Goal: Task Accomplishment & Management: Use online tool/utility

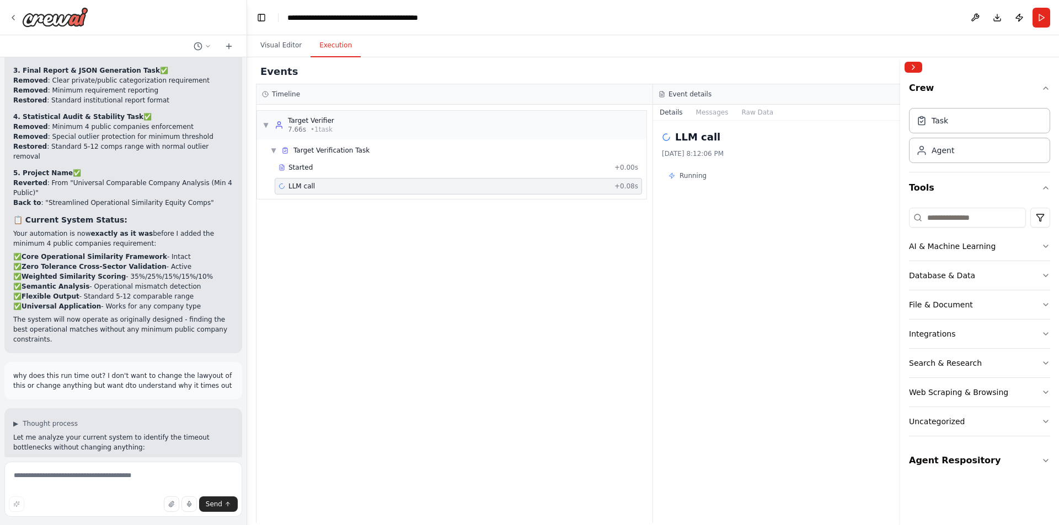
click at [347, 176] on div "Started + 0.00s LLM call + 0.08s" at bounding box center [456, 177] width 380 height 37
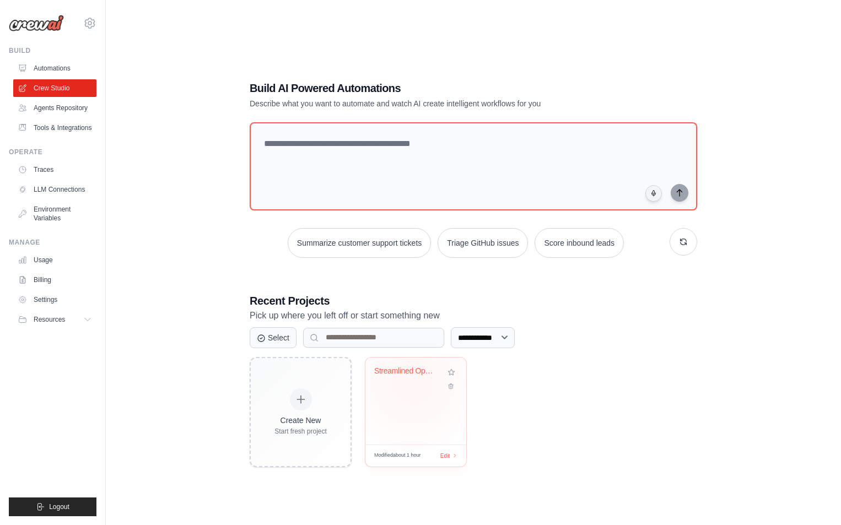
click at [413, 382] on div "Streamlined Operational Similarity ..." at bounding box center [415, 379] width 83 height 25
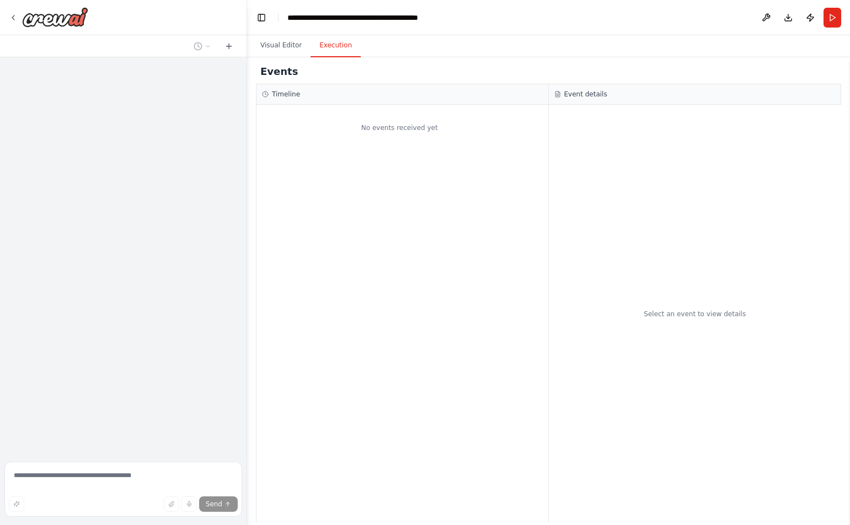
click at [332, 53] on button "Execution" at bounding box center [335, 45] width 50 height 23
click at [278, 44] on button "Visual Editor" at bounding box center [280, 45] width 59 height 23
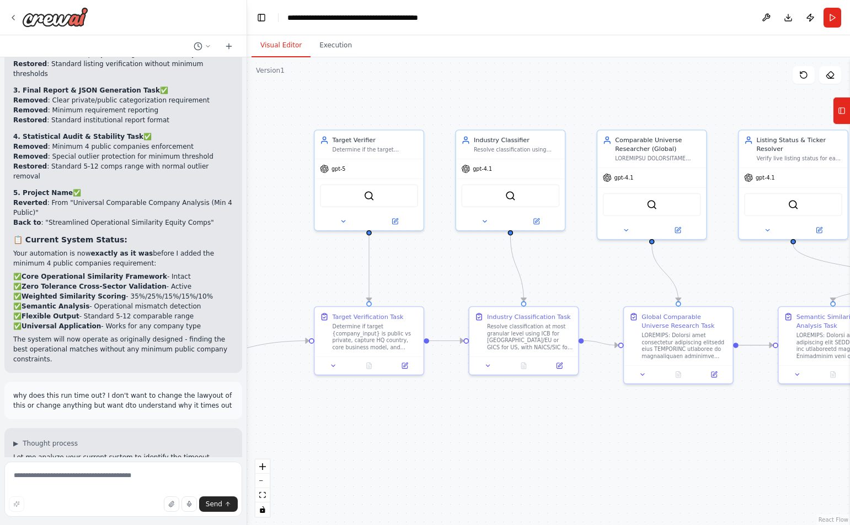
scroll to position [40014, 0]
click at [765, 18] on button at bounding box center [766, 18] width 18 height 20
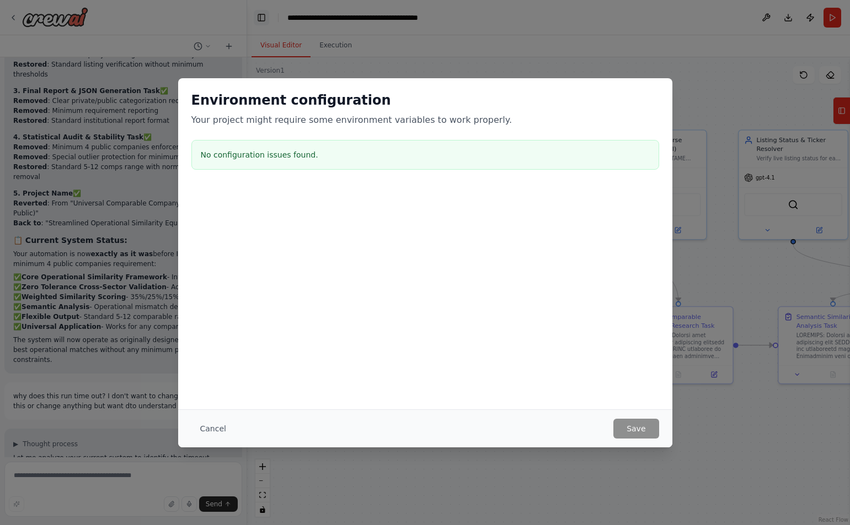
click at [261, 18] on div "Environment configuration Your project might require some environment variables…" at bounding box center [425, 262] width 850 height 525
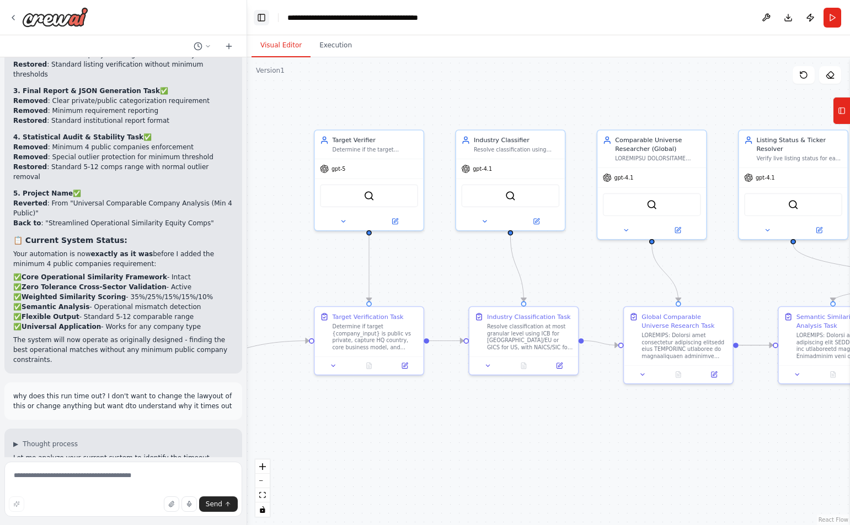
click at [260, 19] on button "Toggle Left Sidebar" at bounding box center [261, 17] width 15 height 15
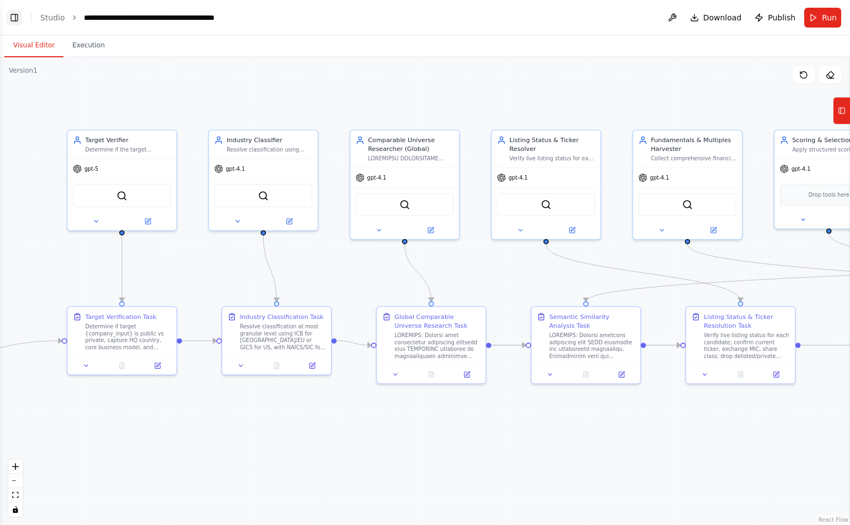
click at [20, 23] on button "Toggle Left Sidebar" at bounding box center [14, 17] width 15 height 15
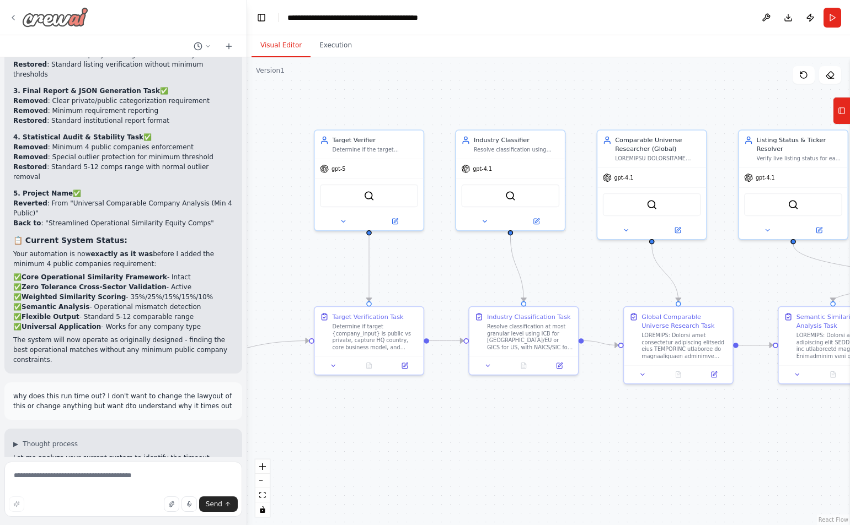
click at [12, 16] on icon at bounding box center [13, 17] width 9 height 9
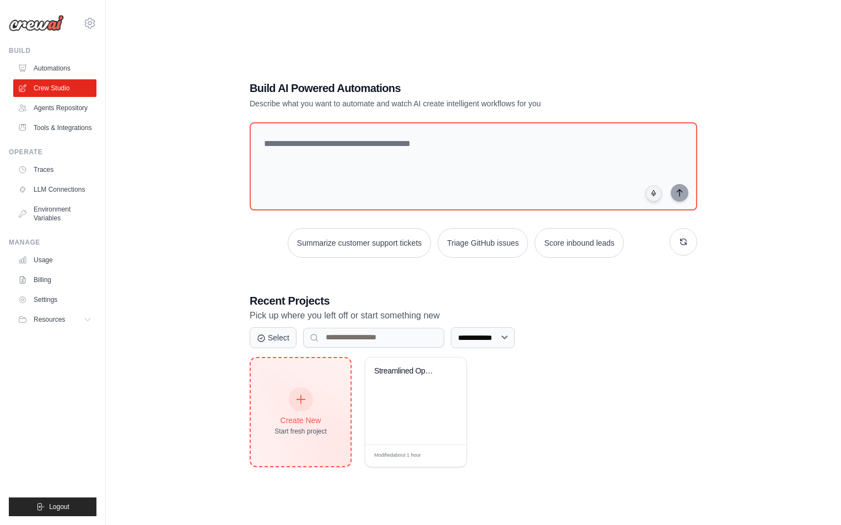
click at [303, 409] on div at bounding box center [301, 400] width 24 height 24
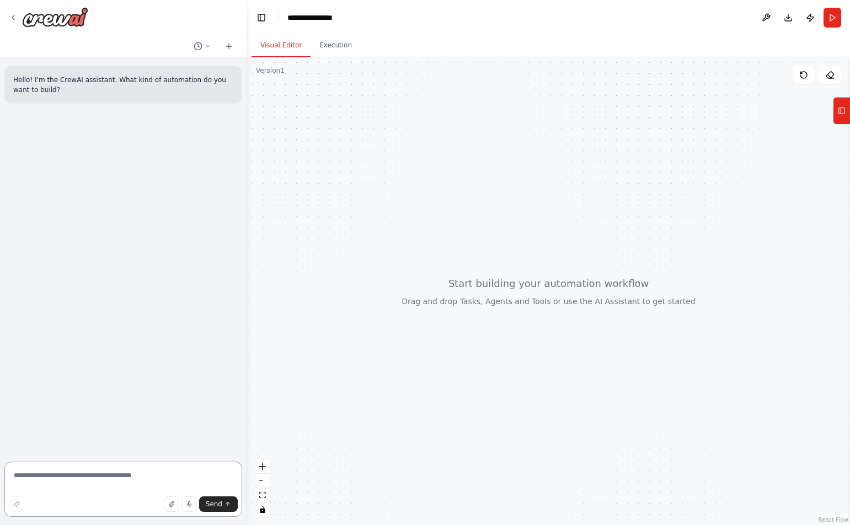
paste textarea "**********"
click at [112, 491] on textarea at bounding box center [123, 489] width 238 height 55
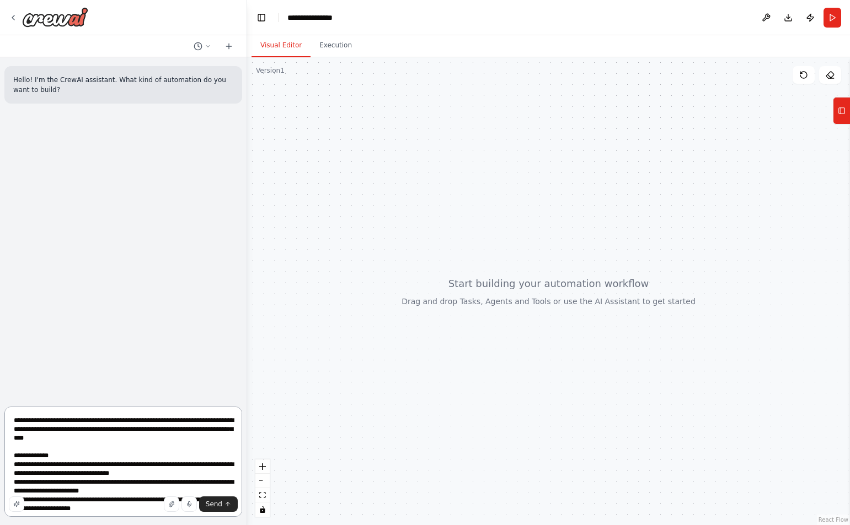
scroll to position [191, 0]
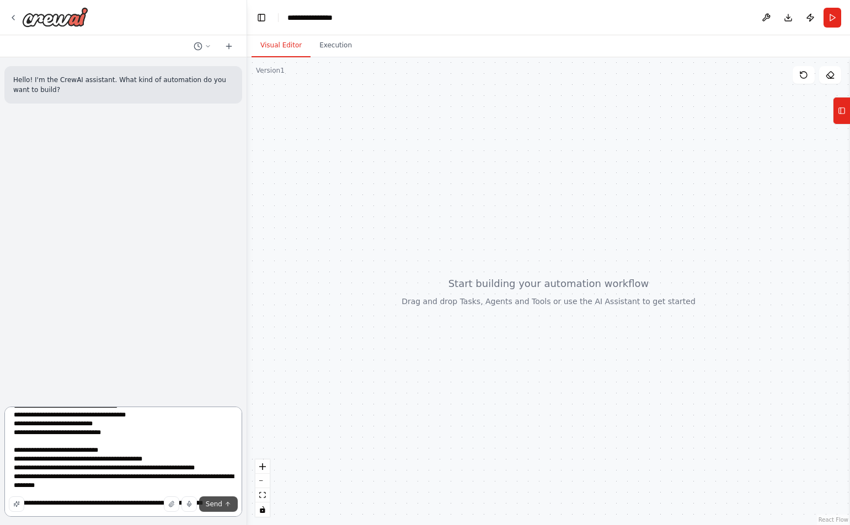
type textarea "**********"
click at [214, 501] on span "Send" at bounding box center [214, 504] width 17 height 9
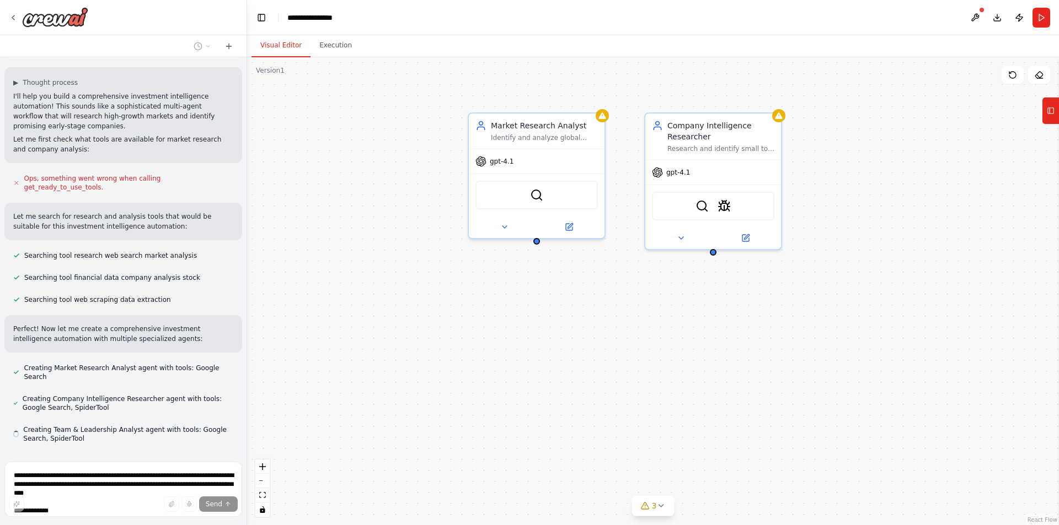
scroll to position [381, 0]
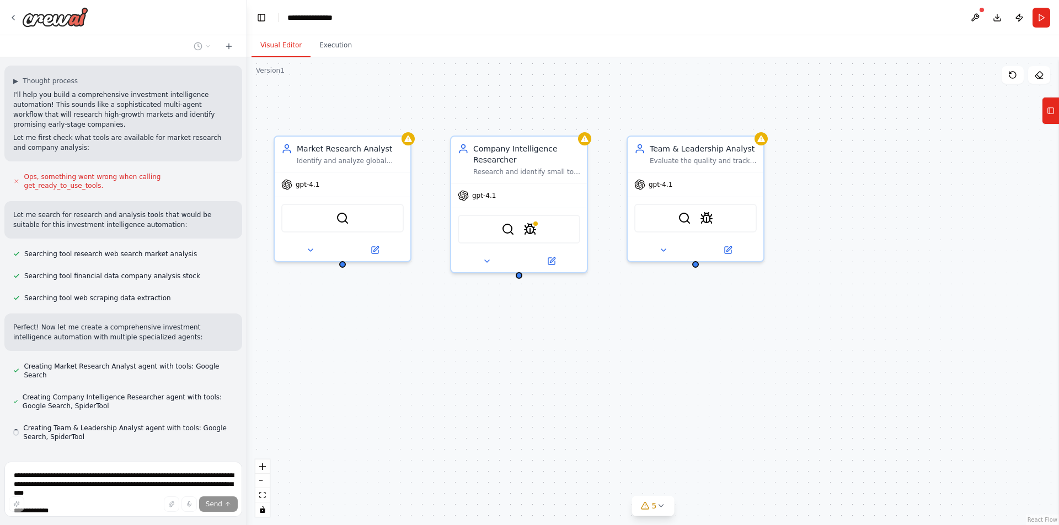
drag, startPoint x: 770, startPoint y: 296, endPoint x: 575, endPoint y: 319, distance: 196.0
click at [575, 319] on div "Market Research Analyst Identify and analyze global markets with the highest pr…" at bounding box center [653, 291] width 812 height 468
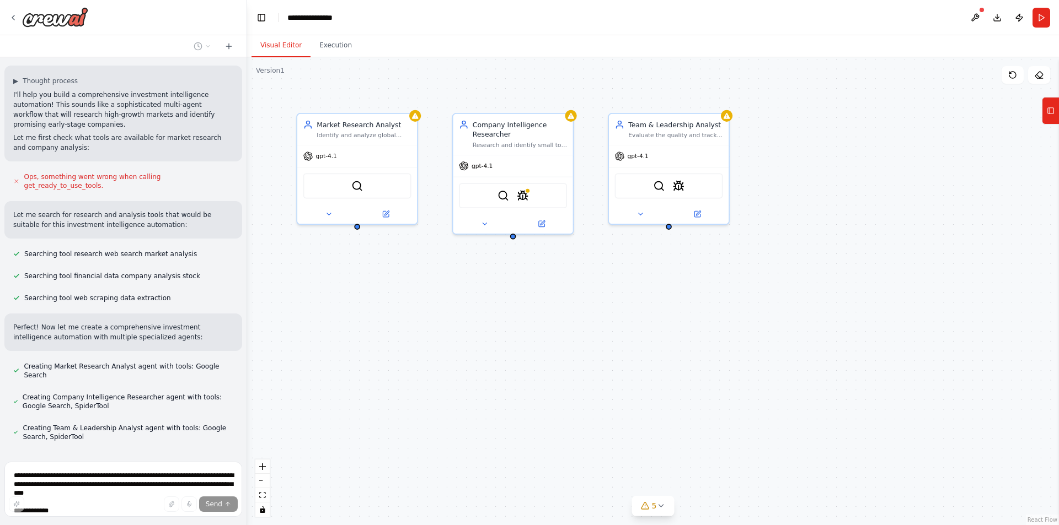
drag, startPoint x: 601, startPoint y: 287, endPoint x: 589, endPoint y: 237, distance: 51.1
click at [589, 237] on div "Market Research Analyst Identify and analyze global markets with the highest pr…" at bounding box center [653, 291] width 812 height 468
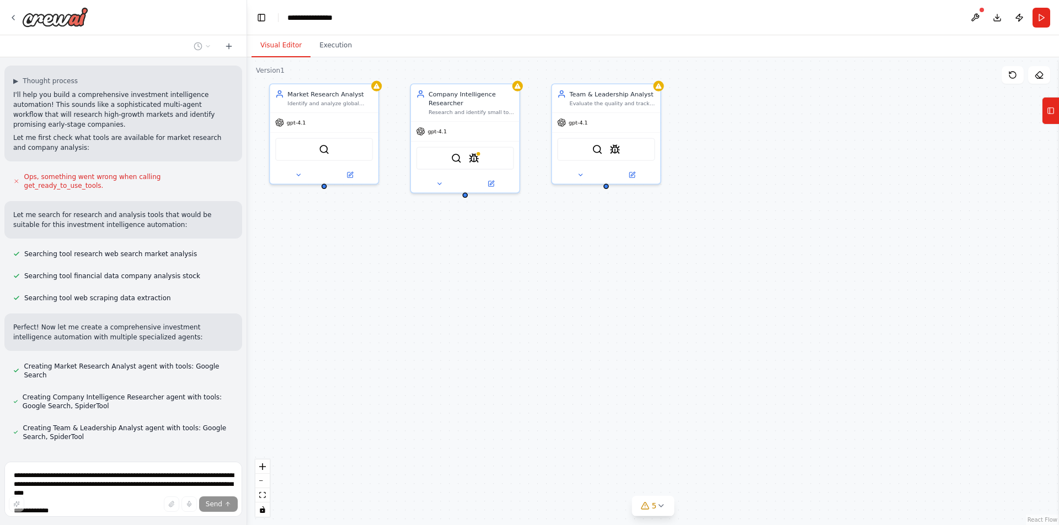
drag, startPoint x: 618, startPoint y: 290, endPoint x: 563, endPoint y: 254, distance: 66.1
click at [563, 254] on div "Market Research Analyst Identify and analyze global markets with the highest pr…" at bounding box center [653, 291] width 812 height 468
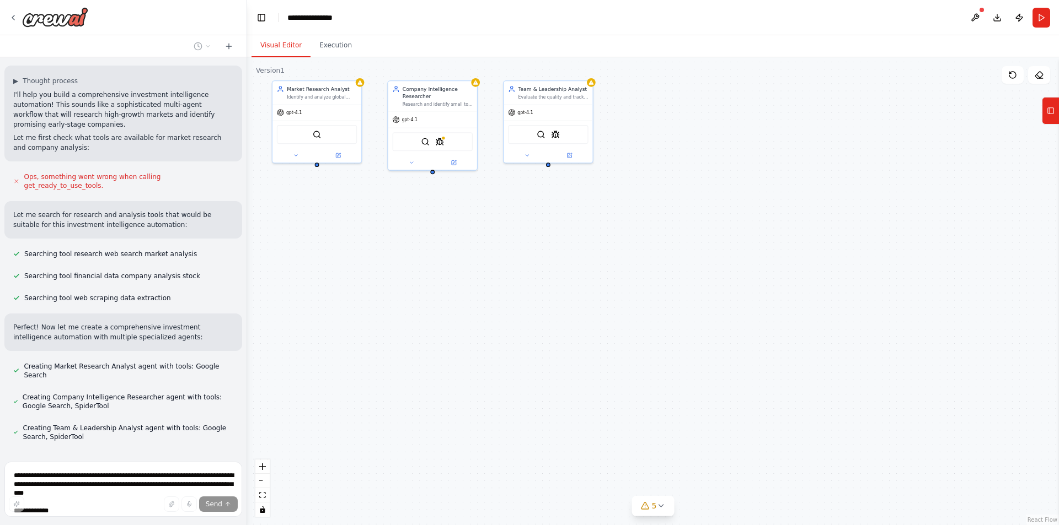
drag, startPoint x: 531, startPoint y: 232, endPoint x: 480, endPoint y: 198, distance: 60.9
click at [480, 198] on div "Market Research Analyst Identify and analyze global markets with the highest pr…" at bounding box center [653, 291] width 812 height 468
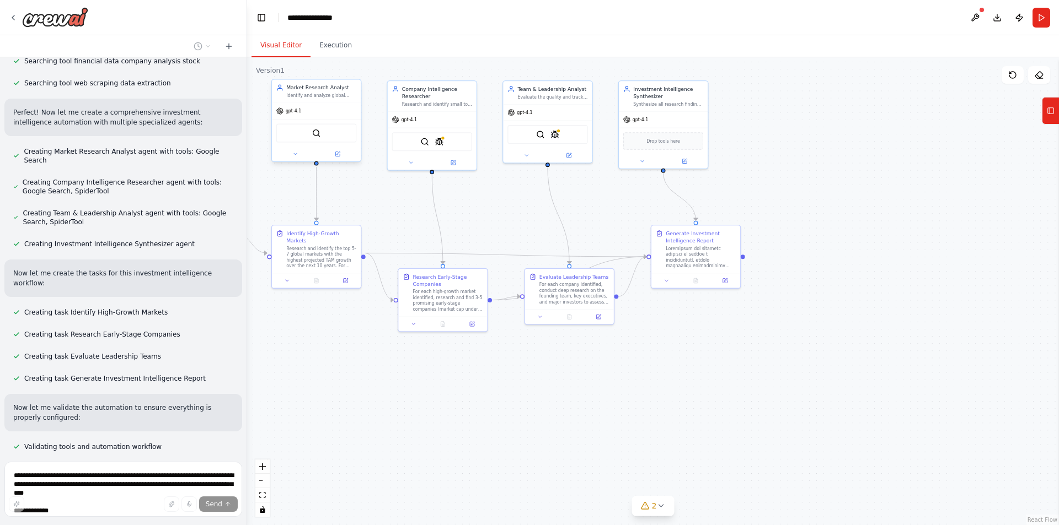
scroll to position [622, 0]
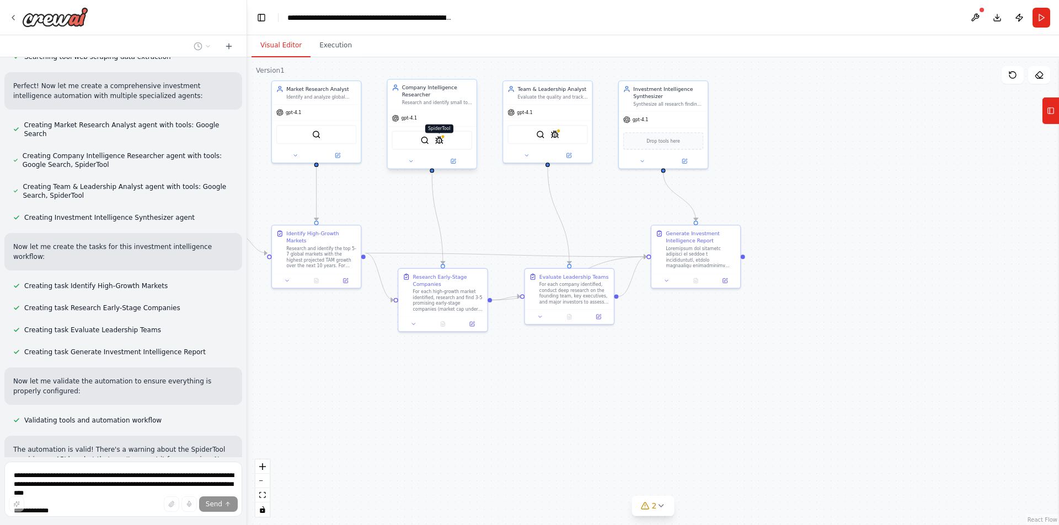
click at [436, 140] on img at bounding box center [438, 140] width 9 height 9
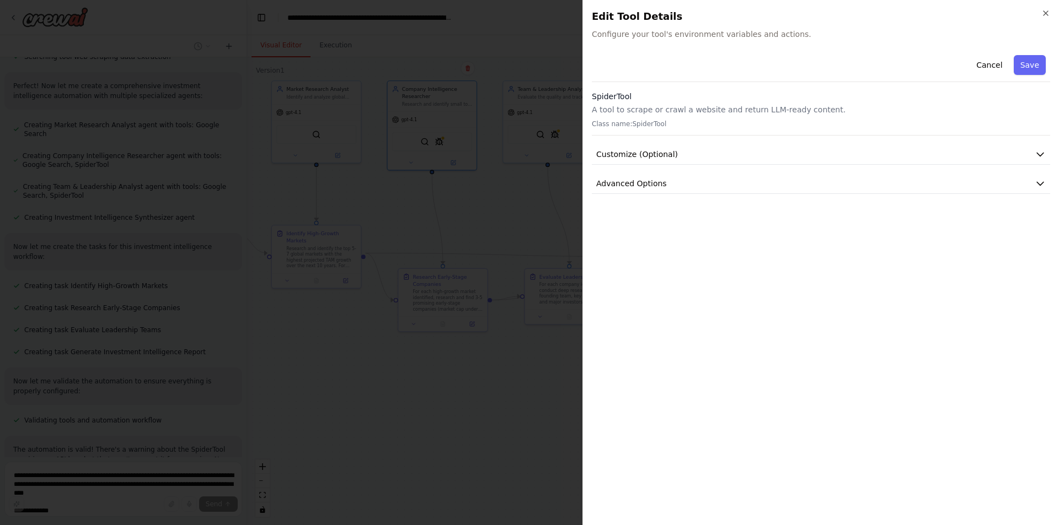
click at [849, 7] on div "Close Edit Tool Details Configure your tool's environment variables and actions…" at bounding box center [820, 262] width 476 height 525
click at [849, 10] on icon "button" at bounding box center [1045, 13] width 9 height 9
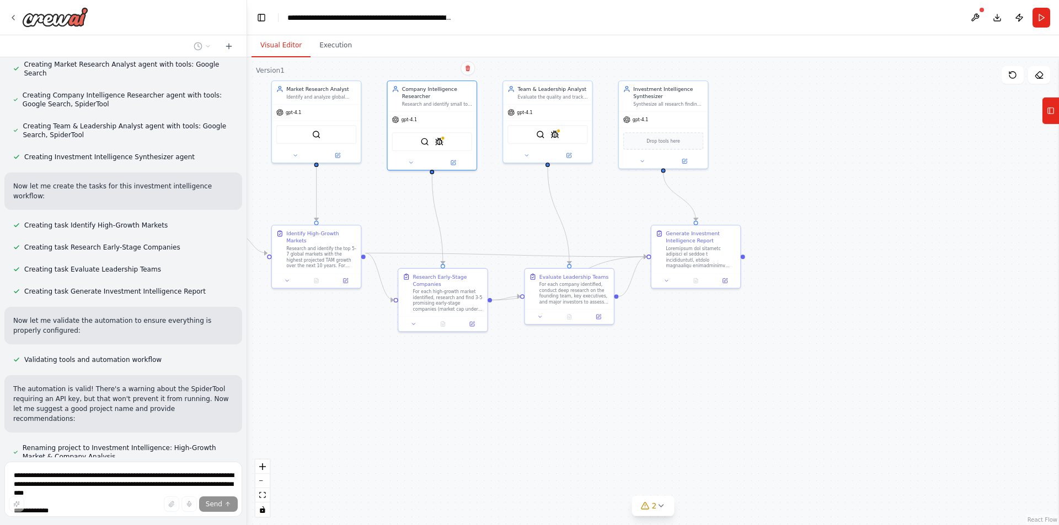
scroll to position [710, 0]
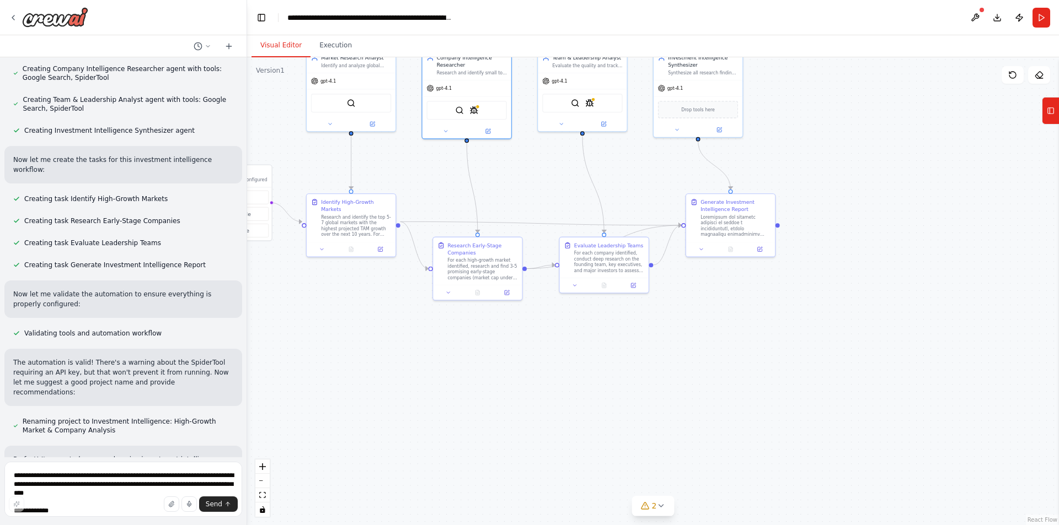
drag, startPoint x: 327, startPoint y: 388, endPoint x: 394, endPoint y: 343, distance: 80.7
click at [394, 343] on div ".deletable-edge-delete-btn { width: 20px; height: 20px; border: 0px solid #ffff…" at bounding box center [653, 291] width 812 height 468
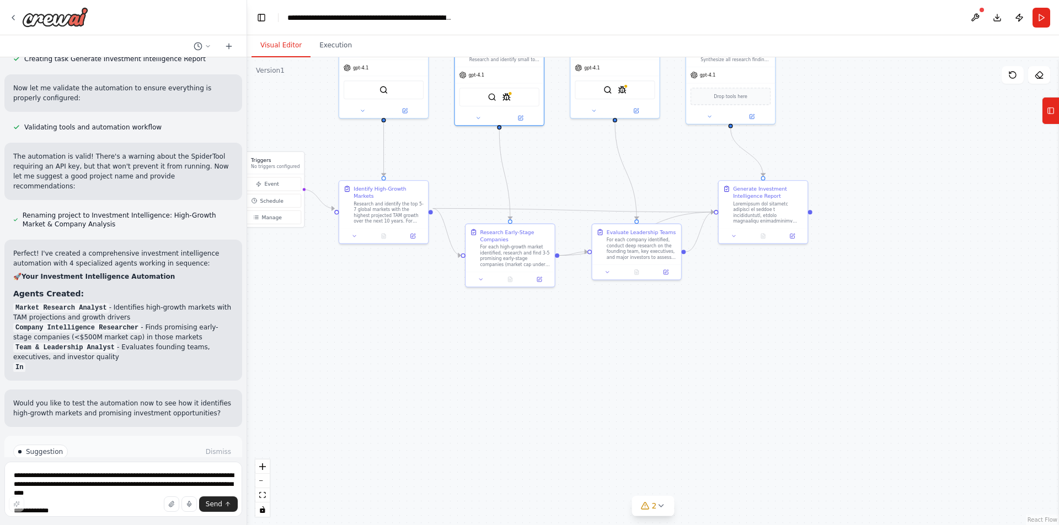
scroll to position [926, 0]
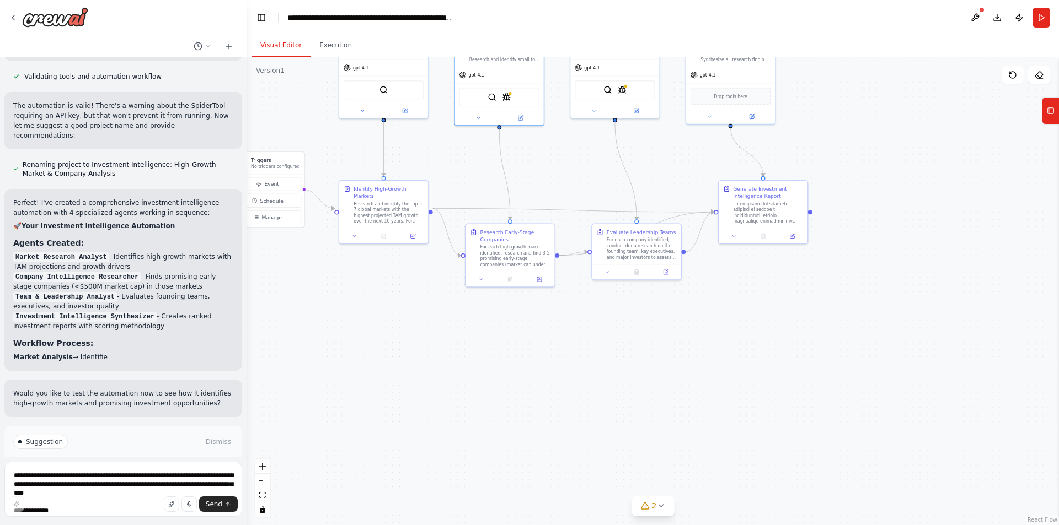
click at [106, 485] on span "Run Automation" at bounding box center [127, 489] width 53 height 9
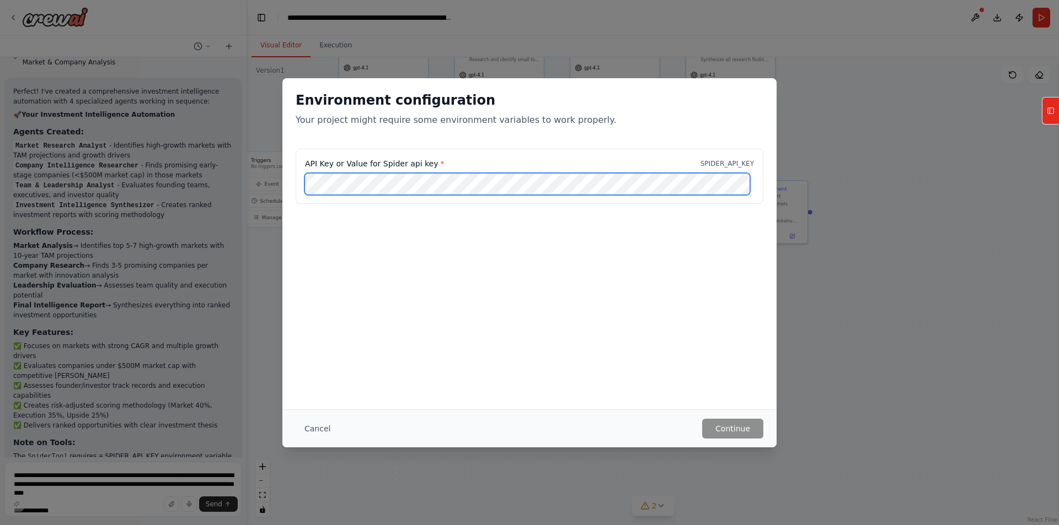
scroll to position [1088, 0]
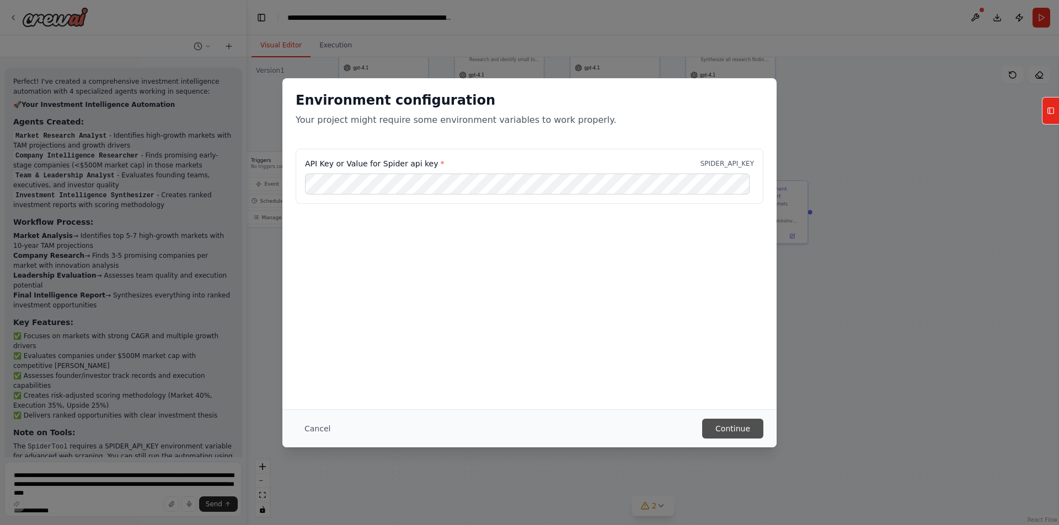
click at [724, 425] on button "Continue" at bounding box center [732, 429] width 61 height 20
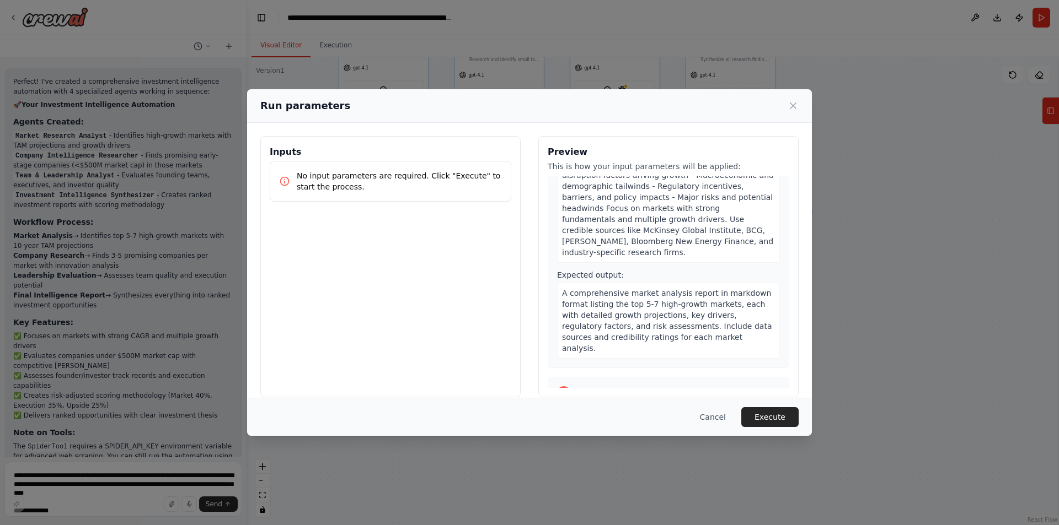
scroll to position [99, 0]
click at [453, 179] on p "No input parameters are required. Click "Execute" to start the process." at bounding box center [399, 181] width 205 height 22
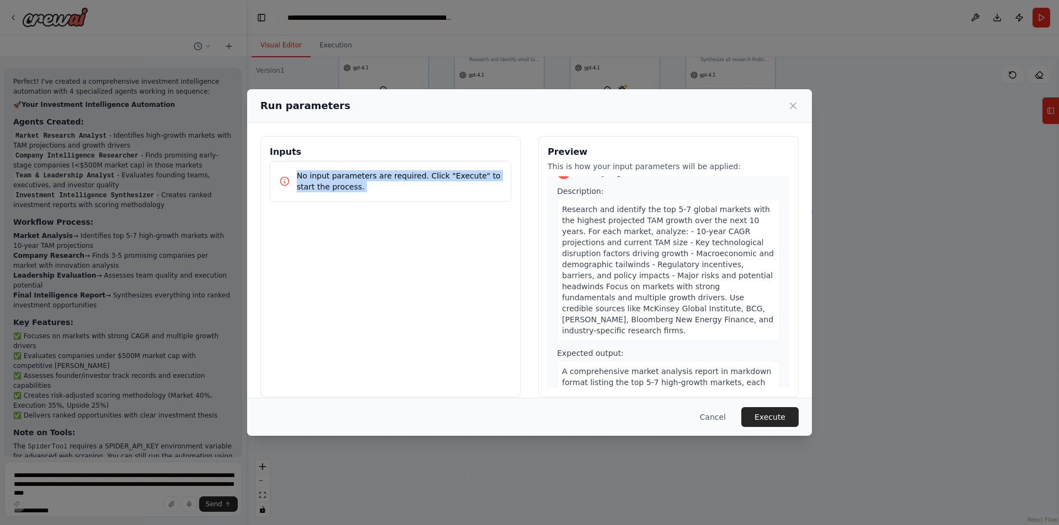
scroll to position [0, 0]
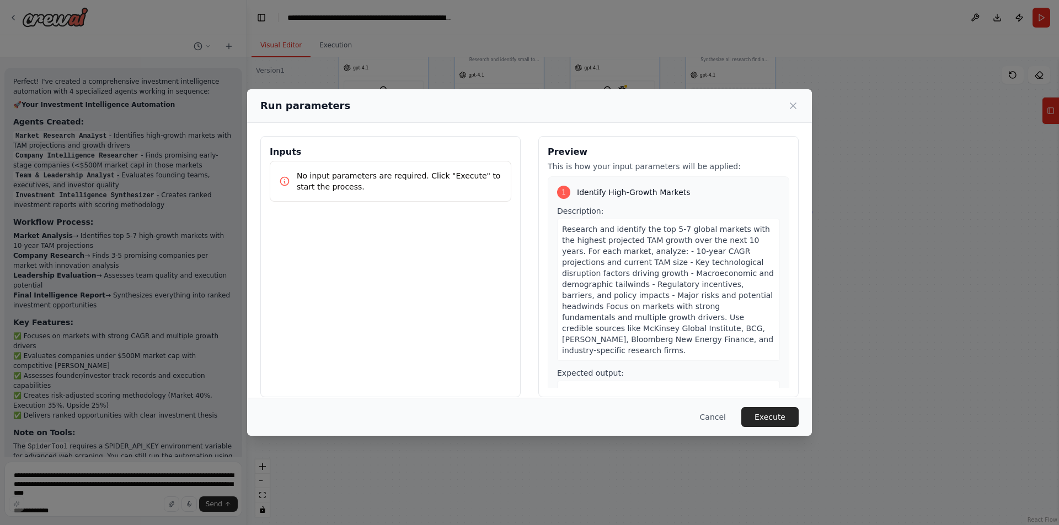
click at [600, 228] on span "Research and identify the top 5-7 global markets with the highest projected TAM…" at bounding box center [668, 290] width 212 height 130
click at [314, 171] on p "No input parameters are required. Click "Execute" to start the process." at bounding box center [399, 181] width 205 height 22
click at [433, 235] on div "Inputs No input parameters are required. Click "Execute" to start the process." at bounding box center [390, 266] width 260 height 261
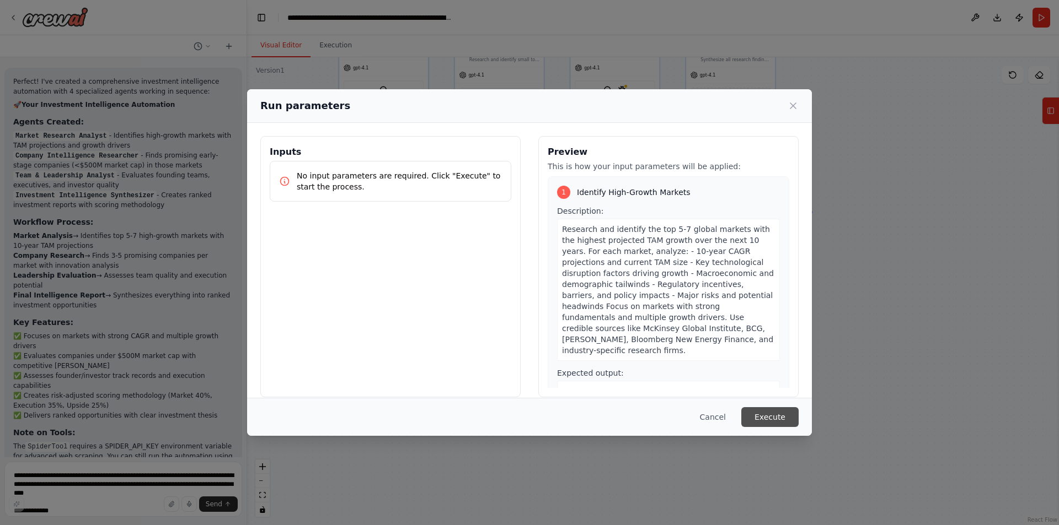
click at [768, 416] on button "Execute" at bounding box center [769, 417] width 57 height 20
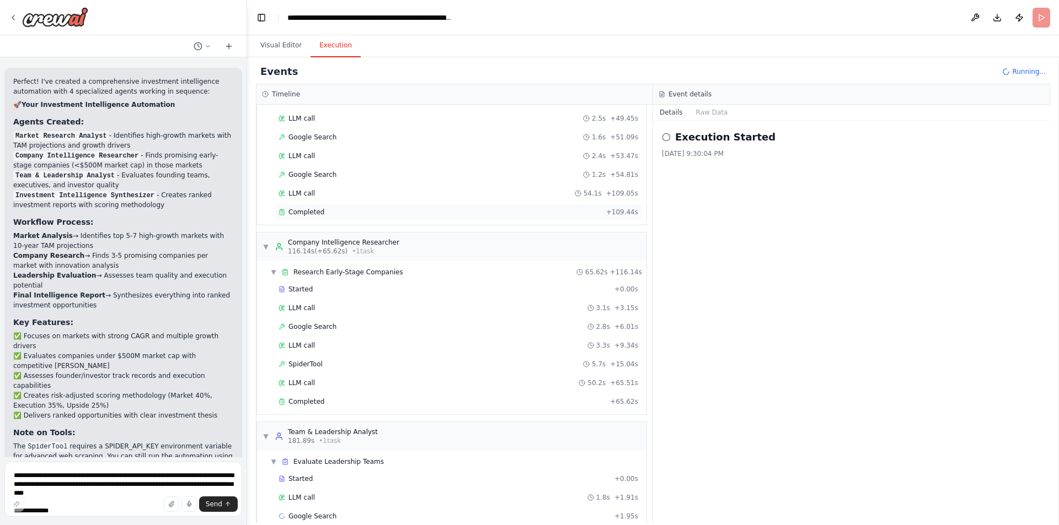
scroll to position [311, 0]
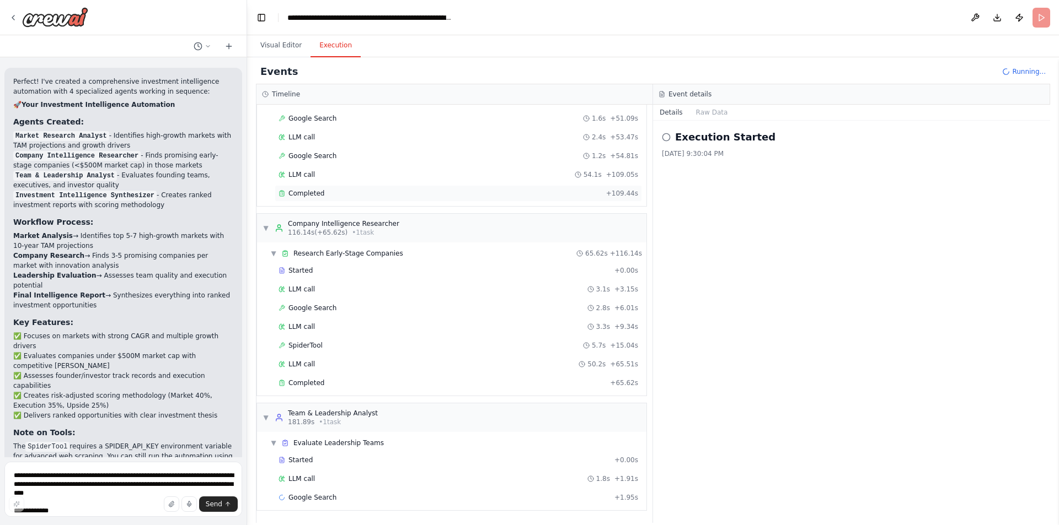
click at [350, 188] on div "Completed + 109.44s" at bounding box center [458, 193] width 367 height 17
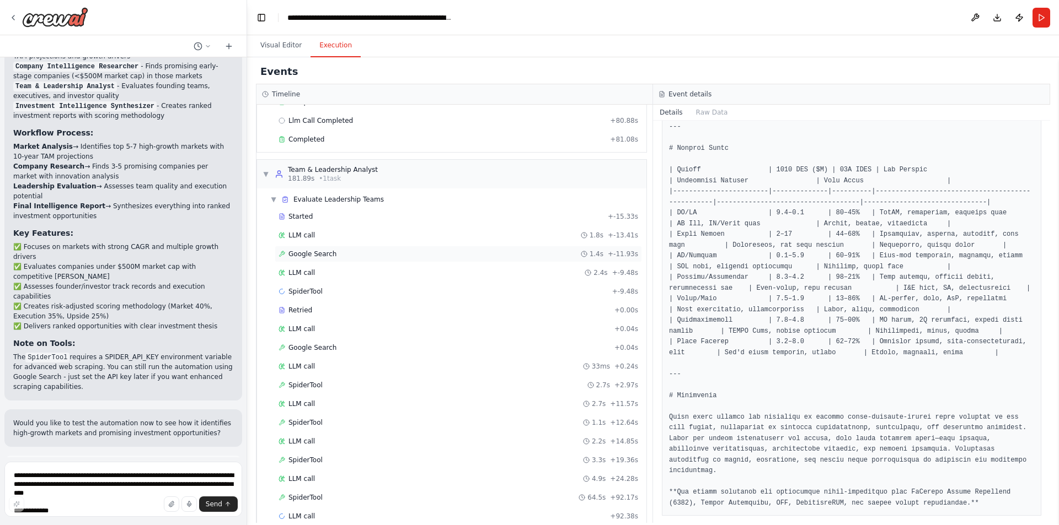
scroll to position [611, 0]
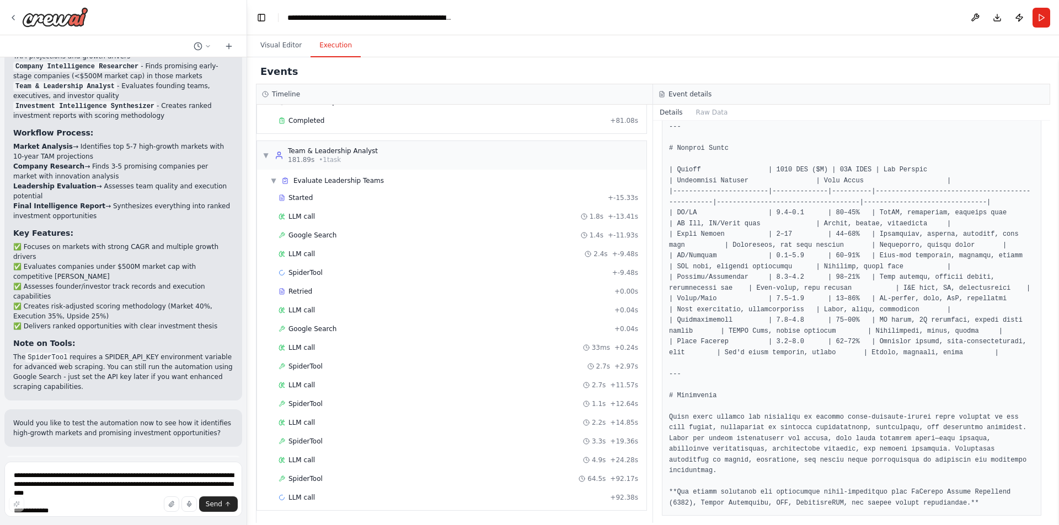
click at [111, 486] on p "I have some suggestions to help you move forward with your automation." at bounding box center [123, 495] width 220 height 18
click at [27, 468] on span "Suggestion" at bounding box center [44, 472] width 37 height 9
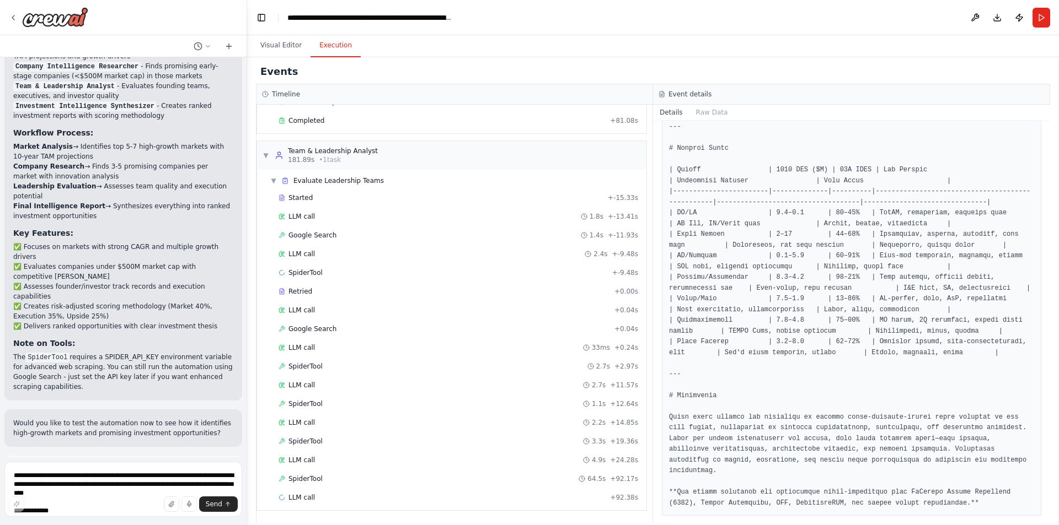
click at [27, 468] on span "Suggestion" at bounding box center [44, 472] width 37 height 9
click at [343, 493] on div "LLM call + 92.38s" at bounding box center [458, 498] width 367 height 17
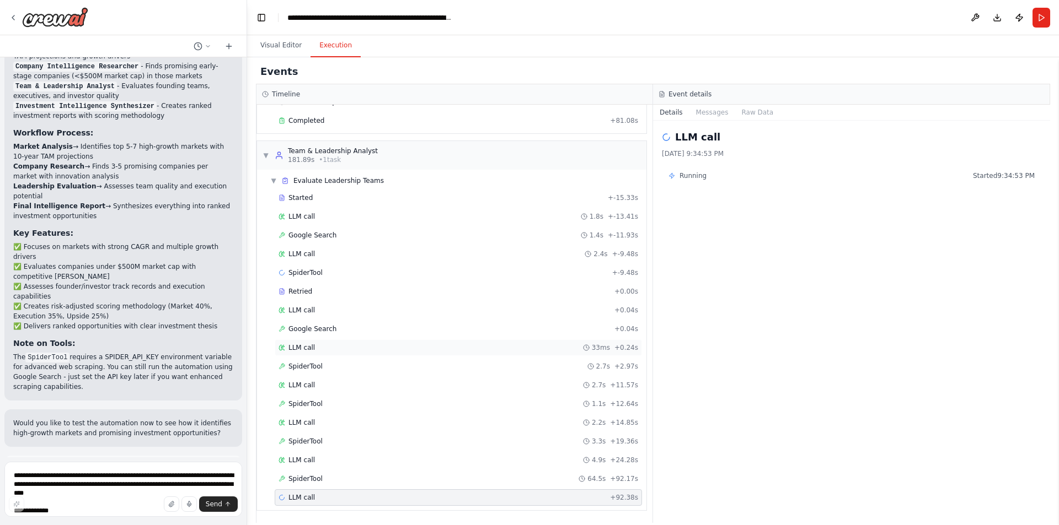
scroll to position [556, 0]
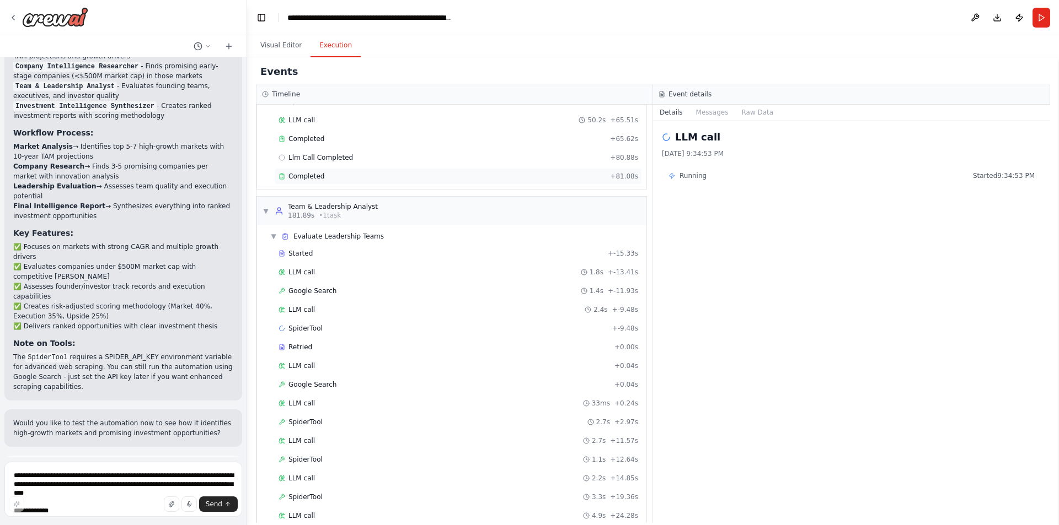
click at [340, 173] on div "Completed" at bounding box center [441, 176] width 327 height 9
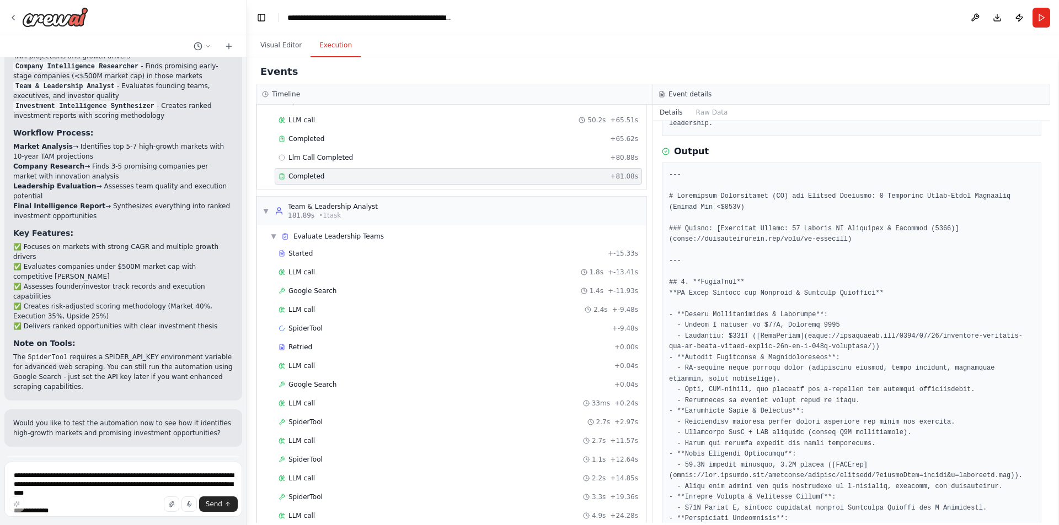
scroll to position [611, 0]
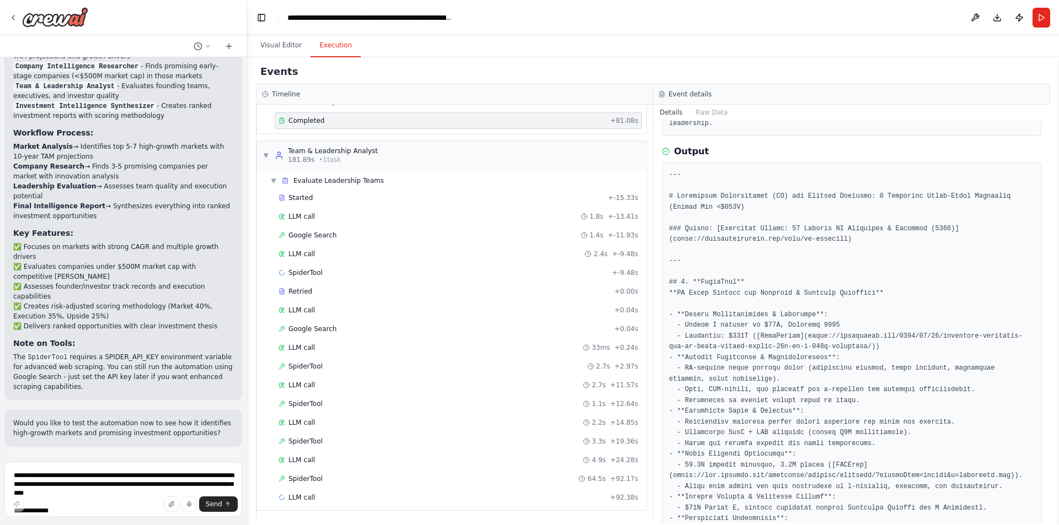
click at [143, 510] on button "Help fix error" at bounding box center [123, 519] width 220 height 18
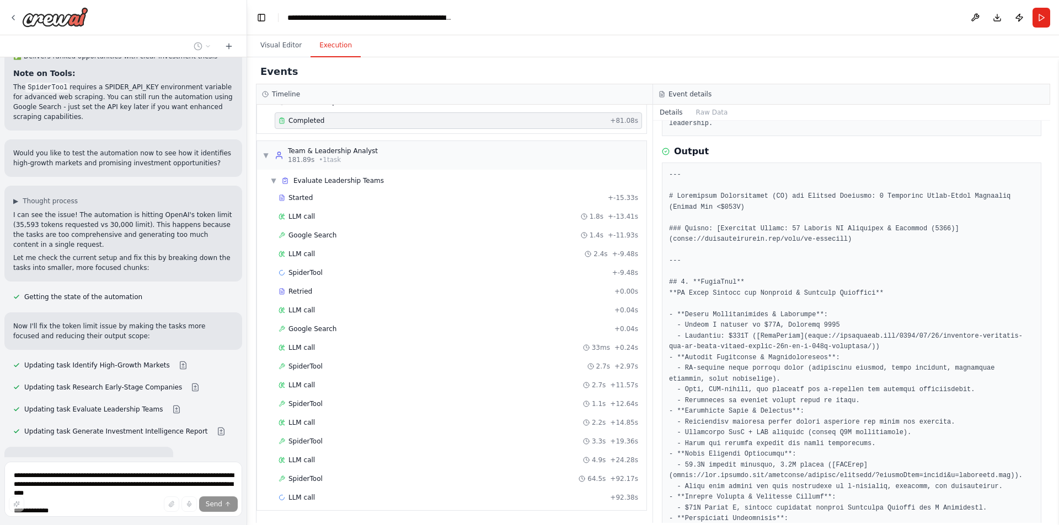
scroll to position [1447, 0]
click at [142, 211] on p "I can see the issue! The automation is hitting OpenAI's token limit (35,593 tok…" at bounding box center [123, 231] width 220 height 40
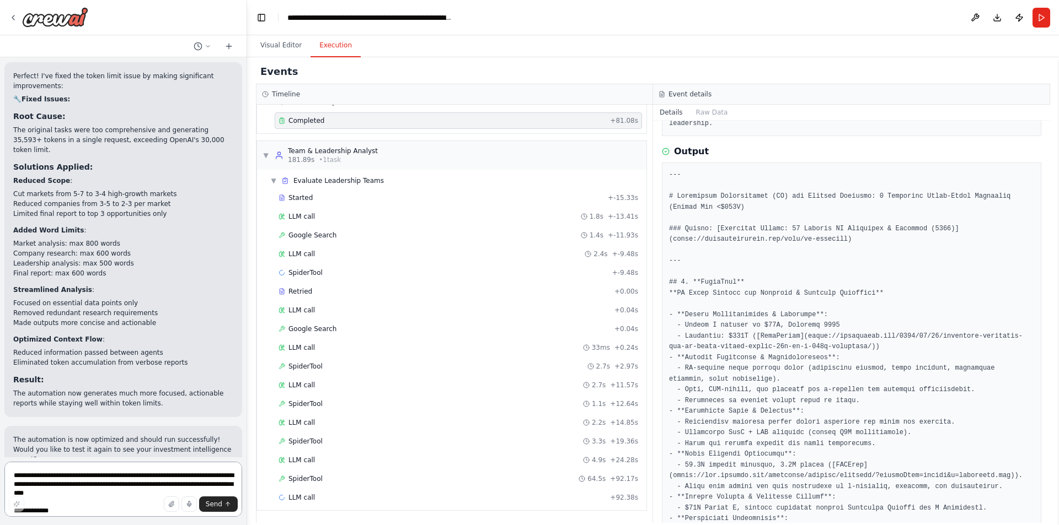
scroll to position [1897, 0]
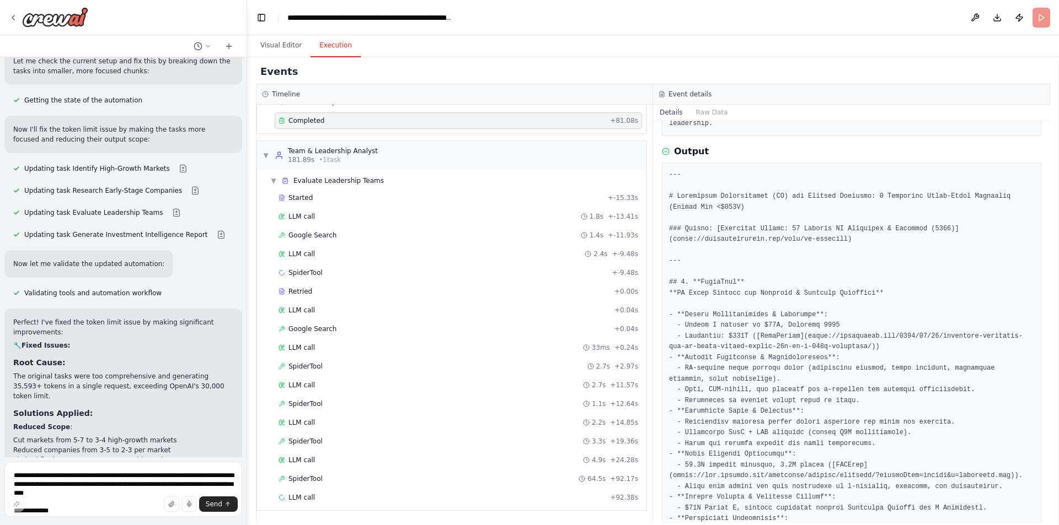
scroll to position [1643, 0]
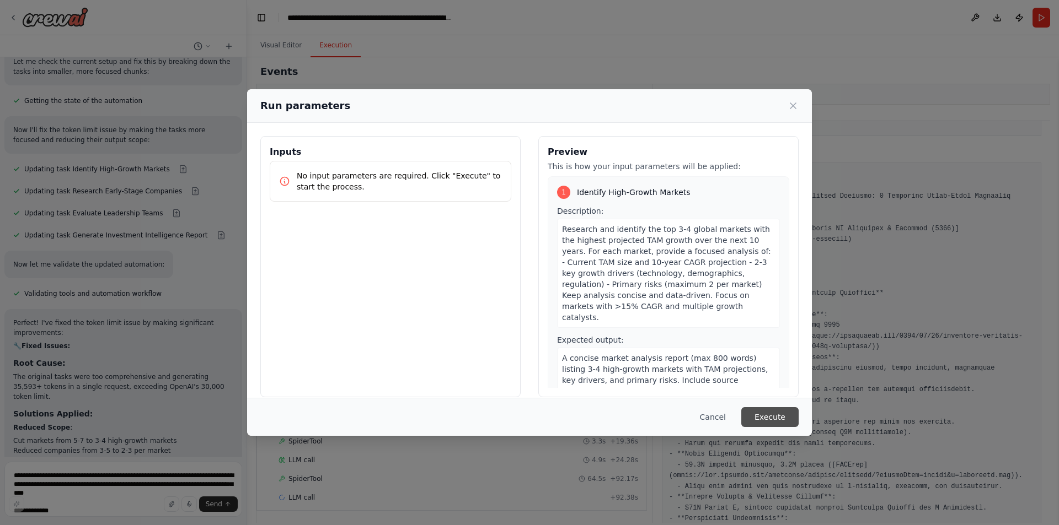
click at [771, 408] on button "Execute" at bounding box center [769, 417] width 57 height 20
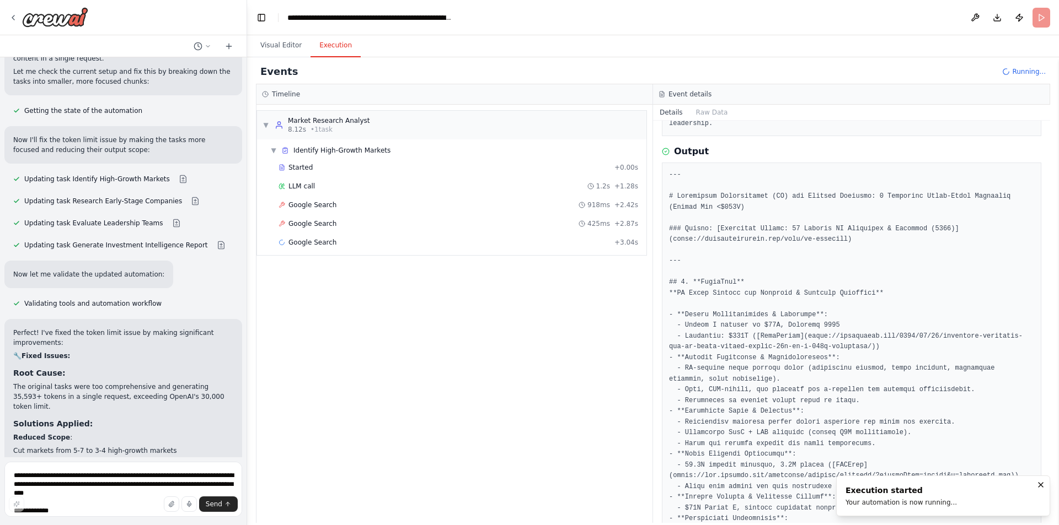
scroll to position [1633, 0]
click at [93, 383] on p "The original tasks were too comprehensive and generating 35,593+ tokens in a si…" at bounding box center [123, 398] width 220 height 30
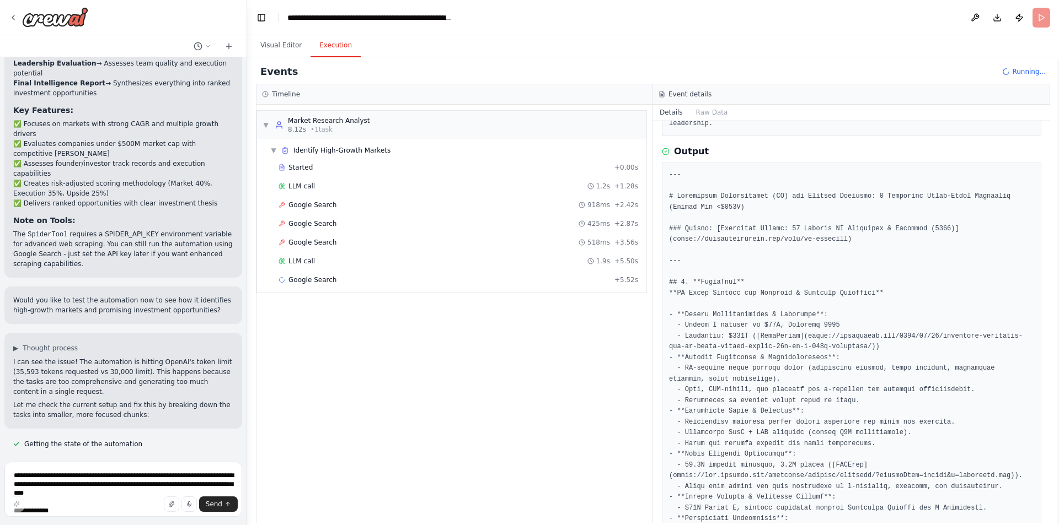
scroll to position [1301, 0]
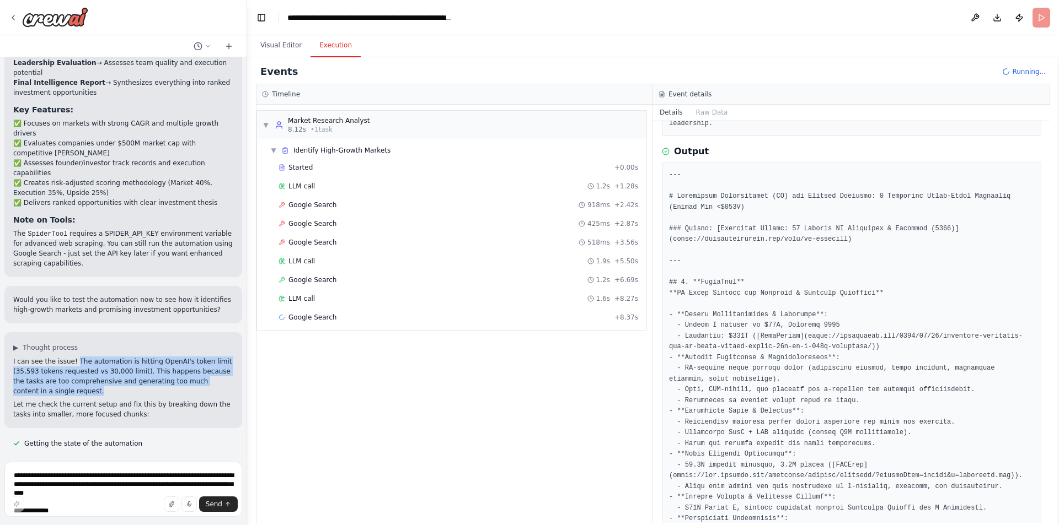
drag, startPoint x: 71, startPoint y: 275, endPoint x: 105, endPoint y: 302, distance: 44.0
click at [105, 357] on p "I can see the issue! The automation is hitting OpenAI's token limit (35,593 tok…" at bounding box center [123, 377] width 220 height 40
copy p "The automation is hitting OpenAI's token limit (35,593 tokens requested vs 30,0…"
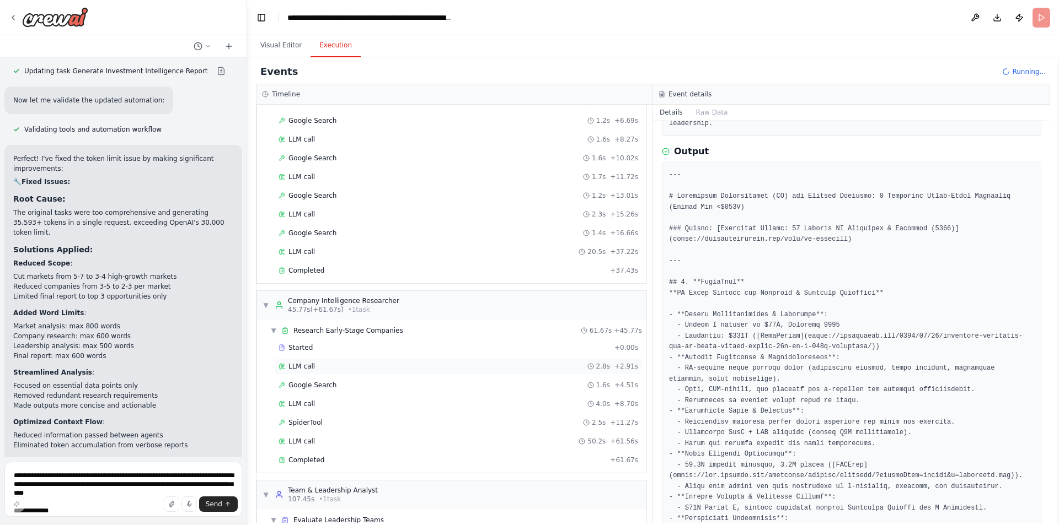
scroll to position [158, 0]
click at [444, 273] on div "Completed" at bounding box center [441, 272] width 327 height 9
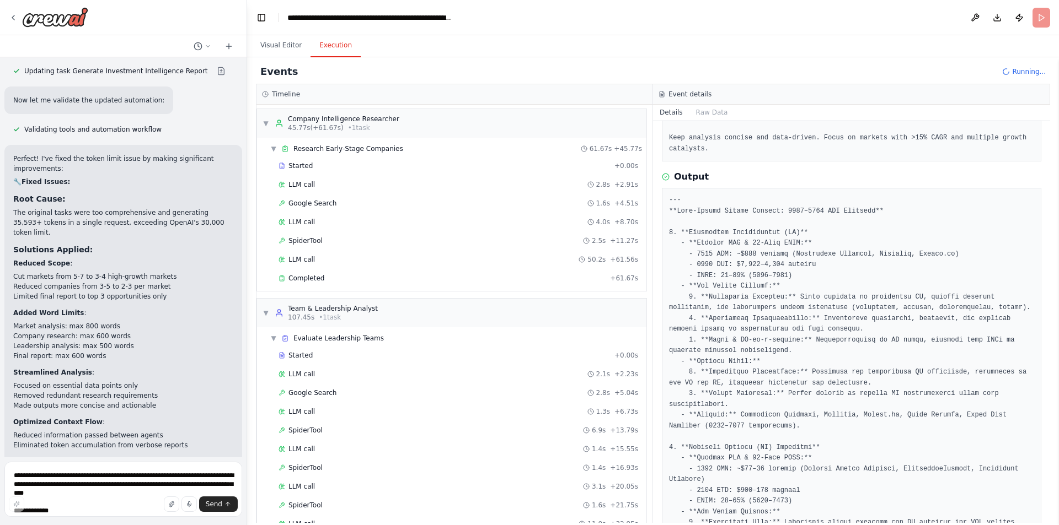
scroll to position [518, 0]
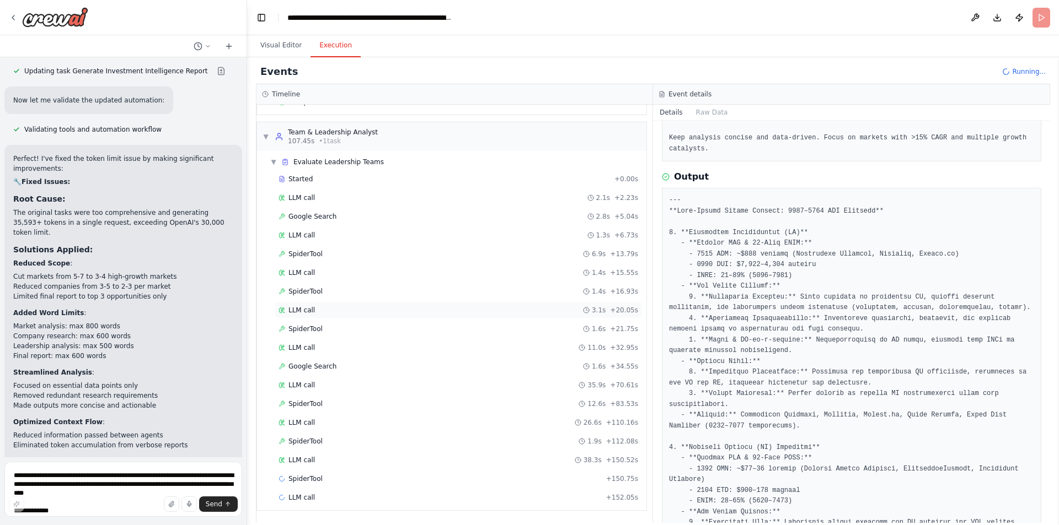
click at [352, 318] on div "LLM call 3.1s + 20.05s" at bounding box center [458, 310] width 367 height 17
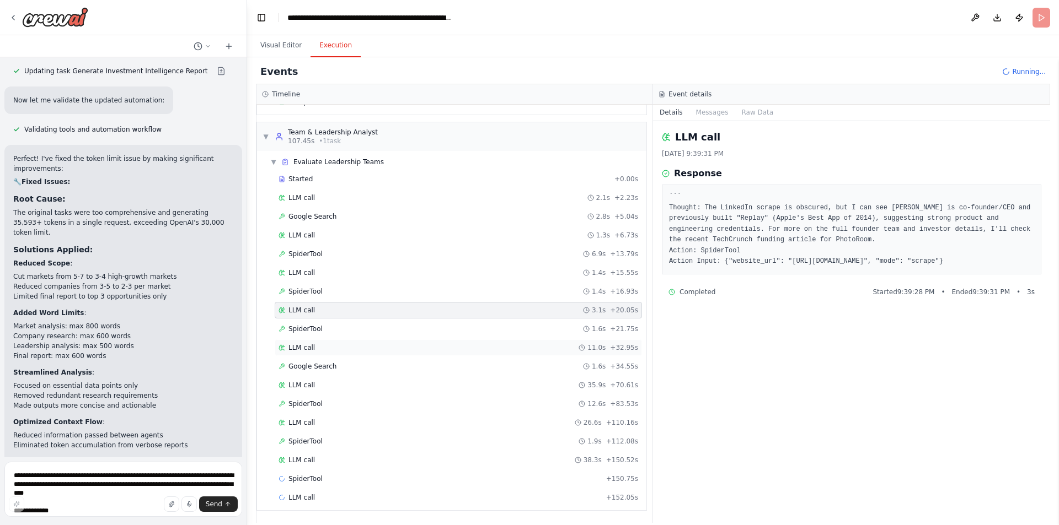
click at [342, 344] on div "LLM call 11.0s + 32.95s" at bounding box center [457, 347] width 359 height 9
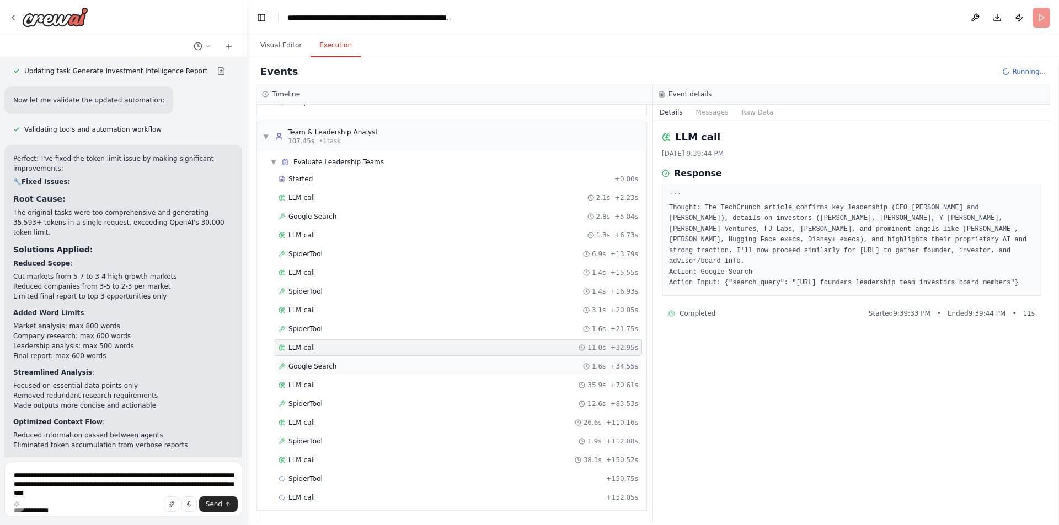
click at [337, 368] on div "Google Search 1.6s + 34.55s" at bounding box center [457, 366] width 359 height 9
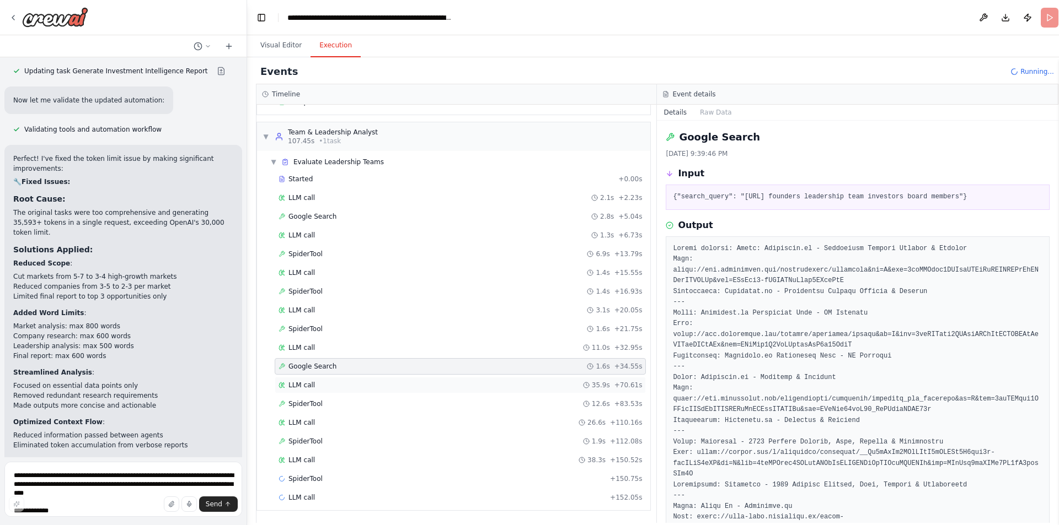
click at [335, 379] on div "LLM call 35.9s + 70.61s" at bounding box center [460, 385] width 371 height 17
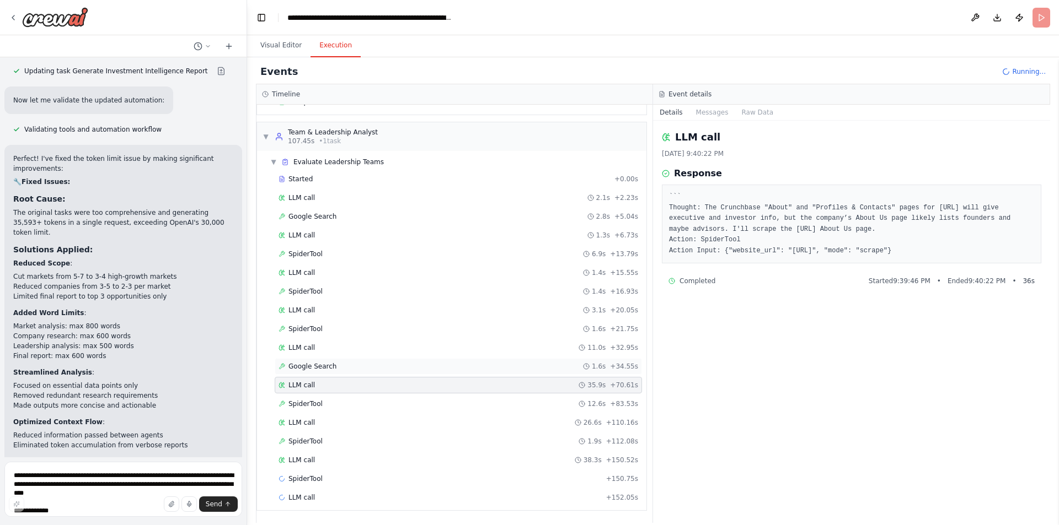
click at [342, 363] on div "Google Search 1.6s + 34.55s" at bounding box center [457, 366] width 359 height 9
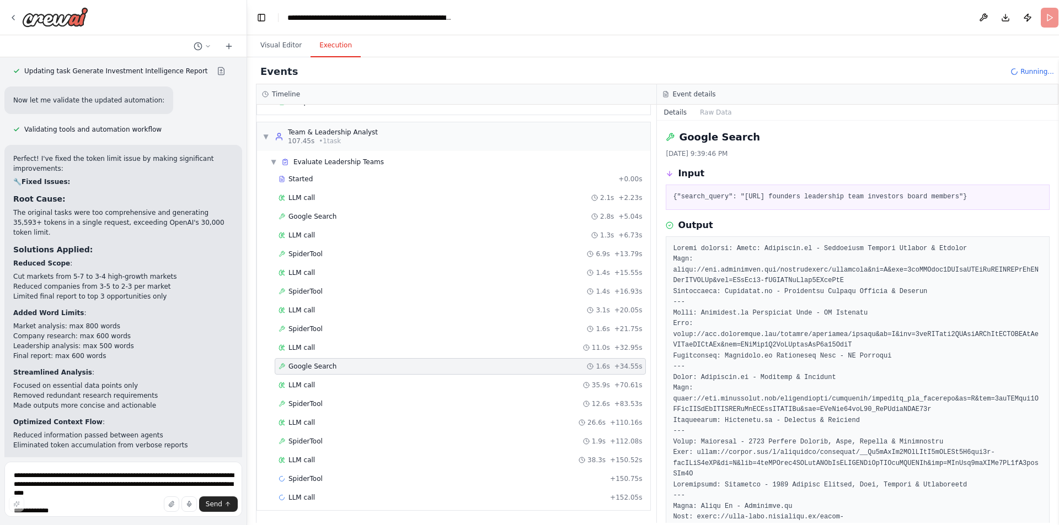
scroll to position [307, 0]
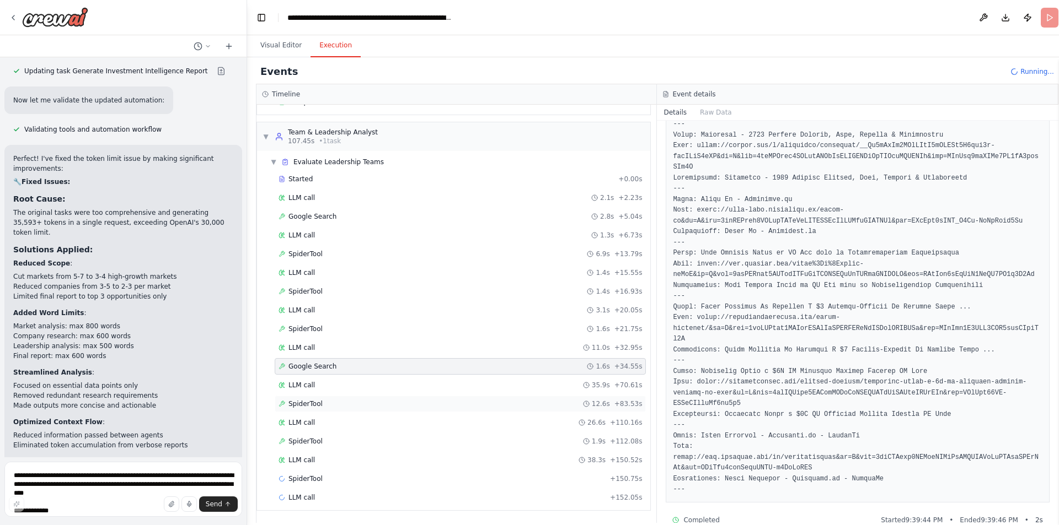
click at [369, 396] on div "SpiderTool 12.6s + 83.53s" at bounding box center [460, 404] width 371 height 17
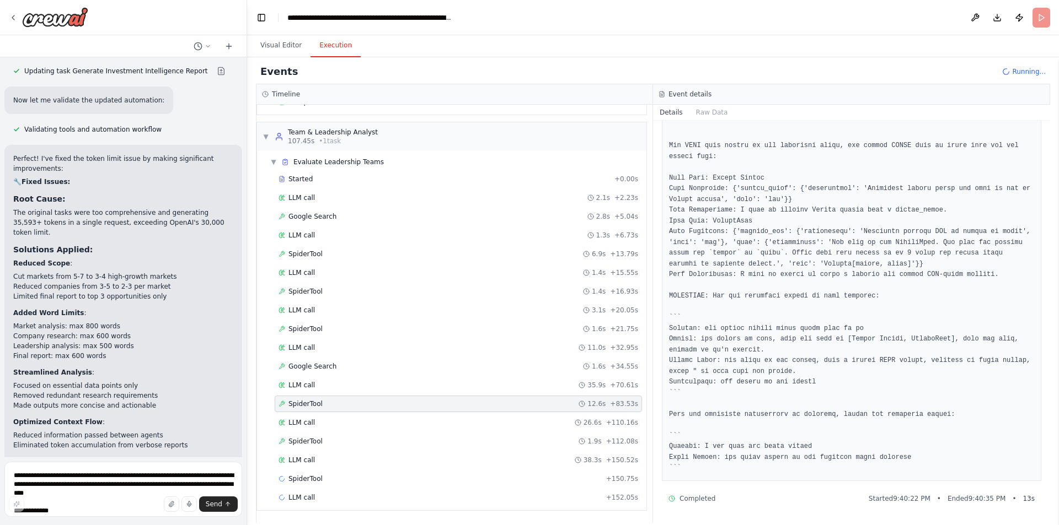
scroll to position [264, 0]
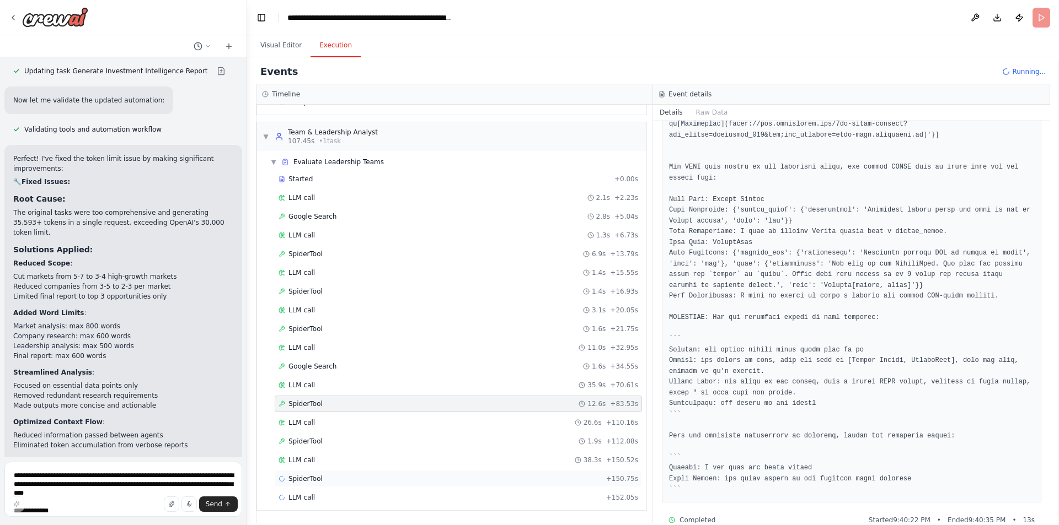
click at [348, 487] on div "SpiderTool + 150.75s" at bounding box center [458, 479] width 367 height 17
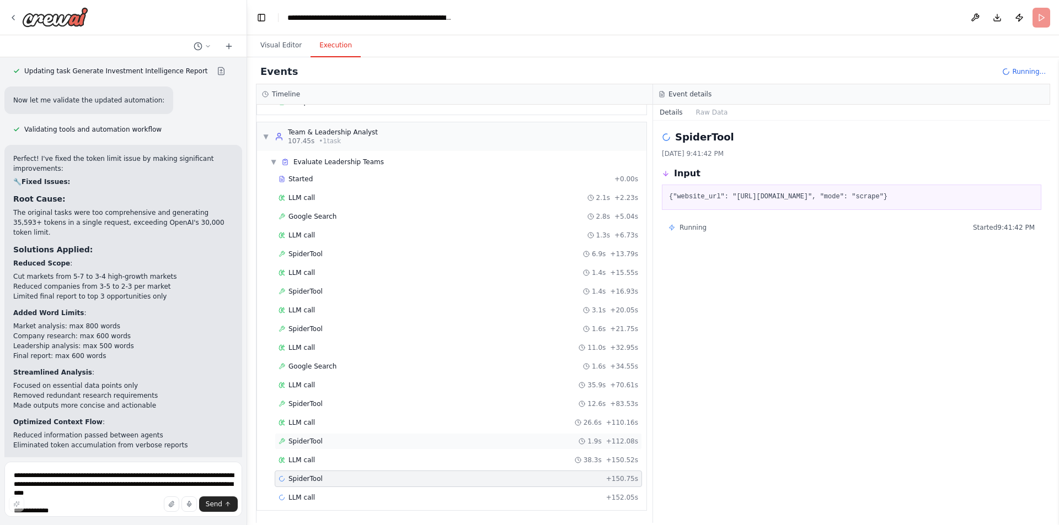
click at [352, 434] on div "SpiderTool 1.9s + 112.08s" at bounding box center [458, 441] width 367 height 17
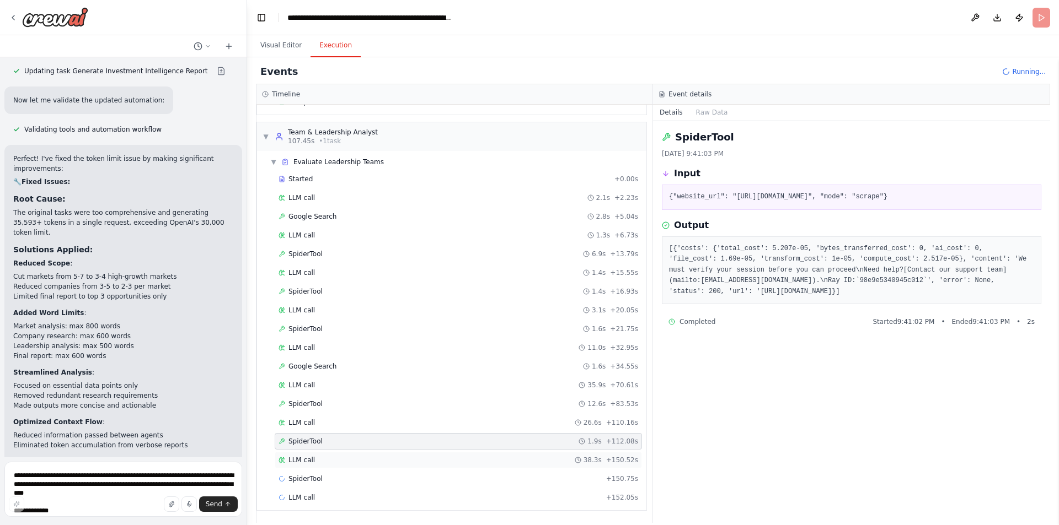
click at [346, 461] on div "LLM call 38.3s + 150.52s" at bounding box center [457, 460] width 359 height 9
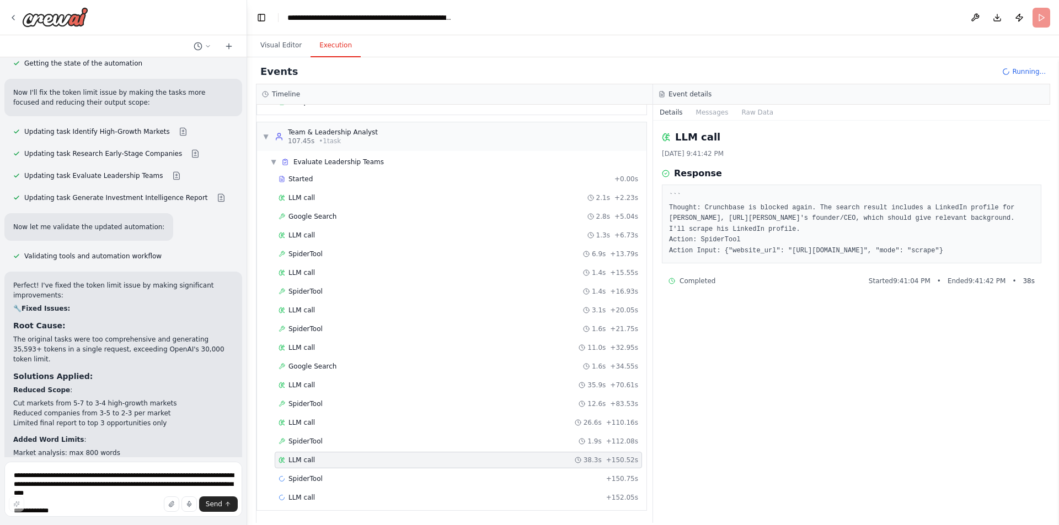
scroll to position [1808, 0]
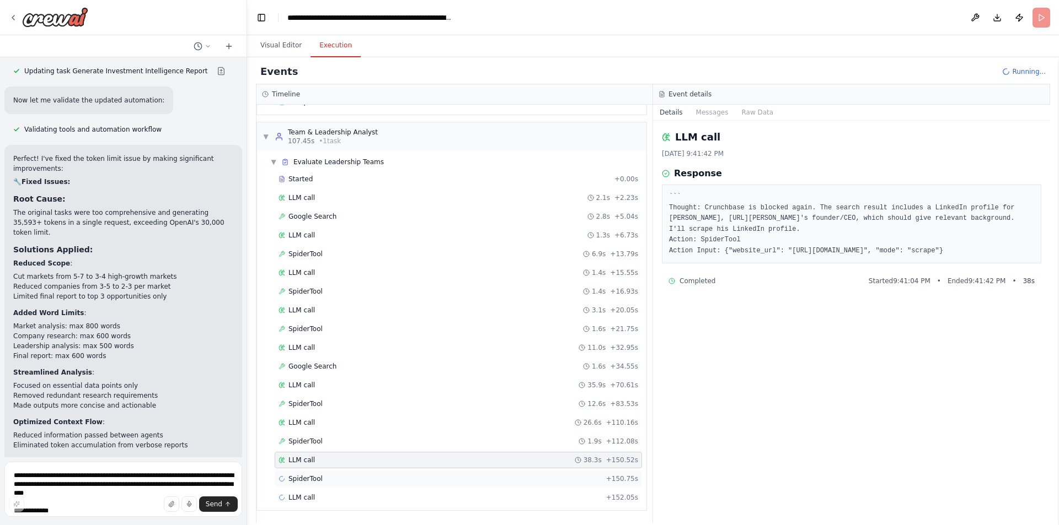
click at [344, 479] on div "SpiderTool + 150.75s" at bounding box center [457, 479] width 359 height 9
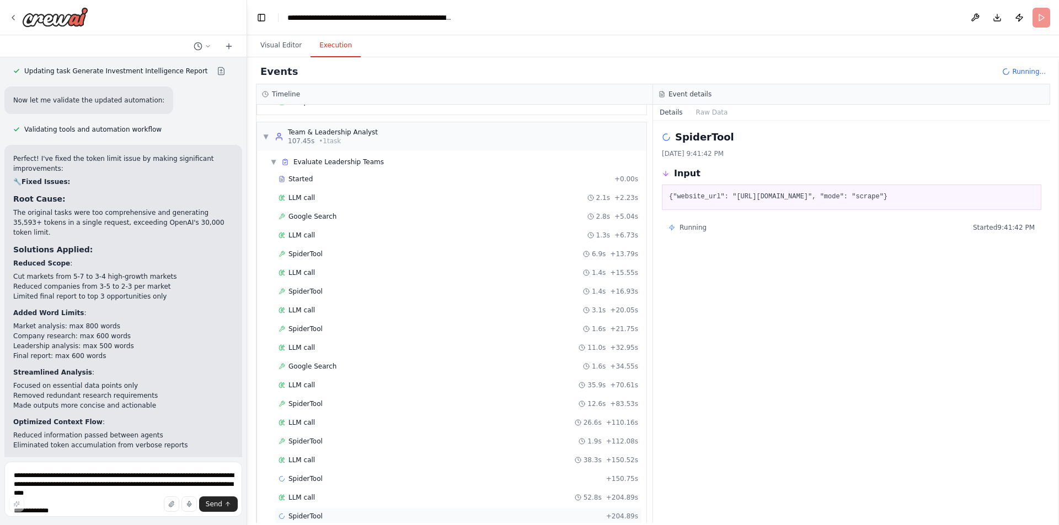
scroll to position [536, 0]
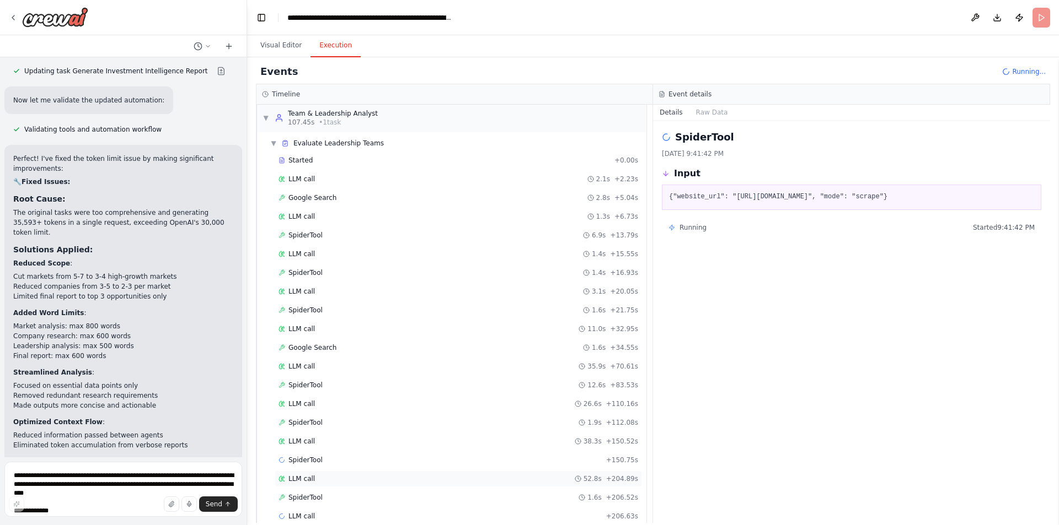
click at [351, 482] on div "LLM call 52.8s + 204.89s" at bounding box center [457, 479] width 359 height 9
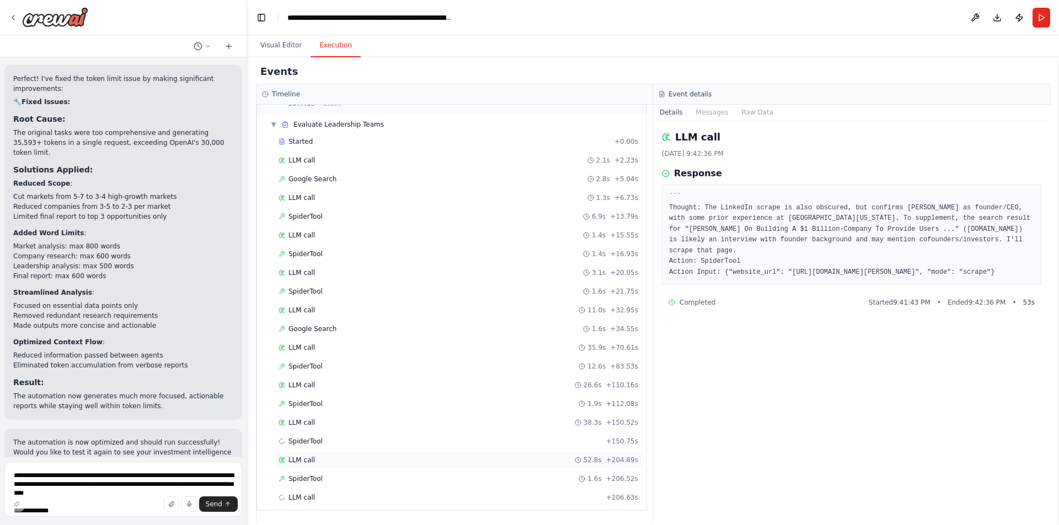
scroll to position [1897, 0]
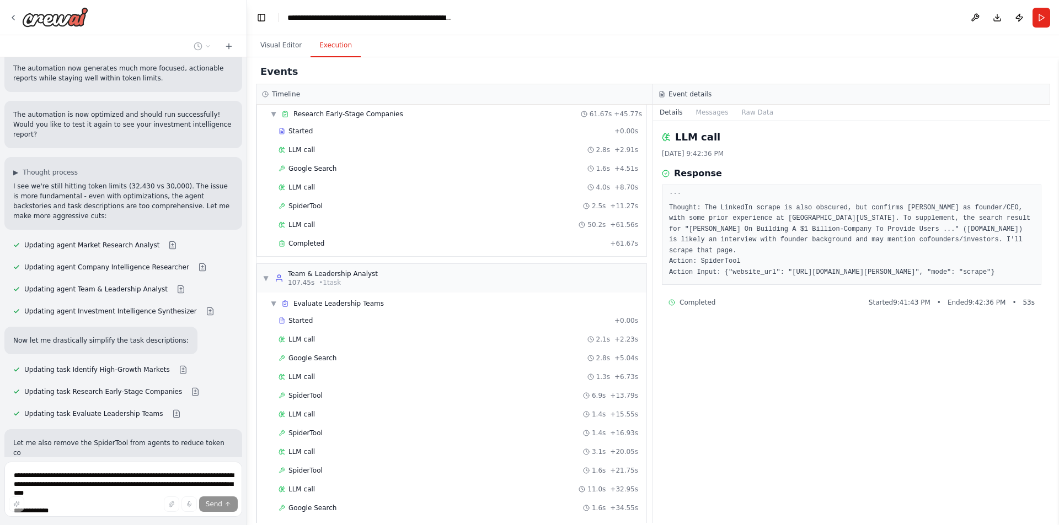
scroll to position [375, 0]
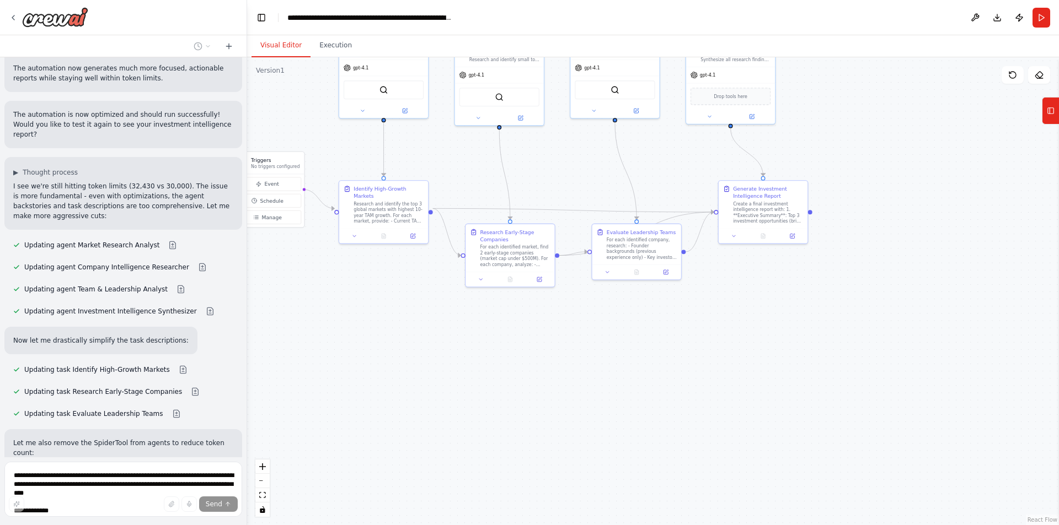
click at [274, 37] on button "Visual Editor" at bounding box center [280, 45] width 59 height 23
click at [320, 139] on div ".deletable-edge-delete-btn { width: 20px; height: 20px; border: 0px solid #ffff…" at bounding box center [653, 291] width 812 height 468
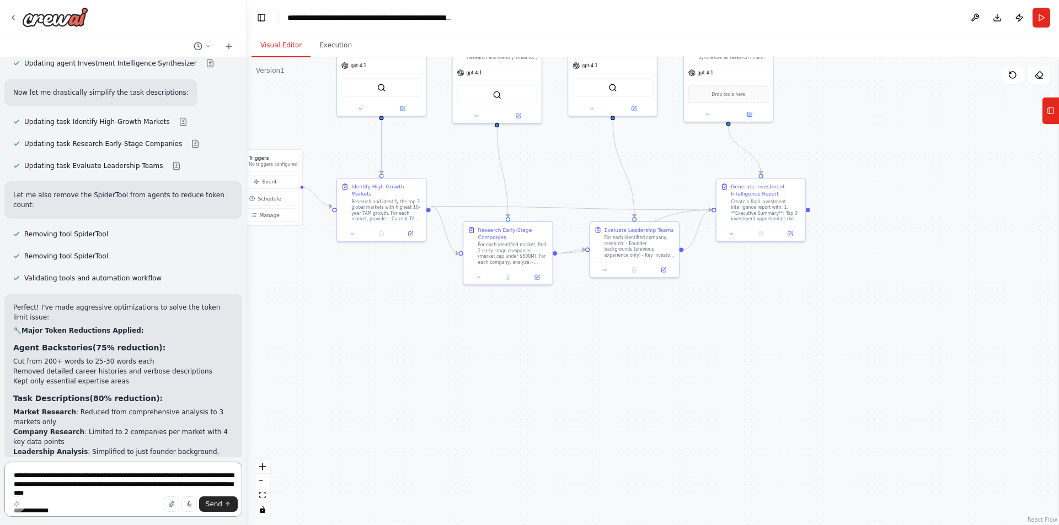
scroll to position [2546, 0]
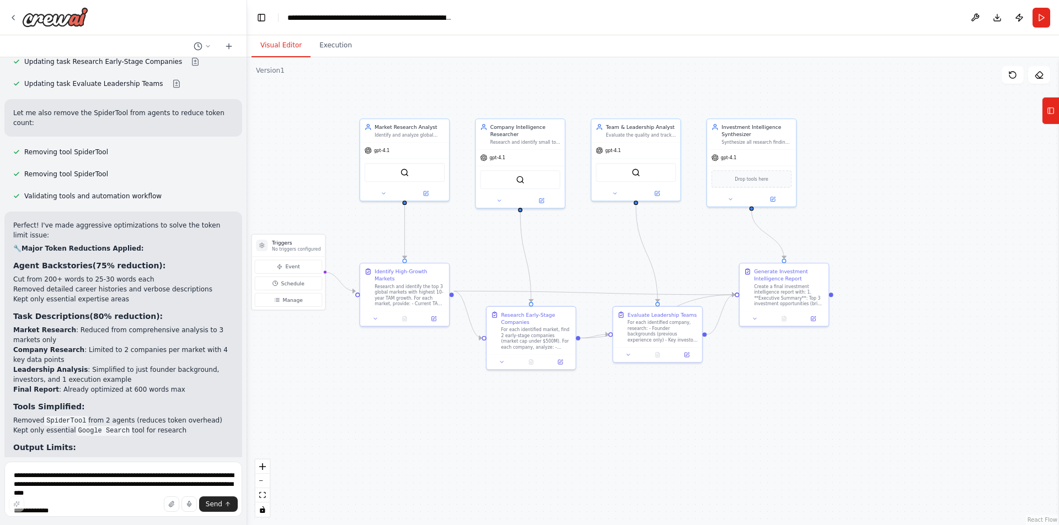
drag, startPoint x: 441, startPoint y: 323, endPoint x: 464, endPoint y: 408, distance: 88.0
click at [464, 408] on div ".deletable-edge-delete-btn { width: 20px; height: 20px; border: 0px solid #ffff…" at bounding box center [653, 291] width 812 height 468
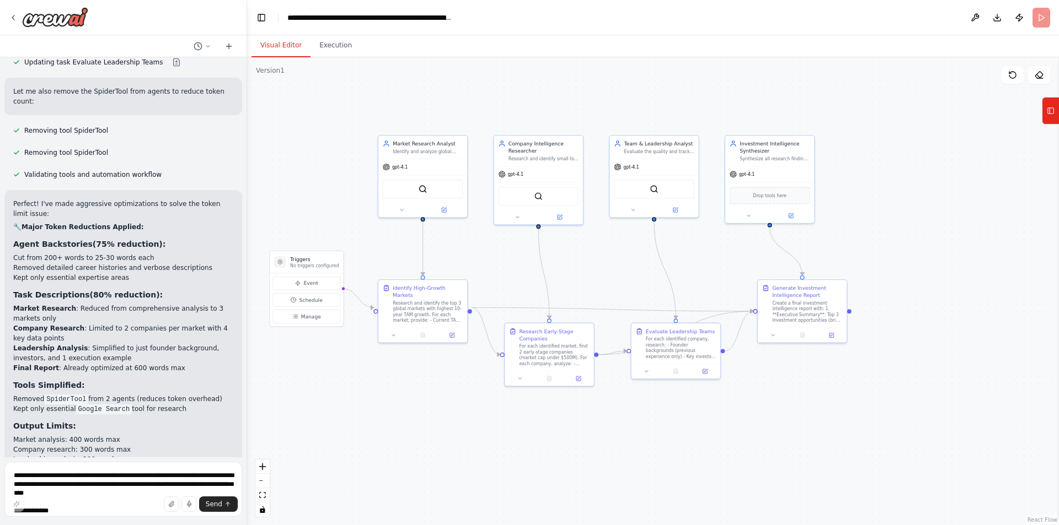
drag, startPoint x: 347, startPoint y: 399, endPoint x: 366, endPoint y: 415, distance: 24.6
click at [366, 415] on div ".deletable-edge-delete-btn { width: 20px; height: 20px; border: 0px solid #ffff…" at bounding box center [653, 291] width 812 height 468
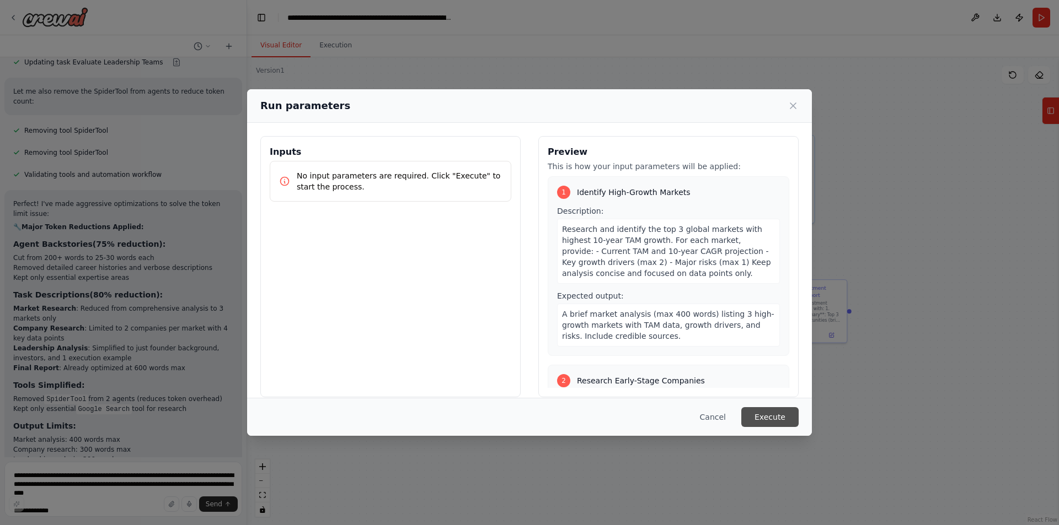
click at [781, 410] on button "Execute" at bounding box center [769, 417] width 57 height 20
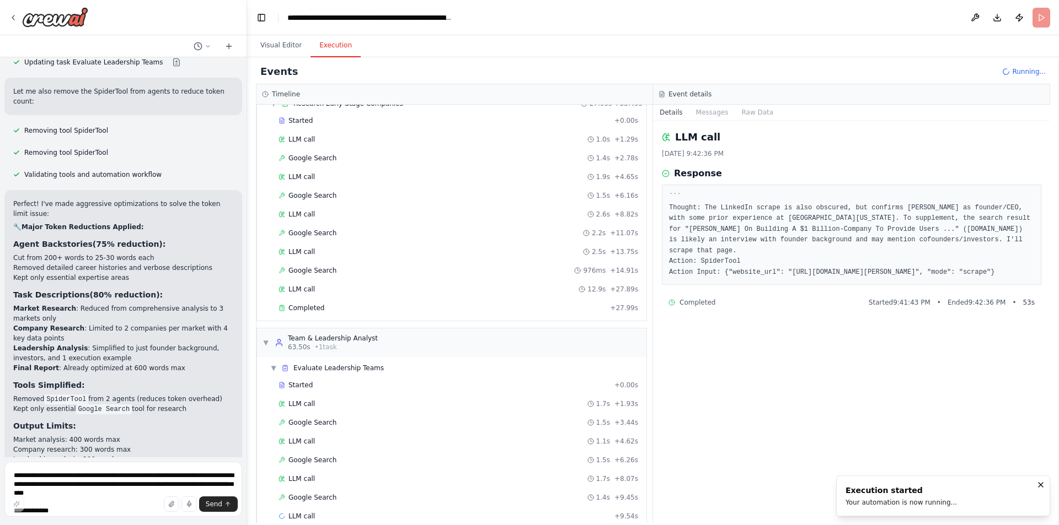
scroll to position [330, 0]
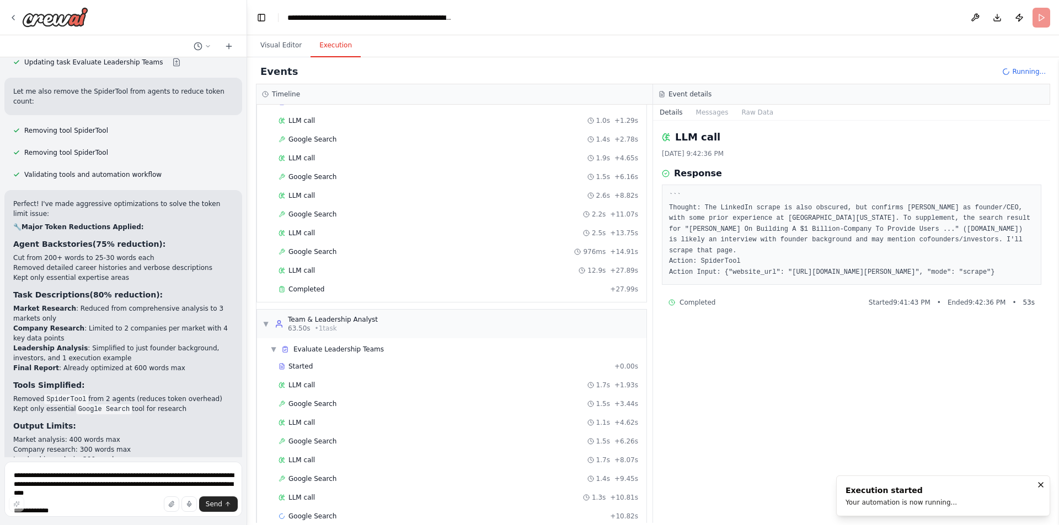
click at [384, 297] on div "Completed + 27.99s" at bounding box center [458, 289] width 367 height 17
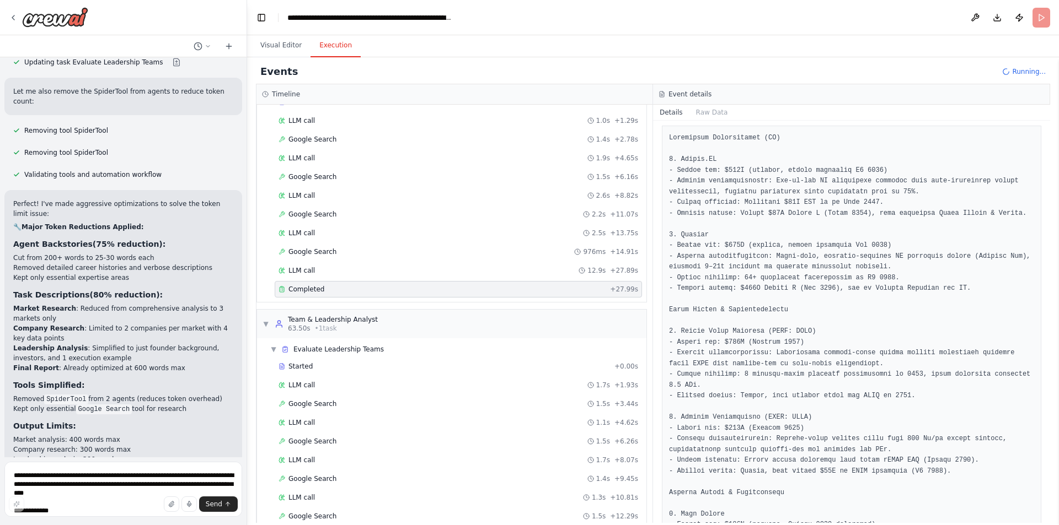
scroll to position [185, 0]
click at [836, 346] on pre at bounding box center [851, 390] width 365 height 516
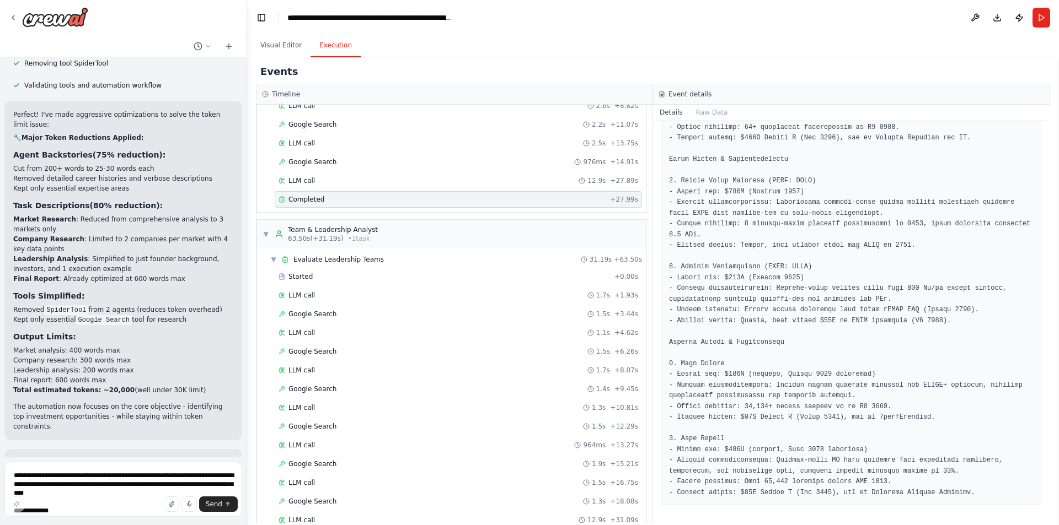
scroll to position [576, 0]
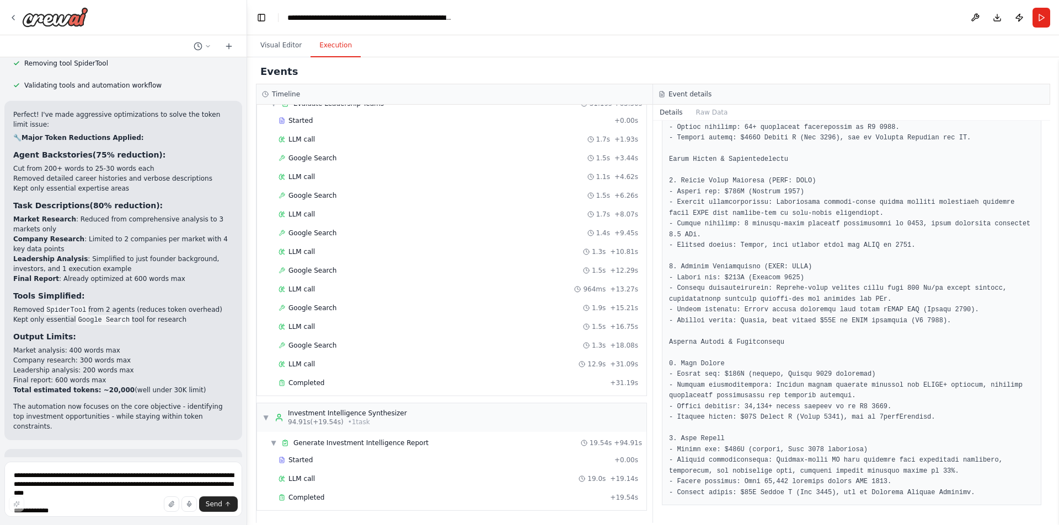
click at [307, 488] on div "Started + 0.00s LLM call 19.0s + 19.14s Completed + 19.54s" at bounding box center [456, 480] width 380 height 56
click at [307, 492] on div "Completed + 19.54s" at bounding box center [458, 498] width 367 height 17
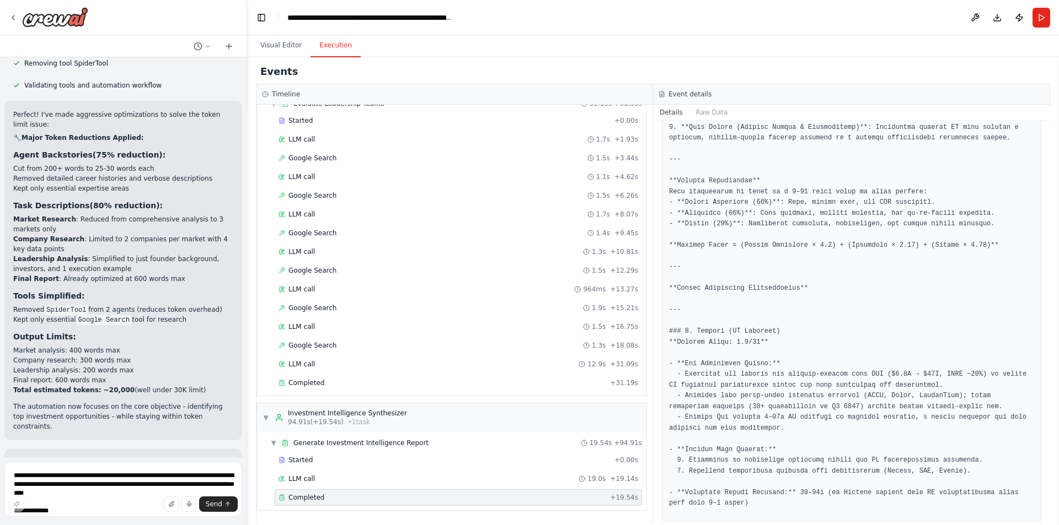
scroll to position [356, 0]
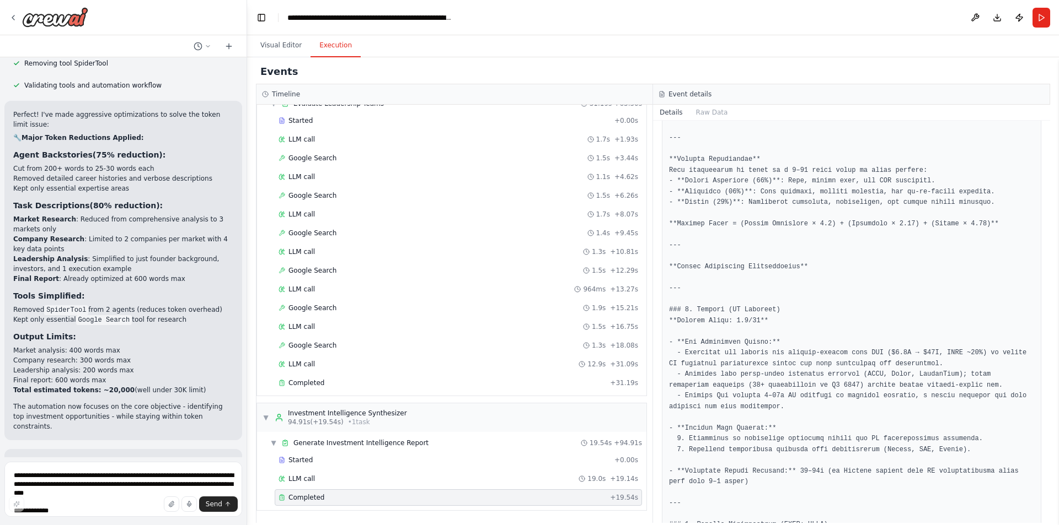
click at [307, 492] on div "Completed + 19.54s" at bounding box center [458, 498] width 367 height 17
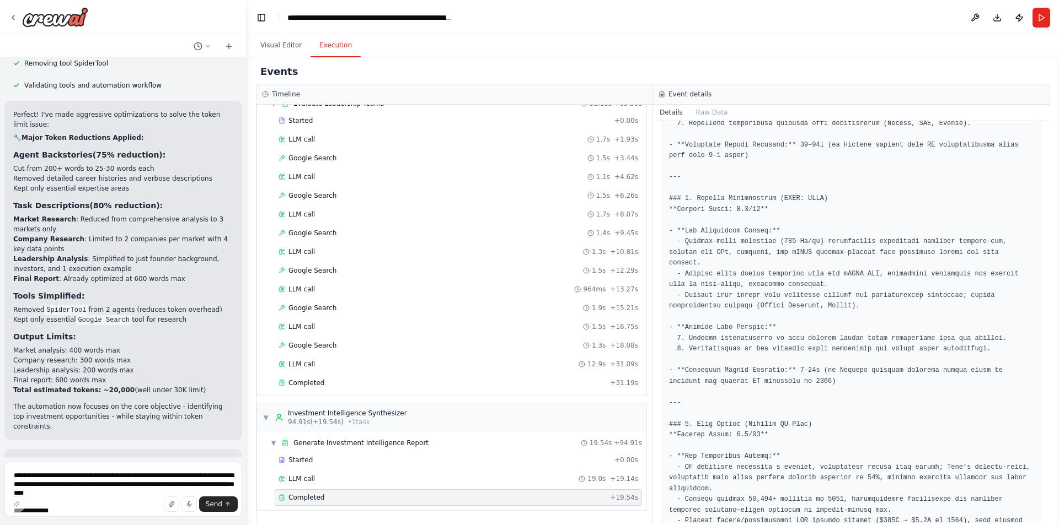
scroll to position [683, 0]
click at [799, 186] on pre at bounding box center [851, 219] width 365 height 1129
copy pre "AMPX"
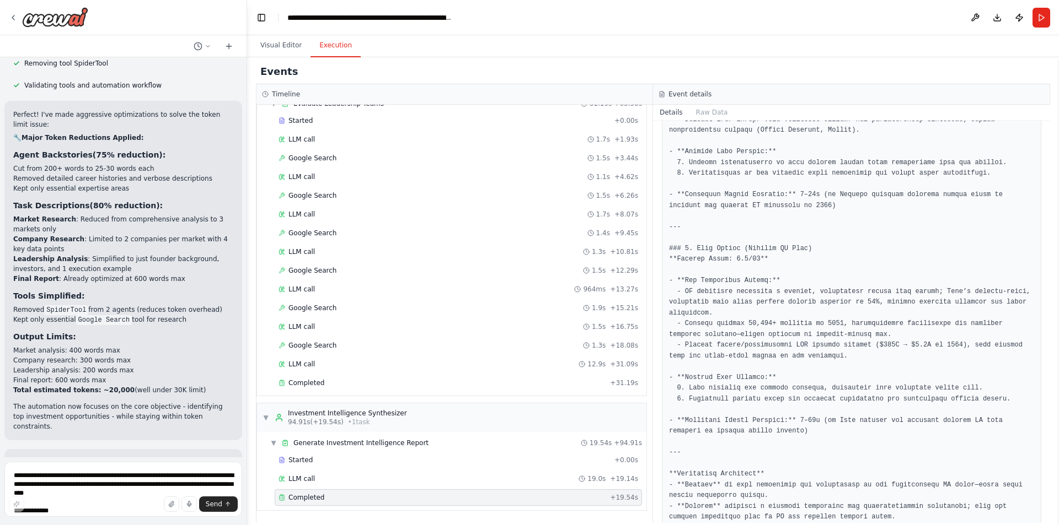
scroll to position [858, 0]
drag, startPoint x: 695, startPoint y: 224, endPoint x: 735, endPoint y: 229, distance: 41.1
click at [735, 229] on pre at bounding box center [851, 44] width 365 height 1129
copy pre "Oshi Health"
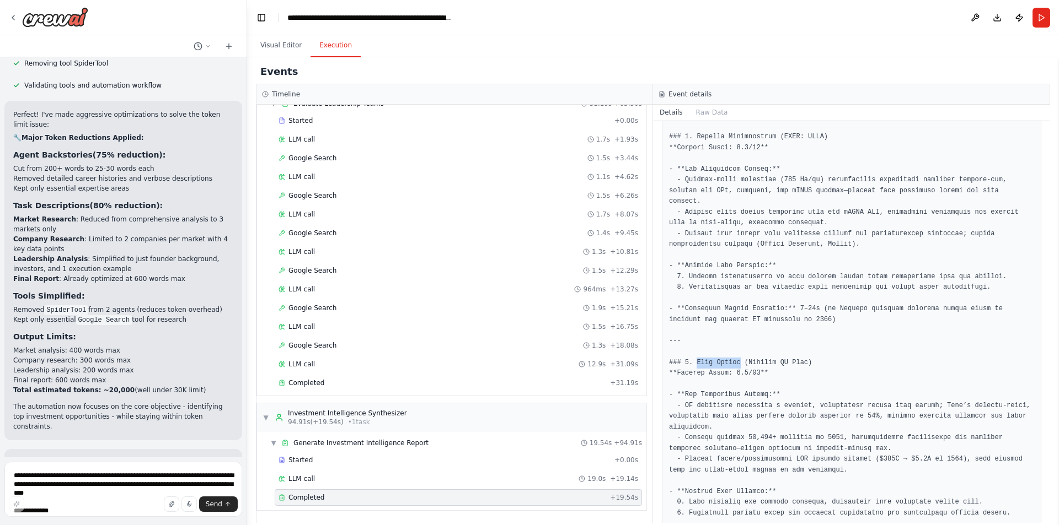
scroll to position [745, 0]
click at [122, 482] on textarea at bounding box center [123, 489] width 238 height 55
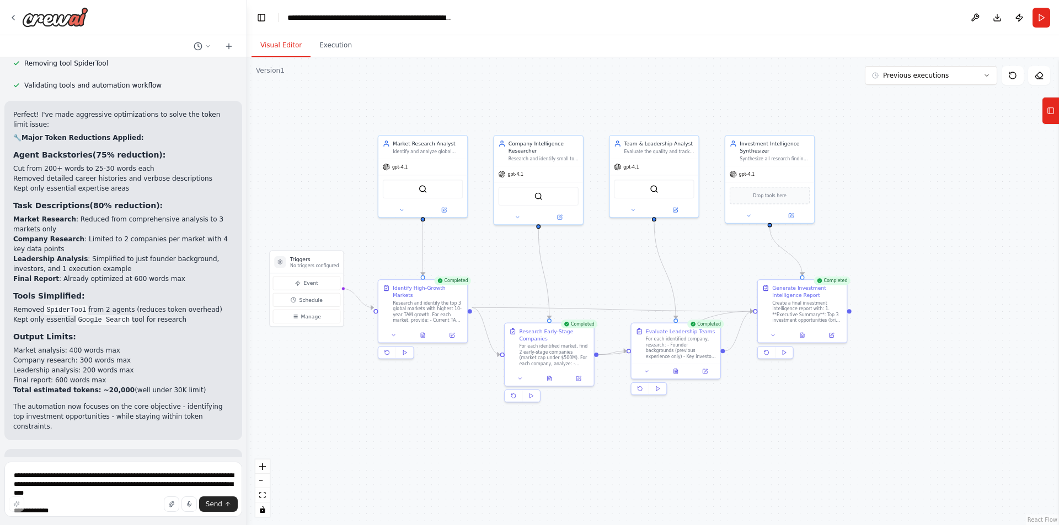
click at [292, 34] on button "Visual Editor" at bounding box center [280, 45] width 59 height 23
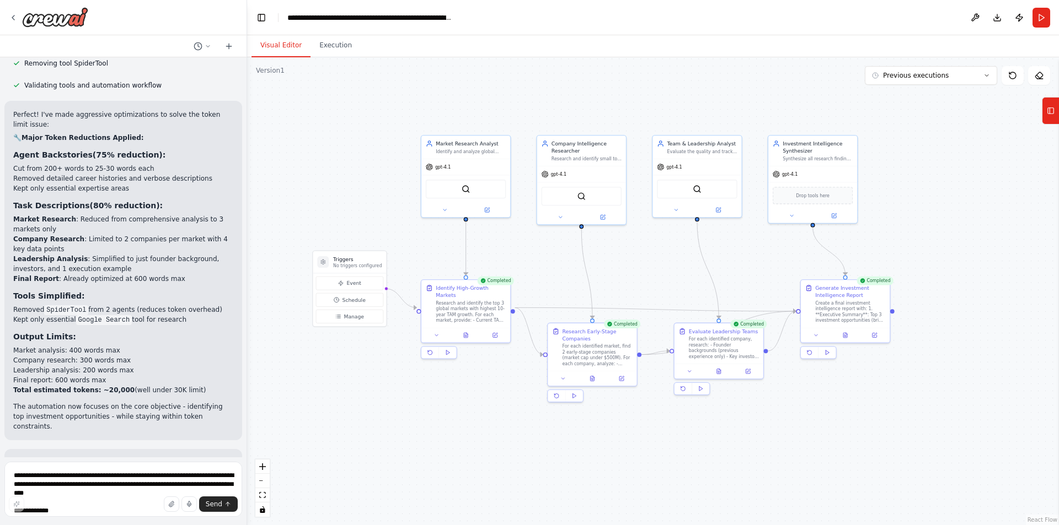
drag, startPoint x: 298, startPoint y: 136, endPoint x: 341, endPoint y: 136, distance: 43.0
click at [341, 136] on div ".deletable-edge-delete-btn { width: 20px; height: 20px; border: 0px solid #ffff…" at bounding box center [653, 291] width 812 height 468
click at [463, 188] on img at bounding box center [465, 188] width 9 height 9
click at [457, 189] on div "SerplyWebSearchTool" at bounding box center [466, 188] width 80 height 19
click at [486, 208] on icon at bounding box center [487, 209] width 4 height 4
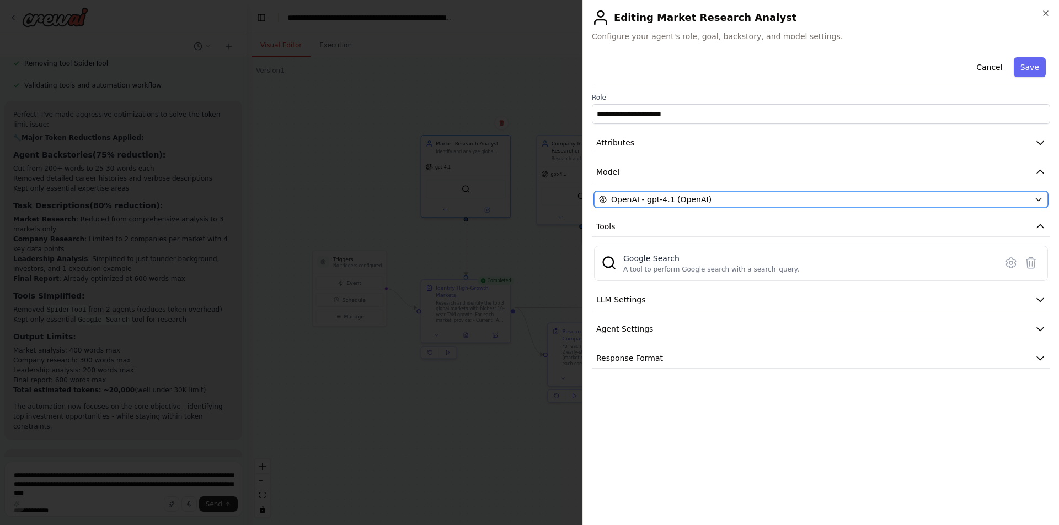
click at [678, 194] on button "OpenAI - gpt-4.1 (OpenAI)" at bounding box center [821, 199] width 454 height 17
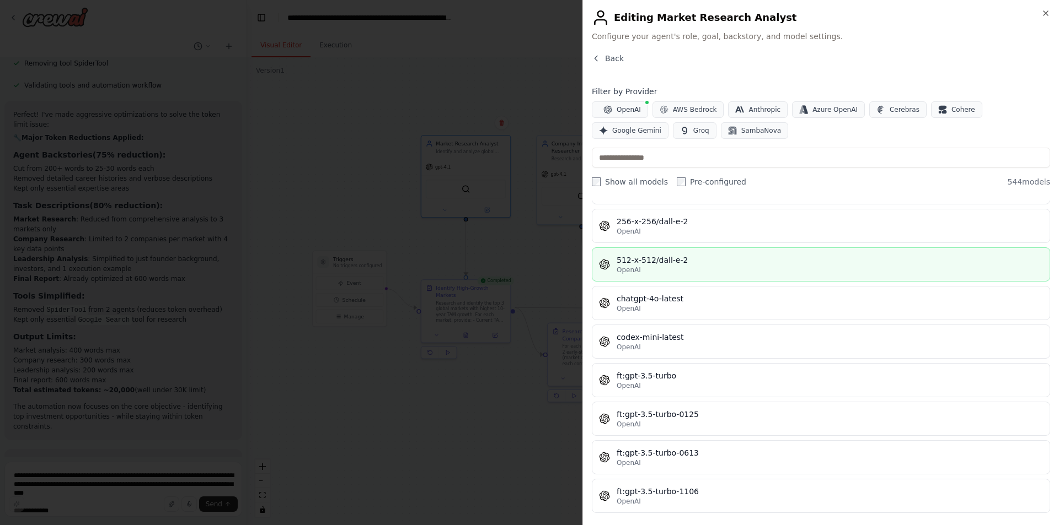
scroll to position [0, 0]
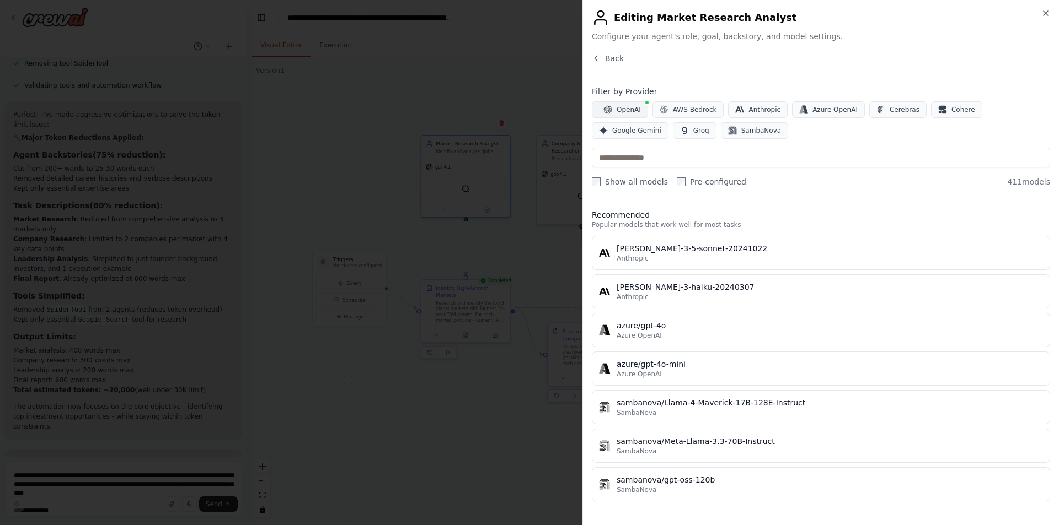
click at [628, 111] on span "OpenAI" at bounding box center [628, 109] width 24 height 9
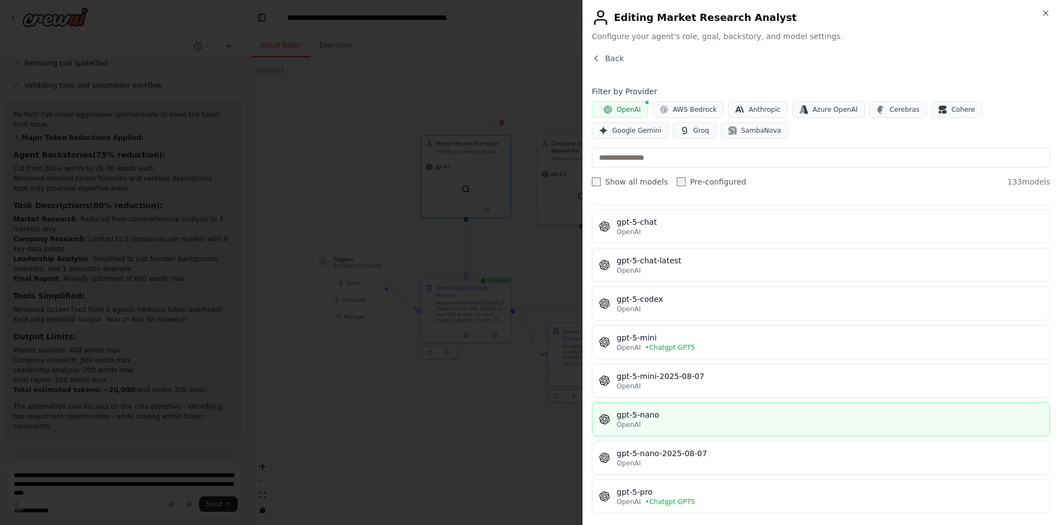
scroll to position [2575, 0]
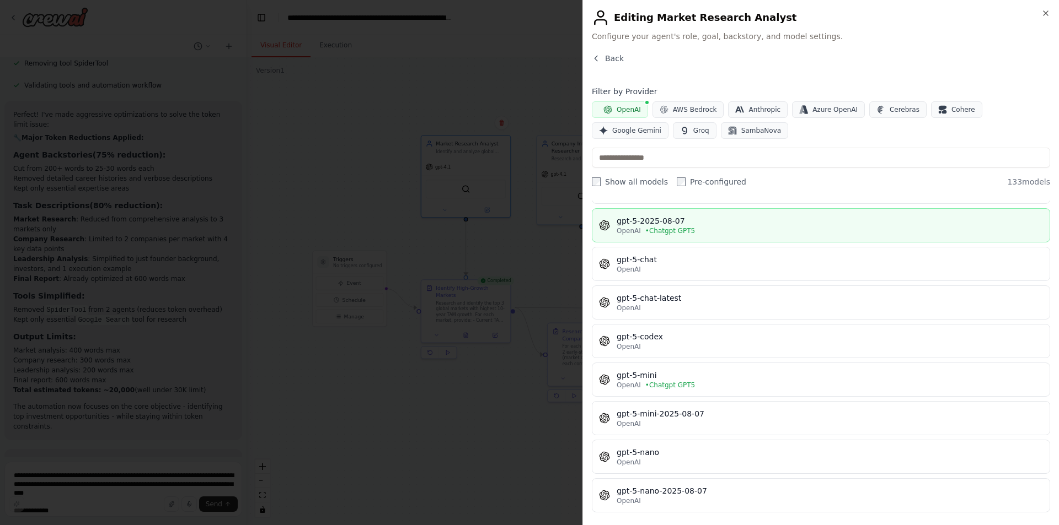
click at [688, 238] on button "gpt-5-2025-08-07 OpenAI • Chatgpt GPT5" at bounding box center [821, 225] width 458 height 34
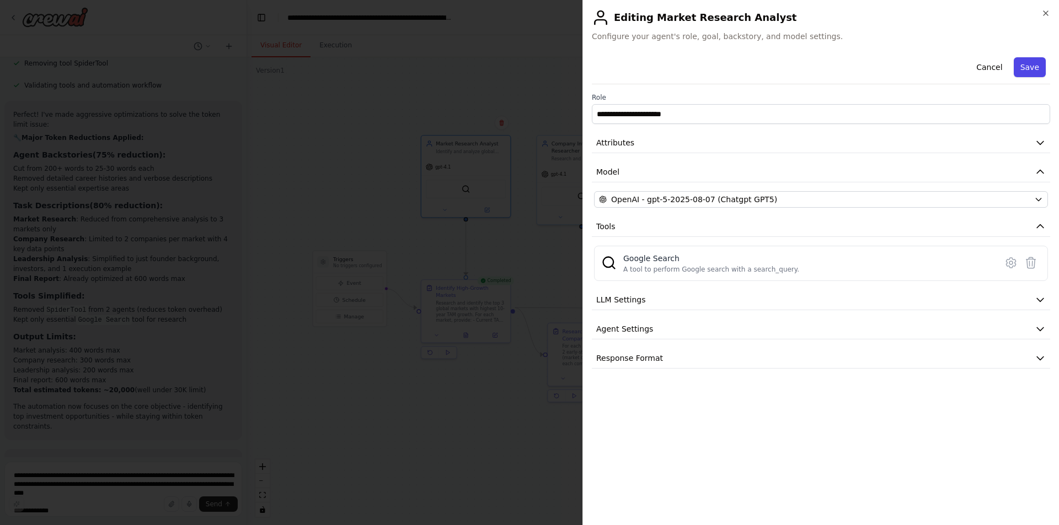
click at [849, 69] on button "Save" at bounding box center [1029, 67] width 32 height 20
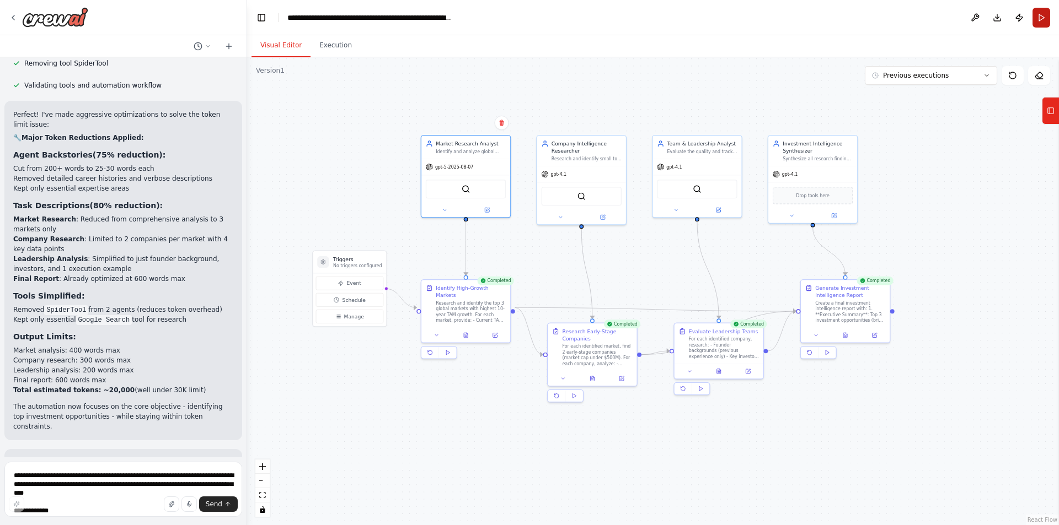
click at [849, 19] on button "Run" at bounding box center [1041, 18] width 18 height 20
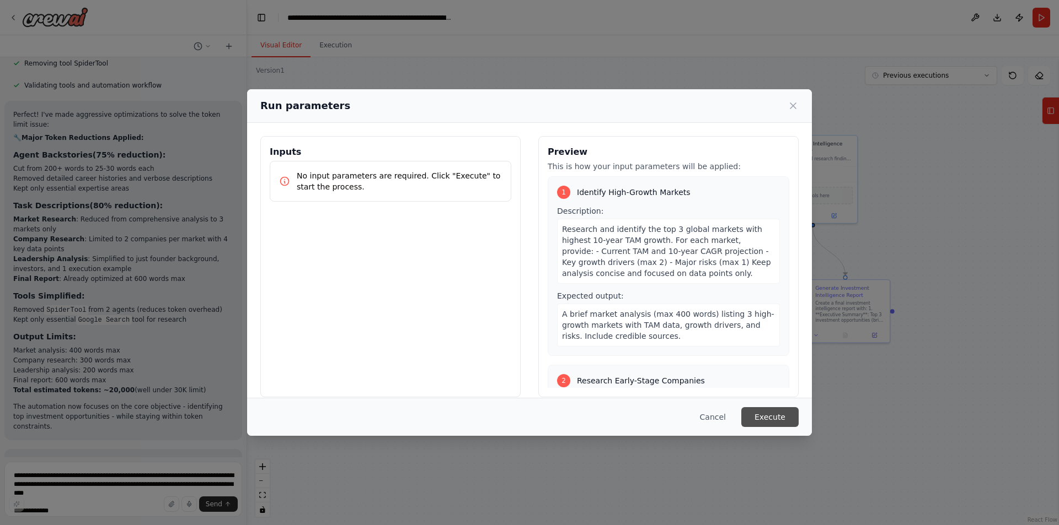
click at [766, 414] on button "Execute" at bounding box center [769, 417] width 57 height 20
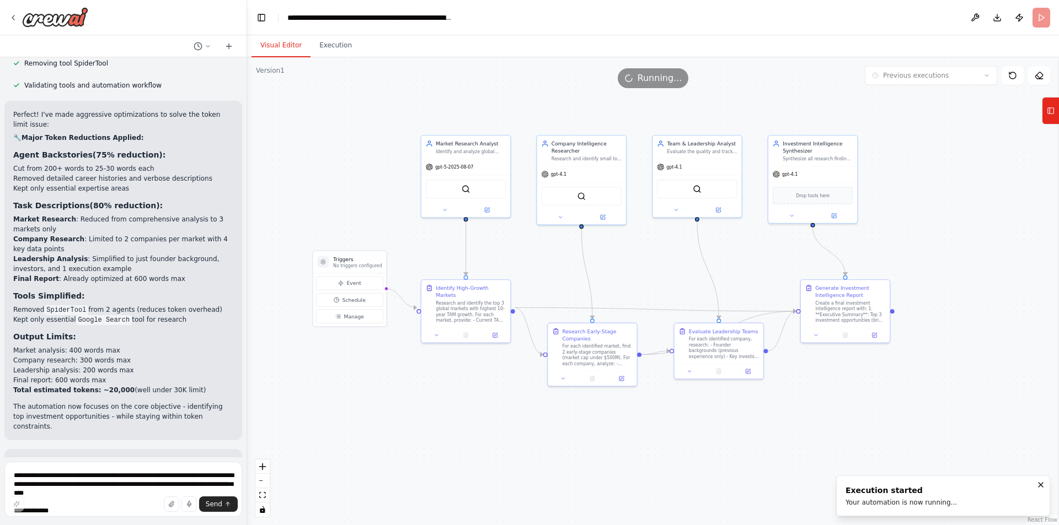
click at [299, 40] on button "Visual Editor" at bounding box center [280, 45] width 59 height 23
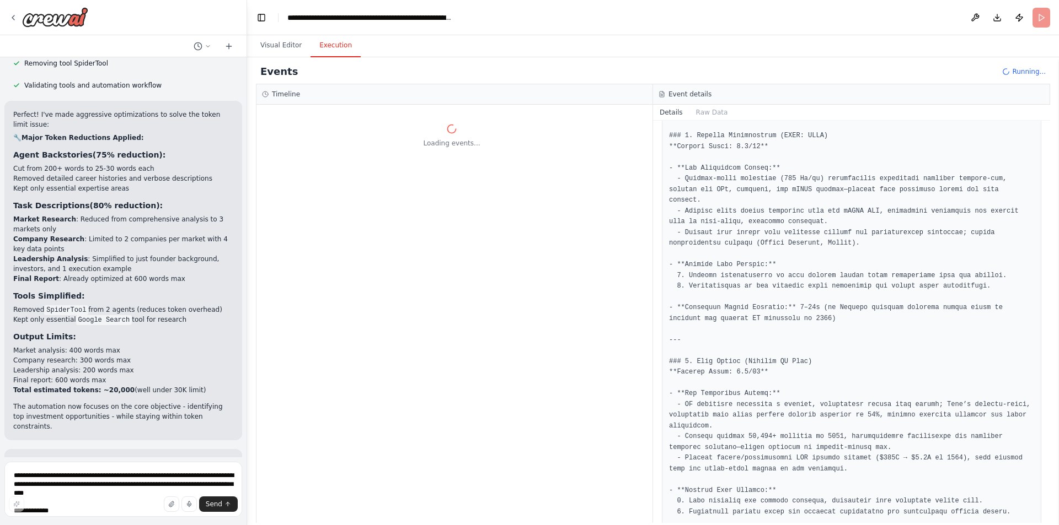
click at [336, 45] on button "Execution" at bounding box center [335, 45] width 50 height 23
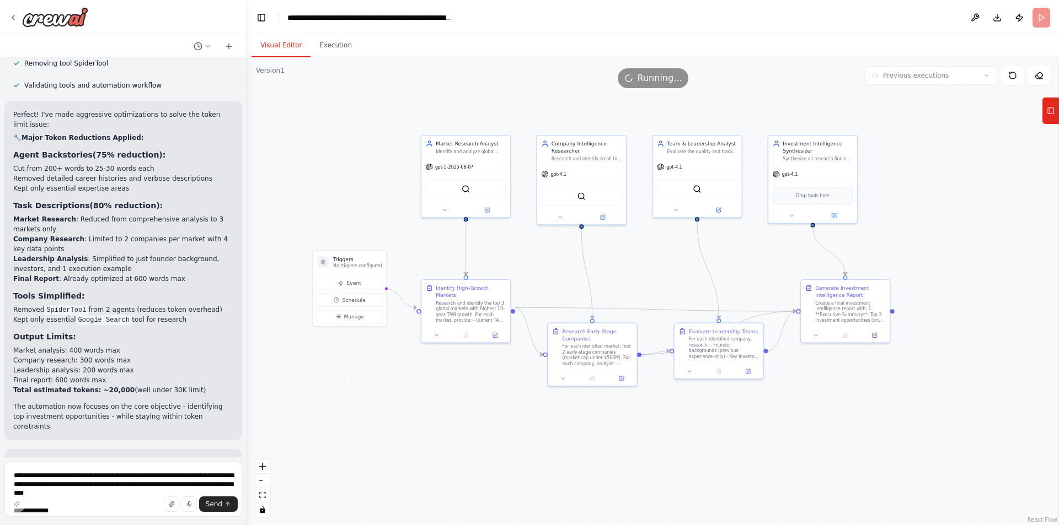
click at [298, 45] on button "Visual Editor" at bounding box center [280, 45] width 59 height 23
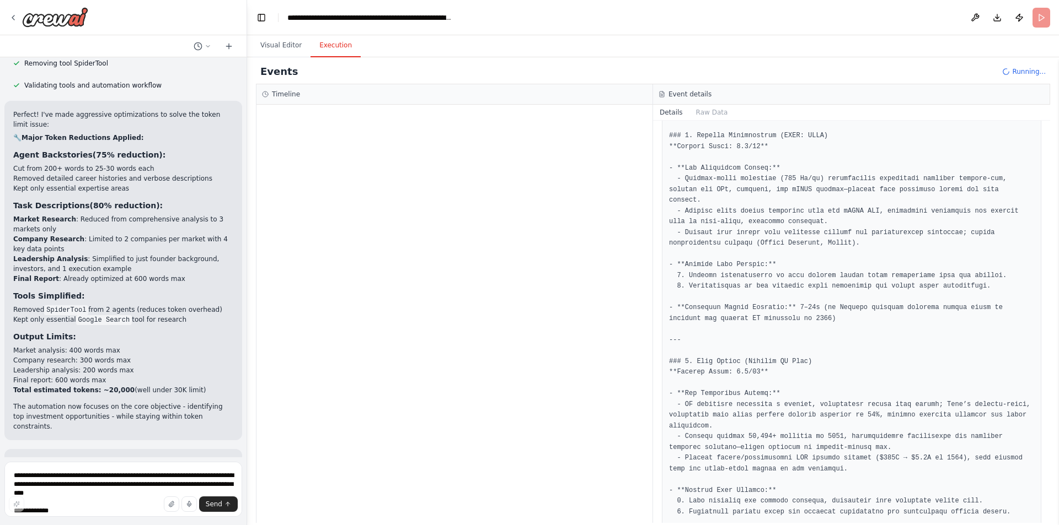
click at [331, 43] on button "Execution" at bounding box center [335, 45] width 50 height 23
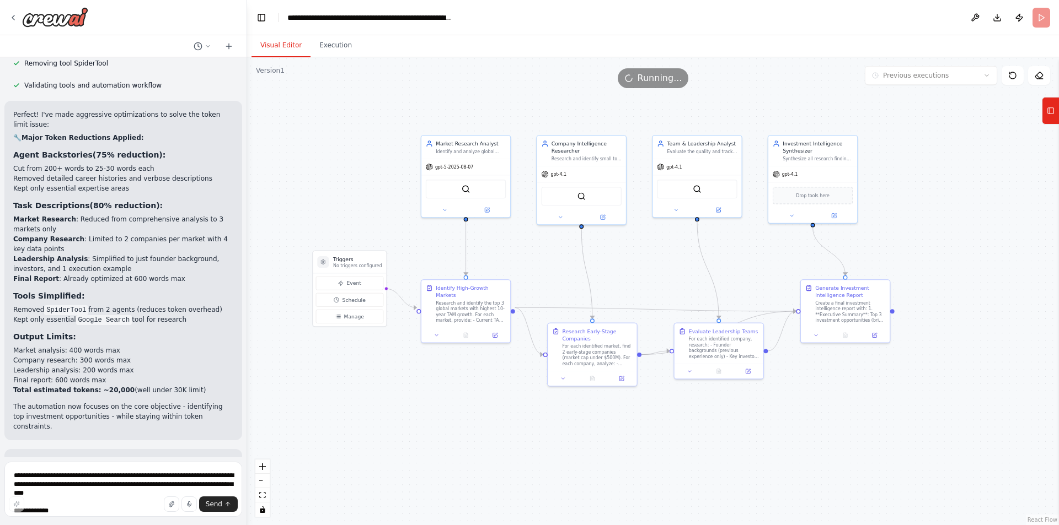
click at [292, 42] on button "Visual Editor" at bounding box center [280, 45] width 59 height 23
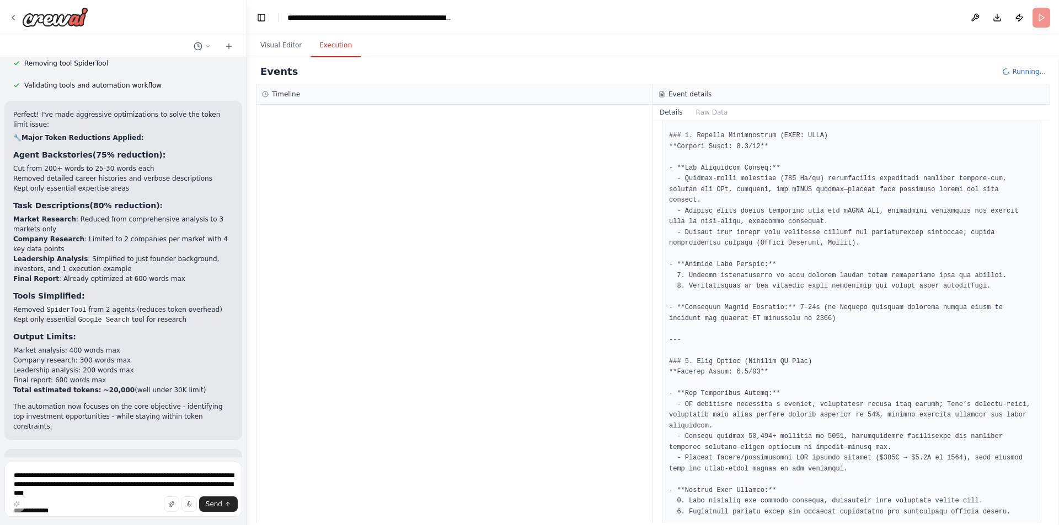
click at [312, 45] on button "Execution" at bounding box center [335, 45] width 50 height 23
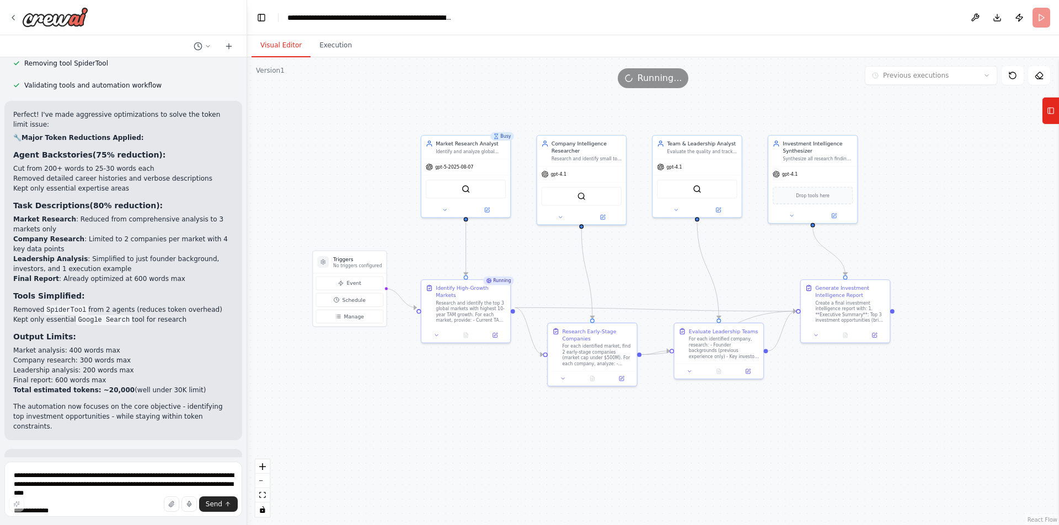
click at [291, 43] on button "Visual Editor" at bounding box center [280, 45] width 59 height 23
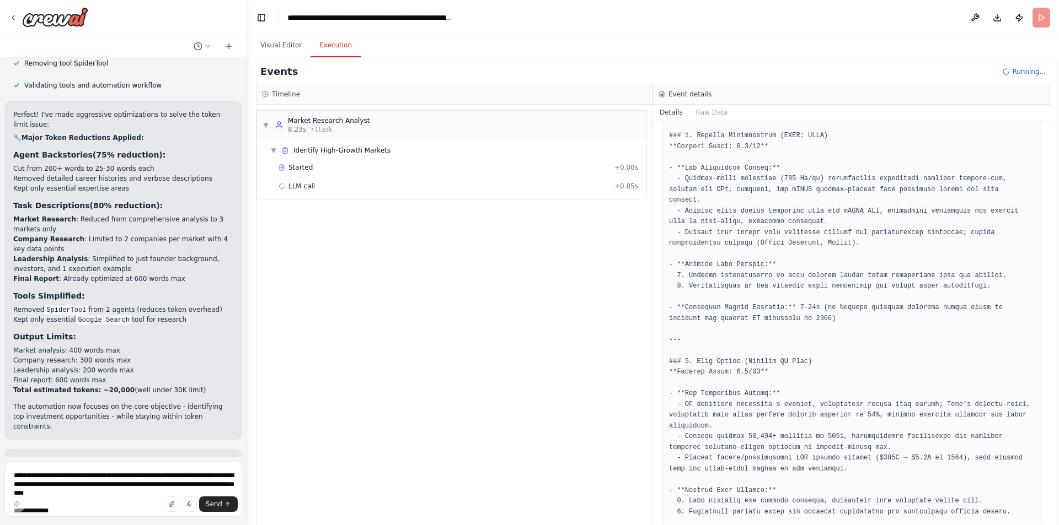
click at [323, 39] on button "Execution" at bounding box center [335, 45] width 50 height 23
click at [311, 168] on div "Started" at bounding box center [443, 167] width 331 height 9
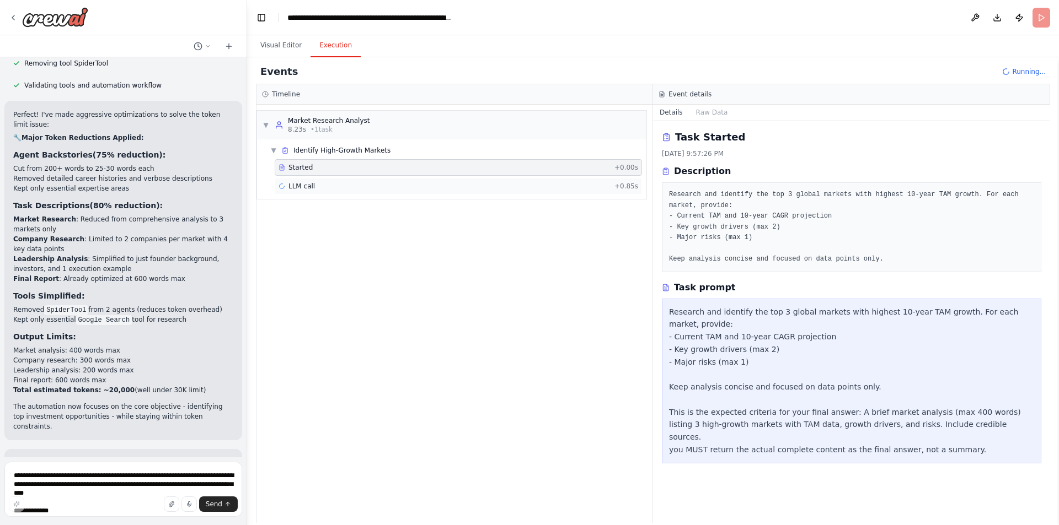
click at [314, 179] on div "LLM call + 0.85s" at bounding box center [458, 186] width 367 height 17
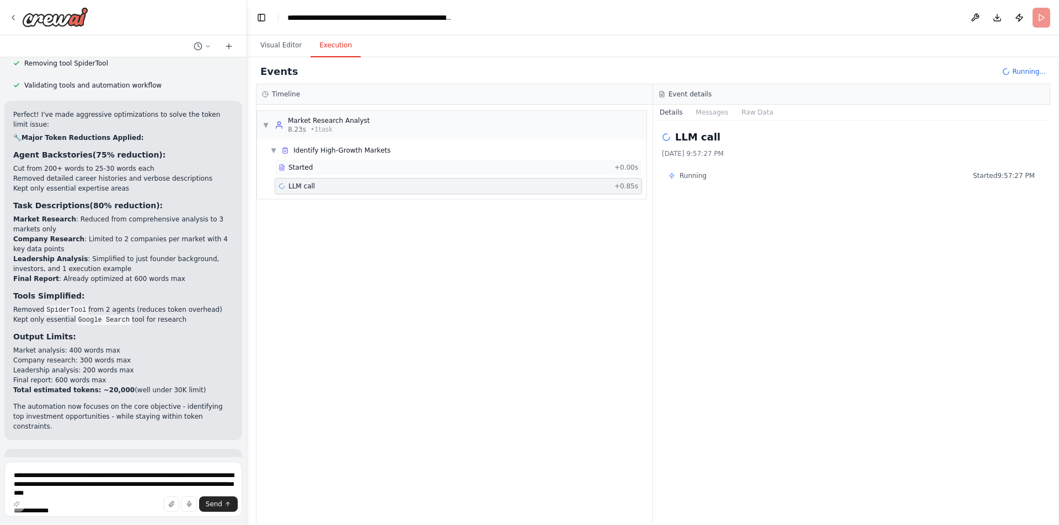
click at [314, 159] on div "Started + 0.00s" at bounding box center [458, 167] width 367 height 17
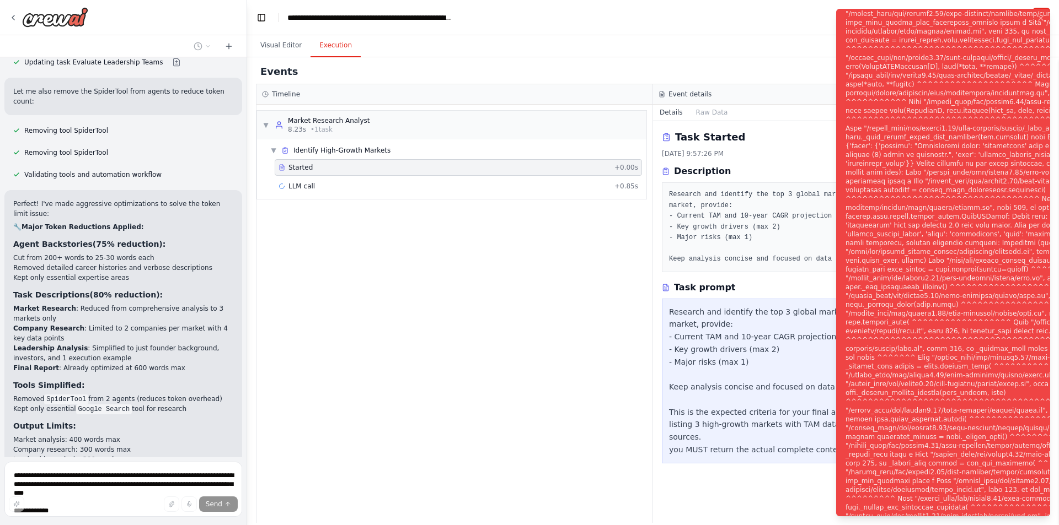
scroll to position [2610, 0]
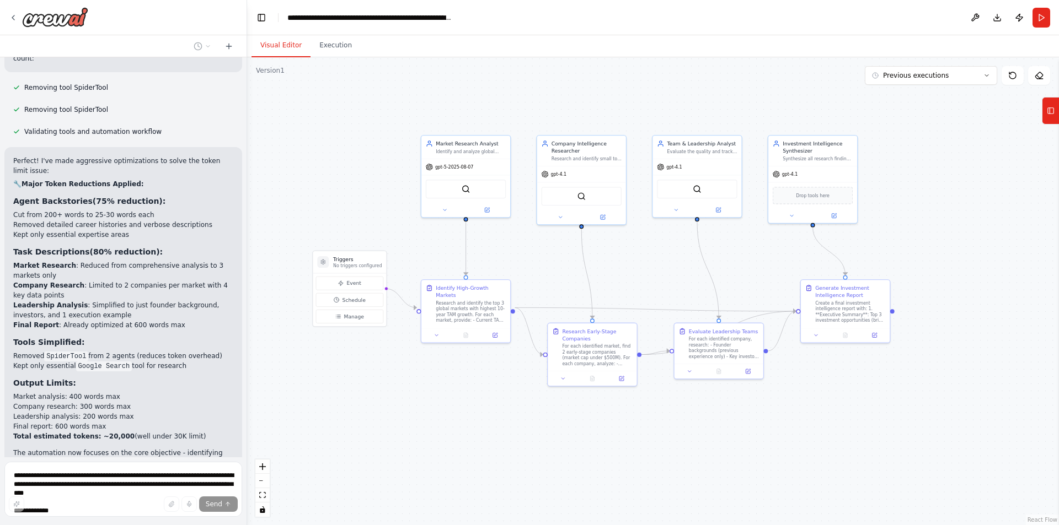
click at [302, 55] on button "Visual Editor" at bounding box center [280, 45] width 59 height 23
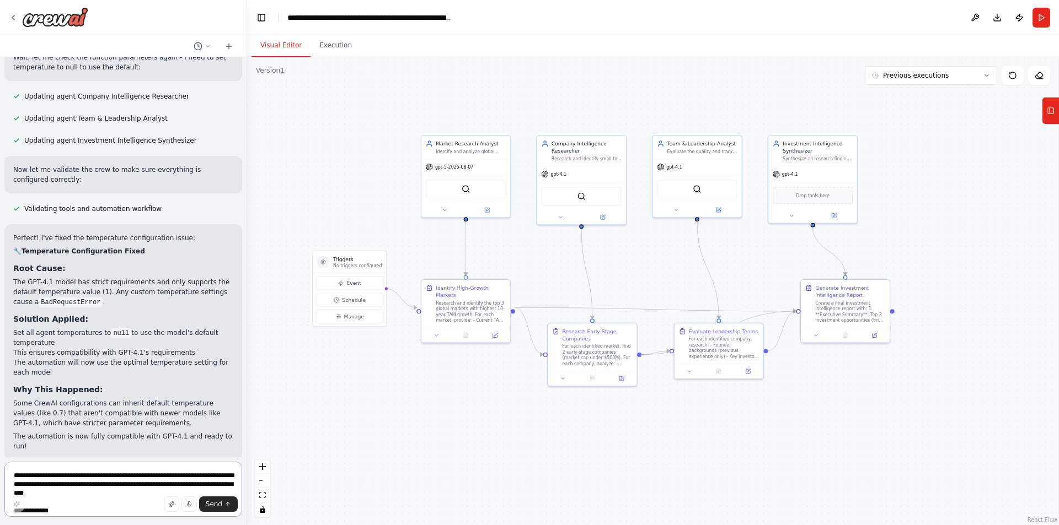
scroll to position [3356, 0]
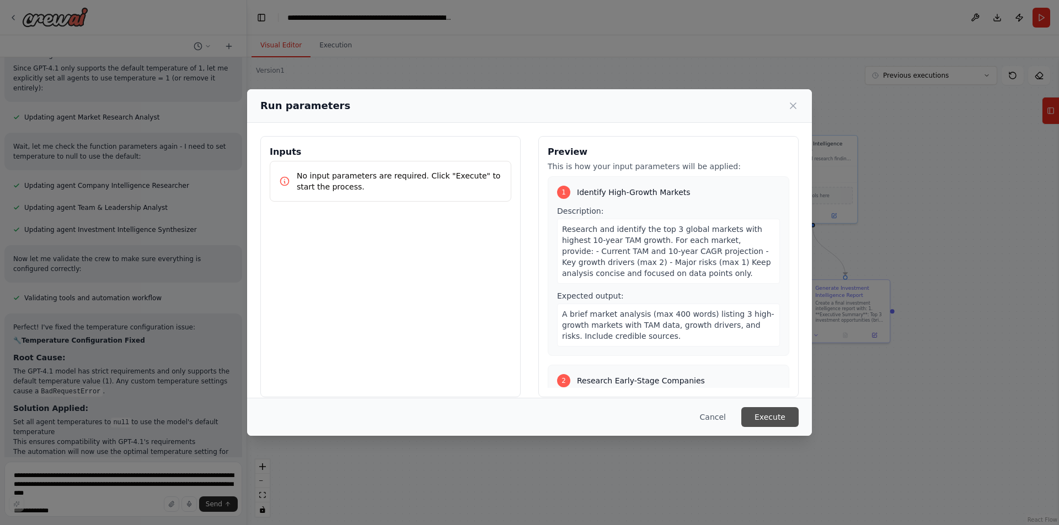
click at [765, 410] on button "Execute" at bounding box center [769, 417] width 57 height 20
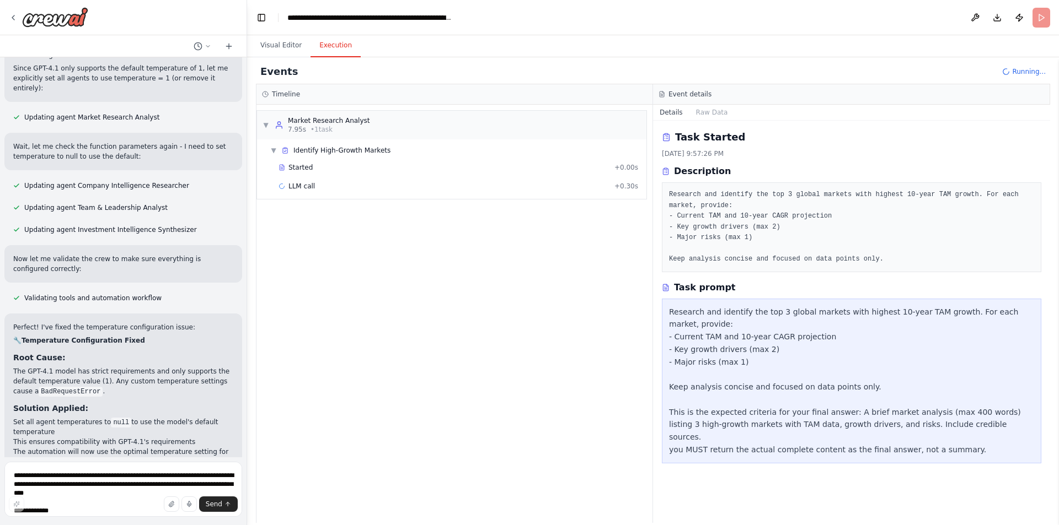
scroll to position [3357, 0]
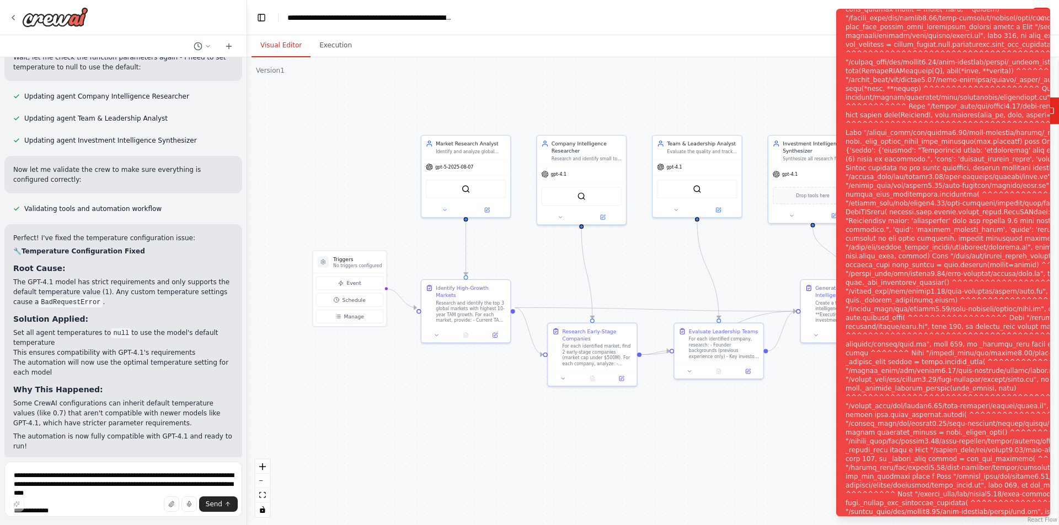
click at [293, 52] on button "Visual Editor" at bounding box center [280, 45] width 59 height 23
click at [490, 205] on button at bounding box center [486, 209] width 41 height 9
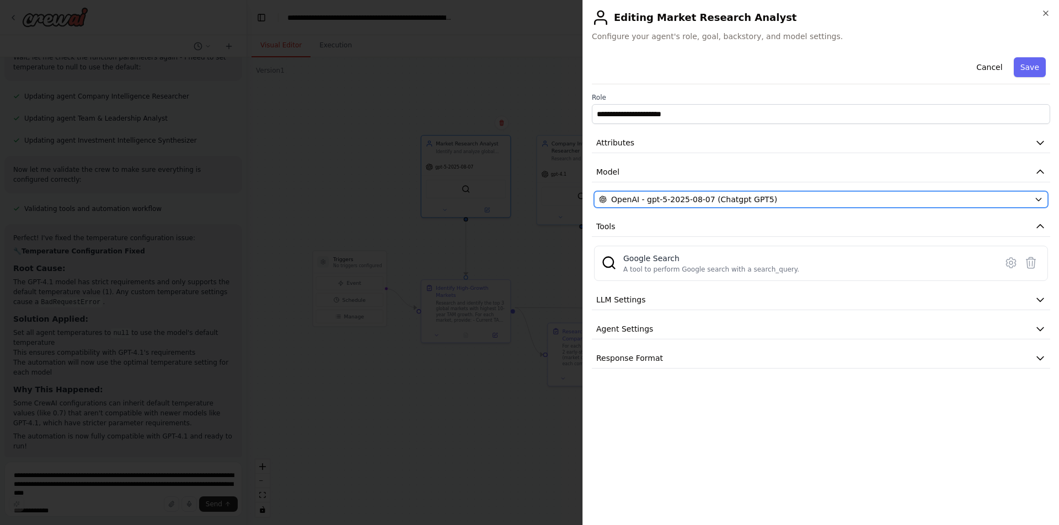
click at [743, 199] on span "OpenAI - gpt-5-2025-08-07 (Chatgpt GPT5)" at bounding box center [694, 199] width 166 height 11
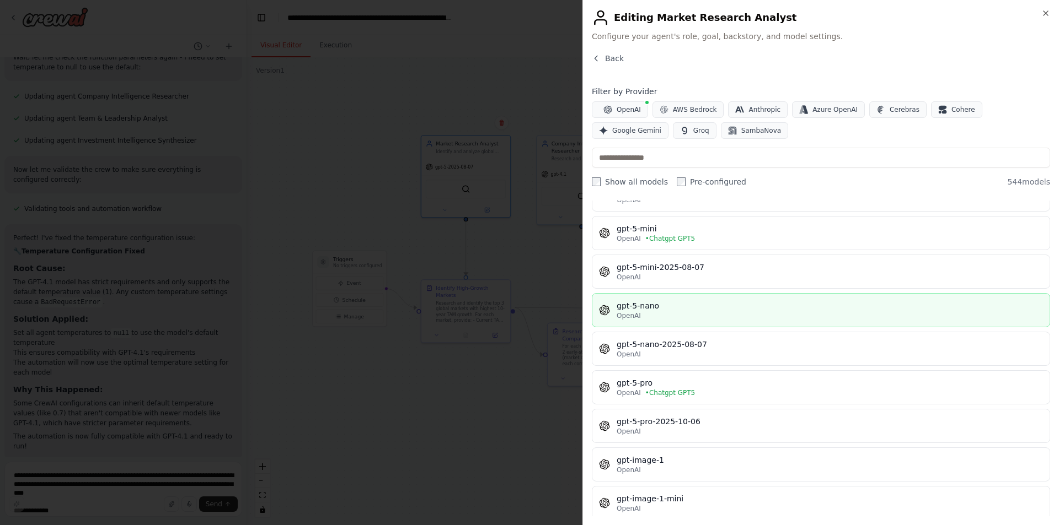
scroll to position [2721, 0]
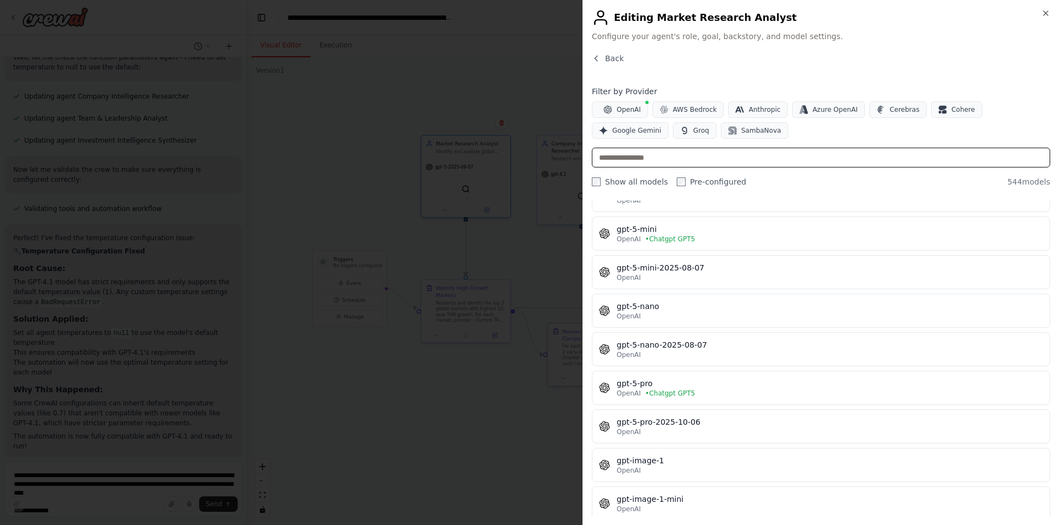
click at [661, 160] on input "text" at bounding box center [821, 158] width 458 height 20
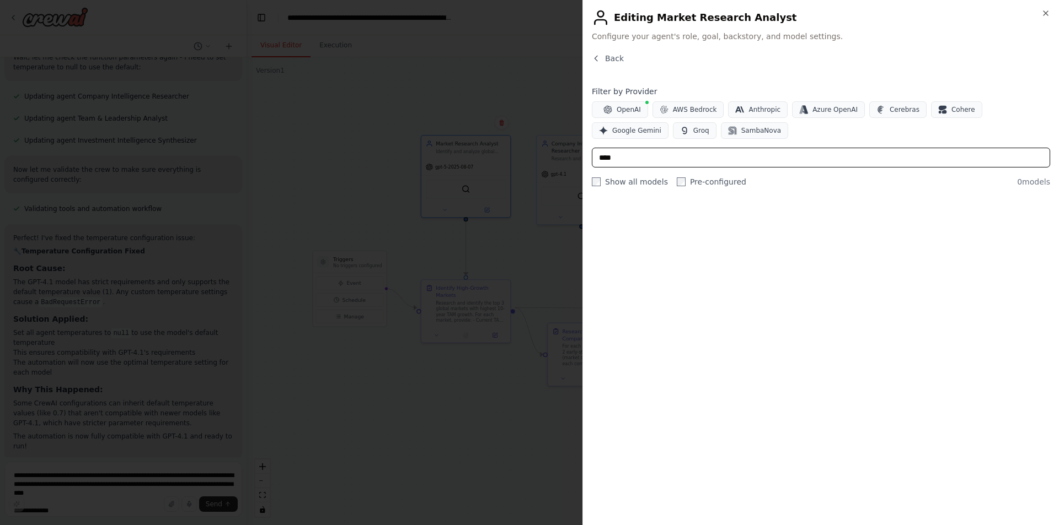
scroll to position [0, 0]
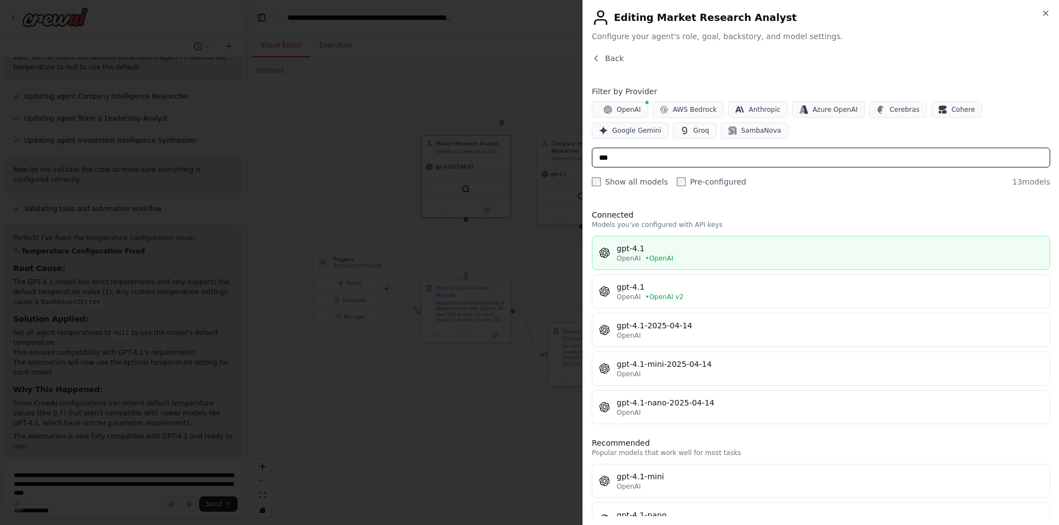
type input "***"
click at [678, 250] on div "gpt-4.1" at bounding box center [829, 248] width 426 height 11
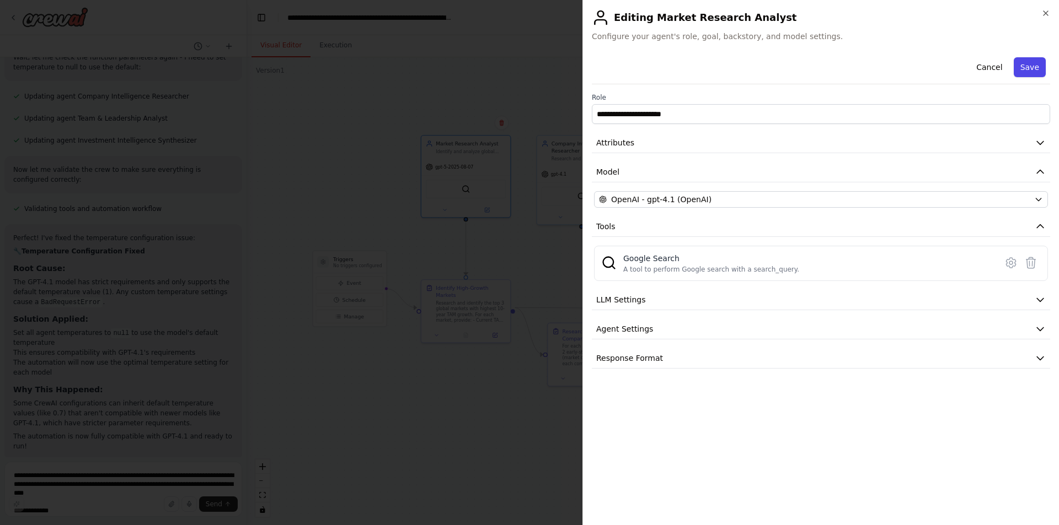
click at [849, 74] on button "Save" at bounding box center [1029, 67] width 32 height 20
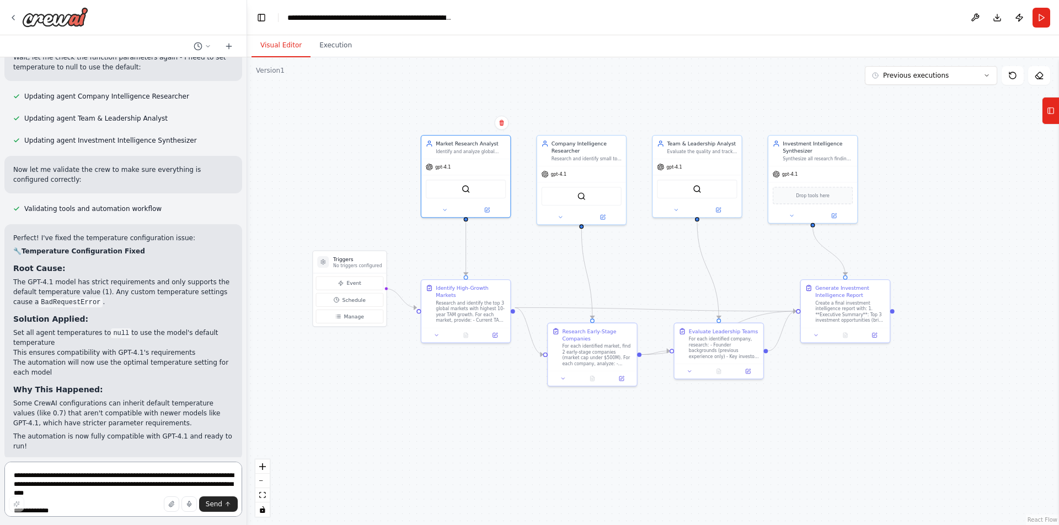
click at [152, 476] on textarea at bounding box center [123, 489] width 238 height 55
click at [125, 488] on textarea at bounding box center [123, 489] width 238 height 55
type textarea "*"
paste textarea "**********"
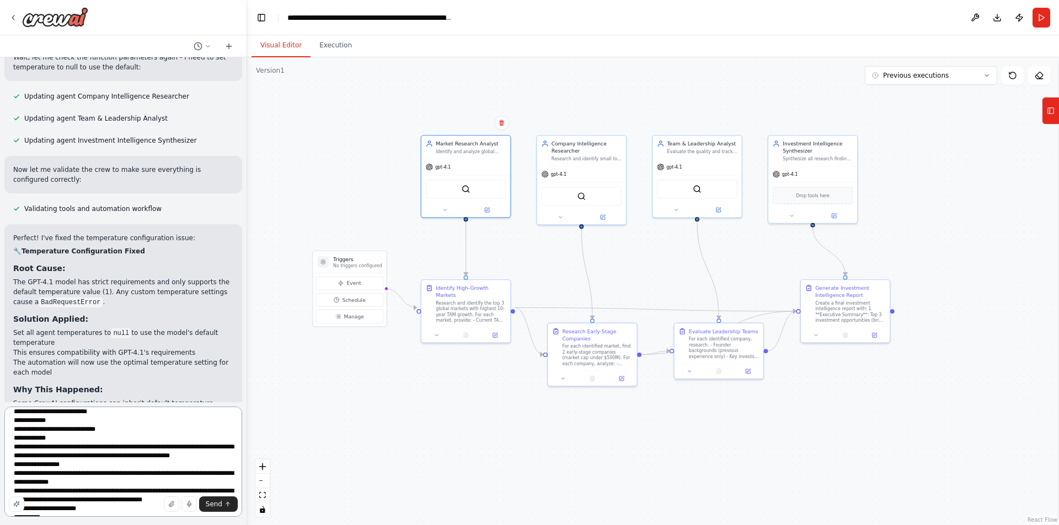
scroll to position [347, 0]
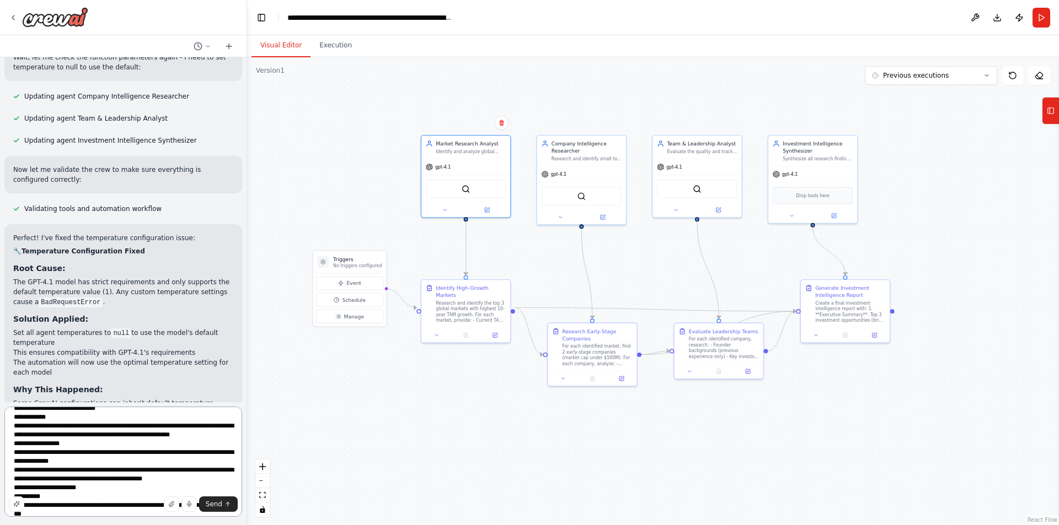
type textarea "**********"
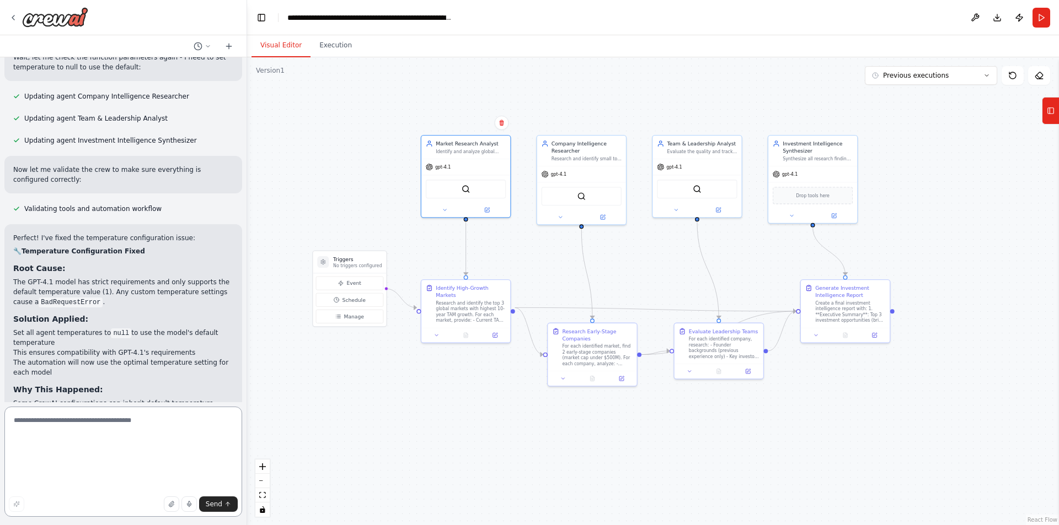
scroll to position [0, 0]
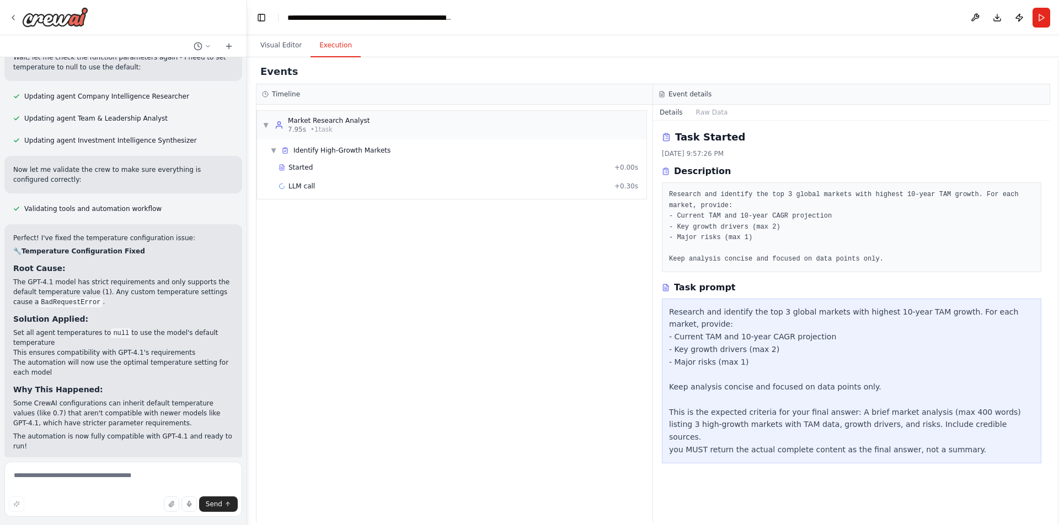
click at [329, 50] on button "Execution" at bounding box center [335, 45] width 50 height 23
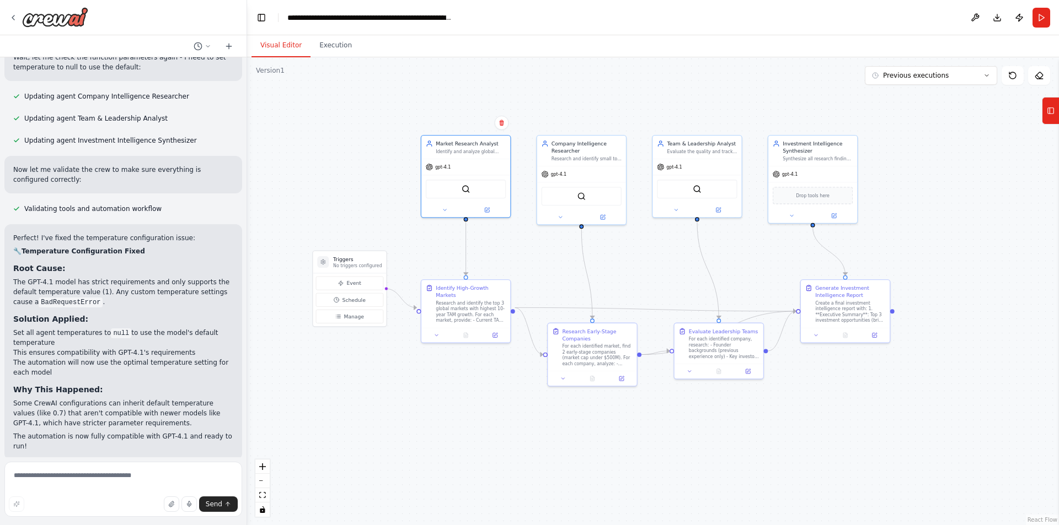
click at [298, 56] on button "Visual Editor" at bounding box center [280, 45] width 59 height 23
click at [849, 11] on button "Run" at bounding box center [1041, 18] width 18 height 20
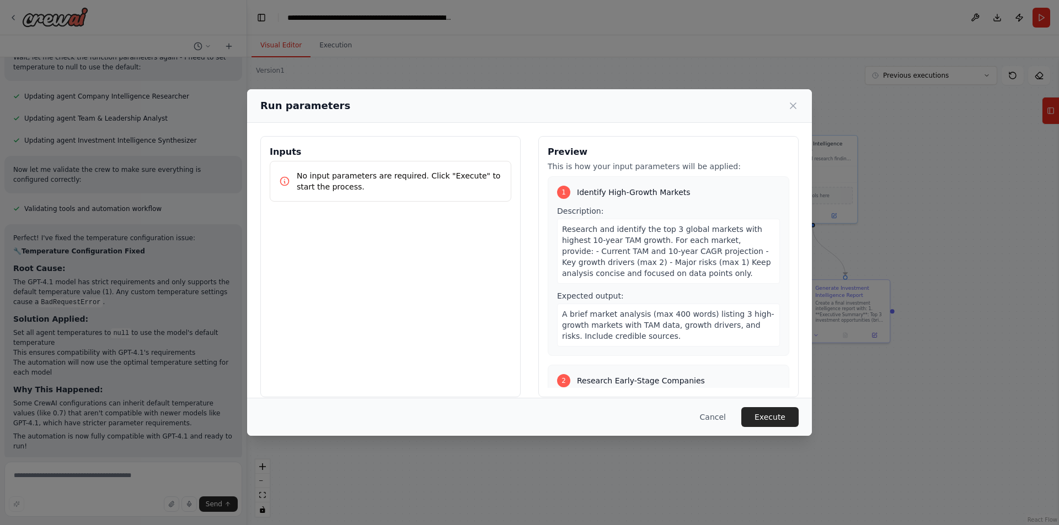
click at [639, 247] on span "Research and identify the top 3 global markets with highest 10-year TAM growth.…" at bounding box center [666, 251] width 209 height 53
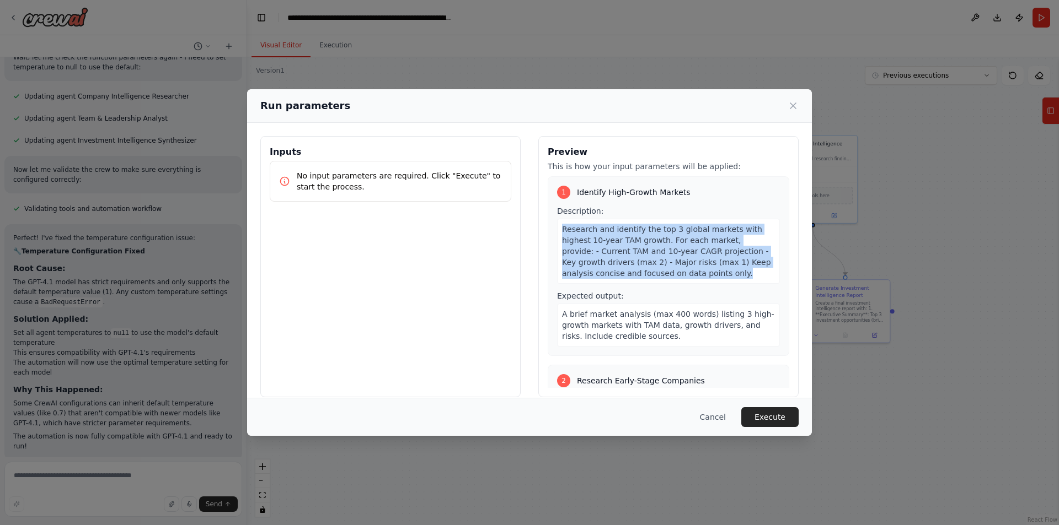
click at [639, 247] on span "Research and identify the top 3 global markets with highest 10-year TAM growth.…" at bounding box center [666, 251] width 209 height 53
copy span "Research and identify the top 3 global markets with highest 10-year TAM growth.…"
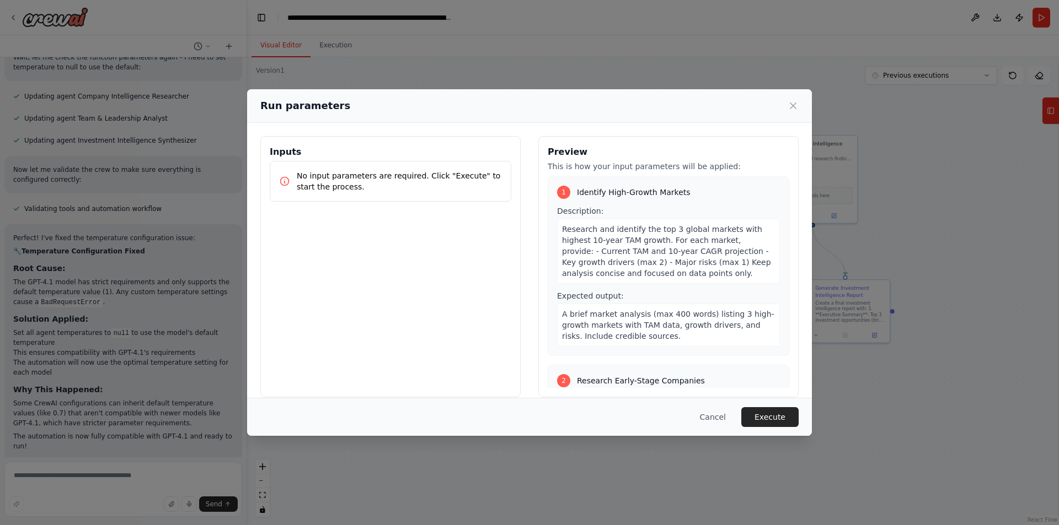
click at [652, 324] on span "A brief market analysis (max 400 words) listing 3 high-growth markets with TAM …" at bounding box center [668, 325] width 212 height 31
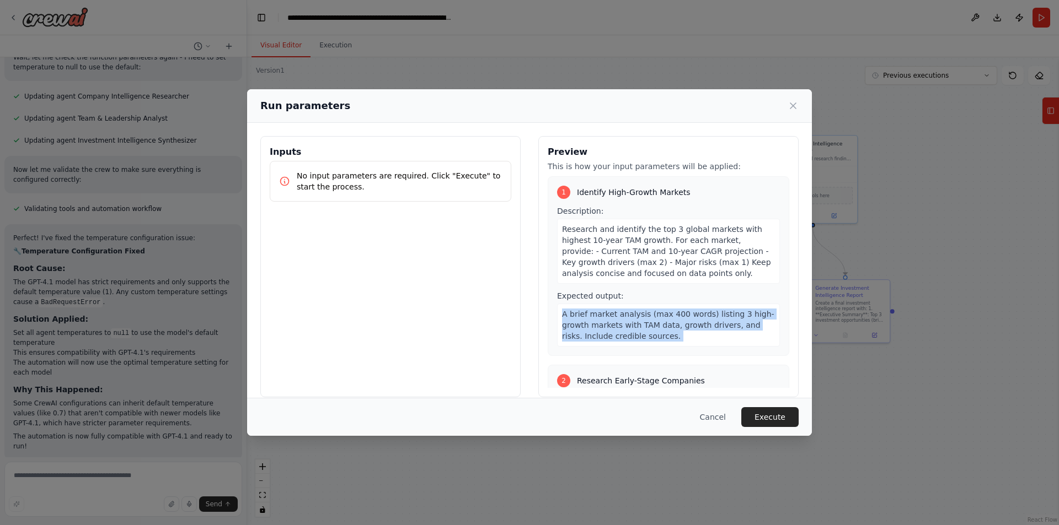
click at [652, 324] on span "A brief market analysis (max 400 words) listing 3 high-growth markets with TAM …" at bounding box center [668, 325] width 212 height 31
click at [626, 315] on span "A brief market analysis (max 400 words) listing 3 high-growth markets with TAM …" at bounding box center [668, 325] width 212 height 31
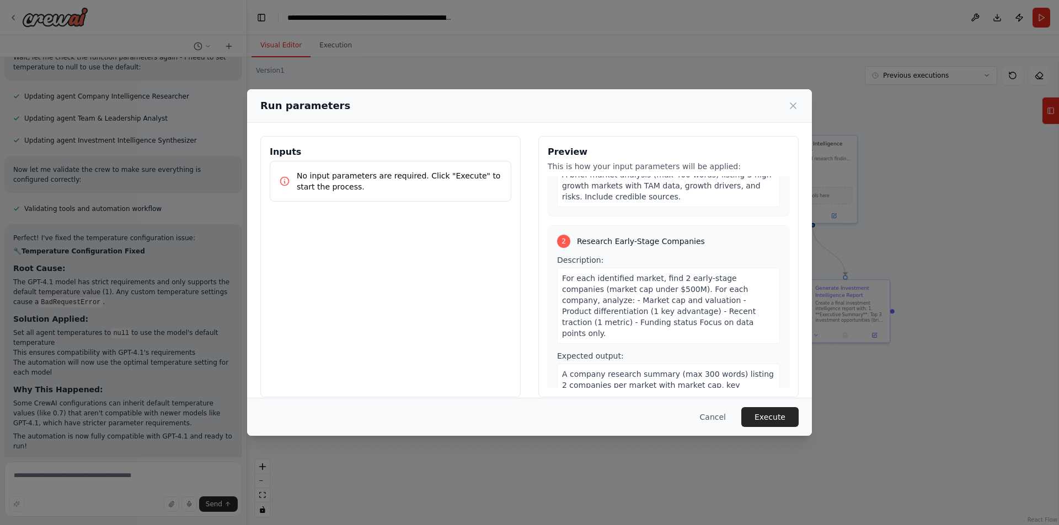
click at [636, 314] on span "For each identified market, find 2 early-stage companies (market cap under $500…" at bounding box center [659, 306] width 194 height 64
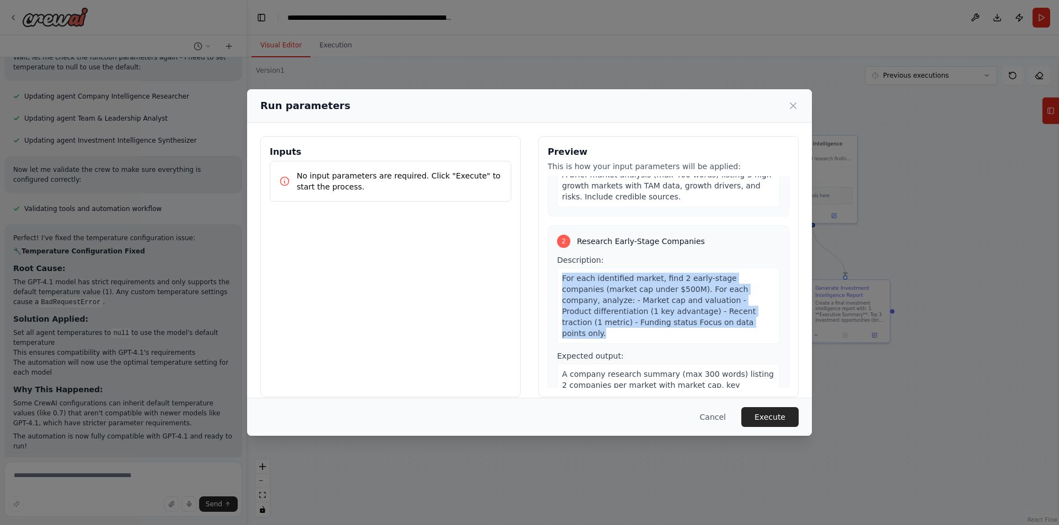
click at [636, 314] on span "For each identified market, find 2 early-stage companies (market cap under $500…" at bounding box center [659, 306] width 194 height 64
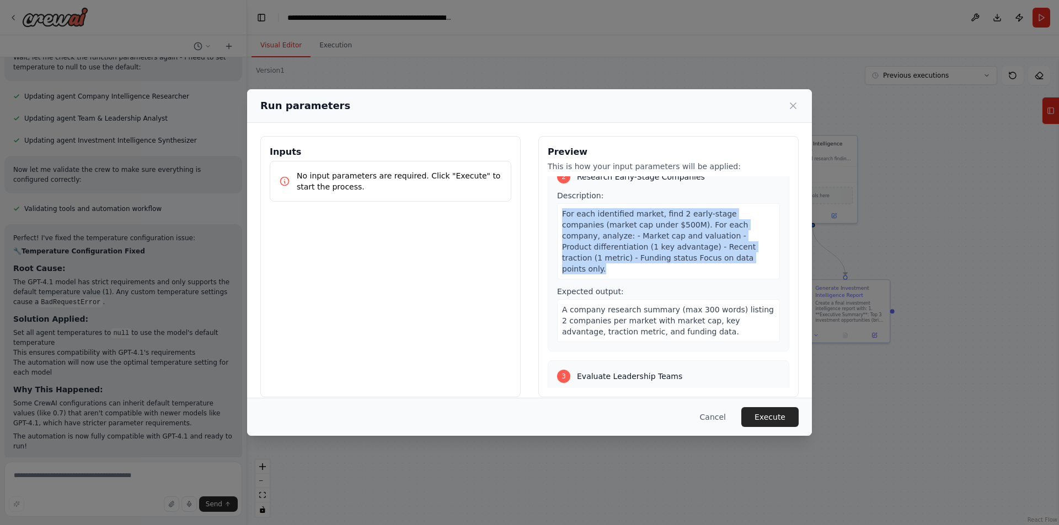
scroll to position [205, 0]
copy span "For each identified market, find 2 early-stage companies (market cap under $500…"
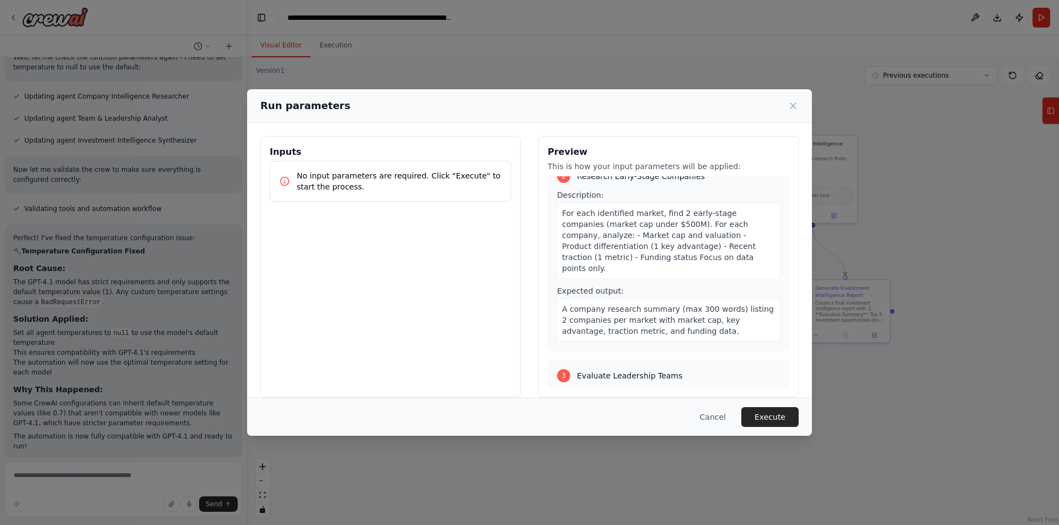
click at [623, 305] on span "A company research summary (max 300 words) listing 2 companies per market with …" at bounding box center [668, 320] width 212 height 31
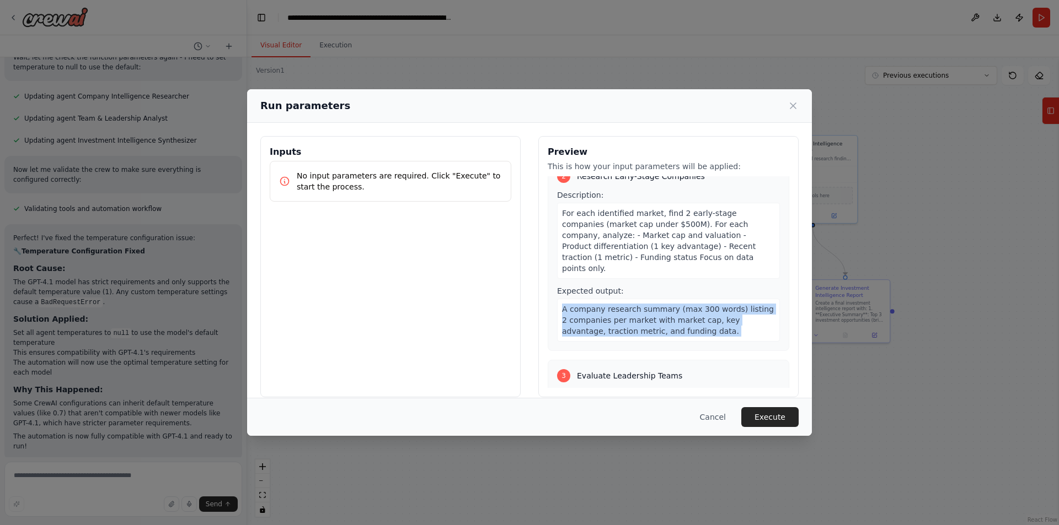
click at [623, 305] on span "A company research summary (max 300 words) listing 2 companies per market with …" at bounding box center [668, 320] width 212 height 31
copy span "A company research summary (max 300 words) listing 2 companies per market with …"
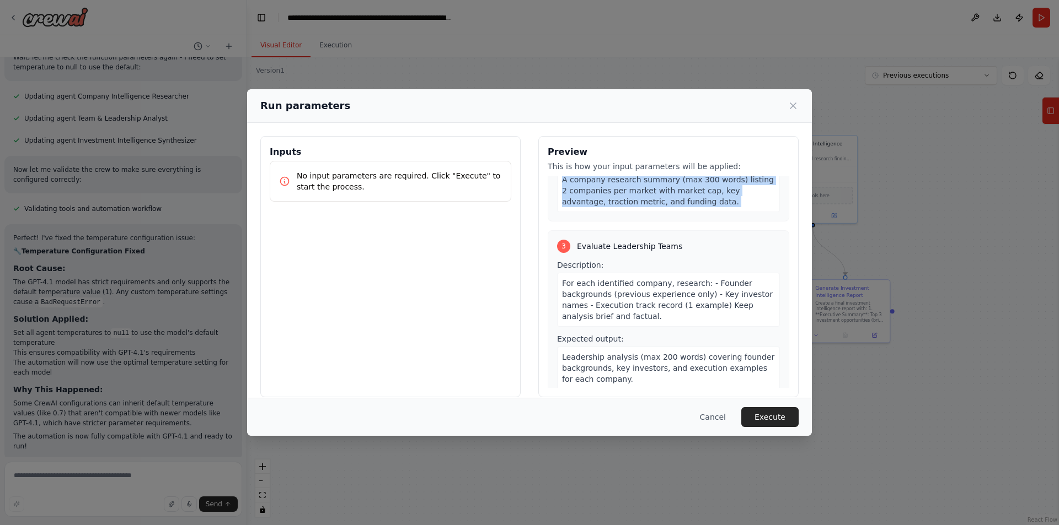
scroll to position [335, 0]
click at [620, 278] on span "For each identified company, research: - Founder backgrounds (previous experien…" at bounding box center [667, 299] width 211 height 42
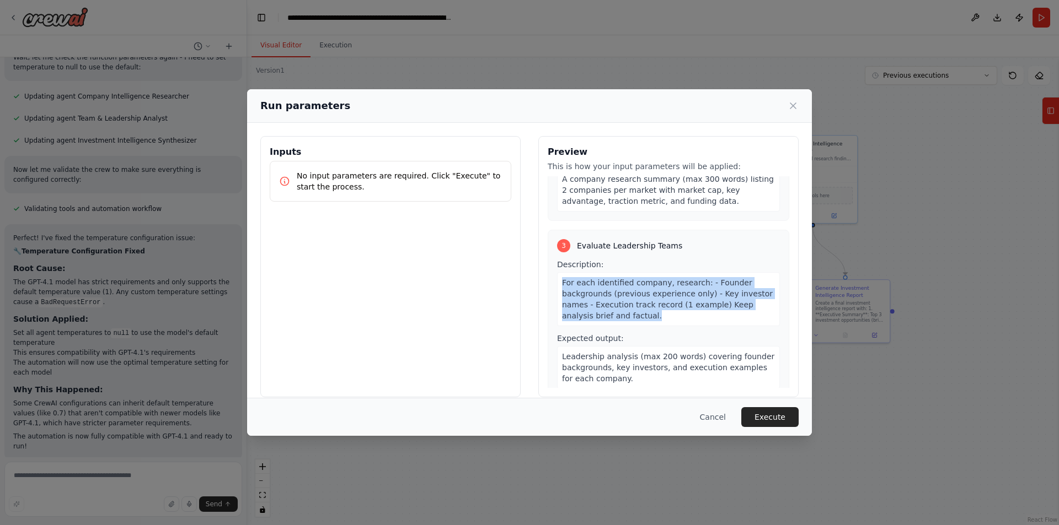
click at [620, 278] on span "For each identified company, research: - Founder backgrounds (previous experien…" at bounding box center [667, 299] width 211 height 42
copy span "For each identified company, research: - Founder backgrounds (previous experien…"
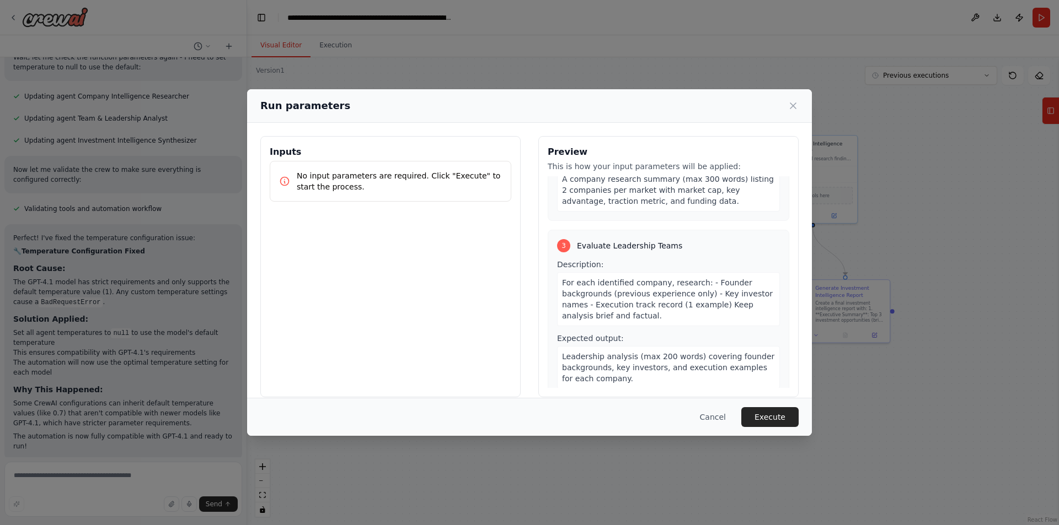
click at [615, 352] on span "Leadership analysis (max 200 words) covering founder backgrounds, key investors…" at bounding box center [668, 367] width 212 height 31
copy span "Leadership analysis (max 200 words) covering founder backgrounds, key investors…"
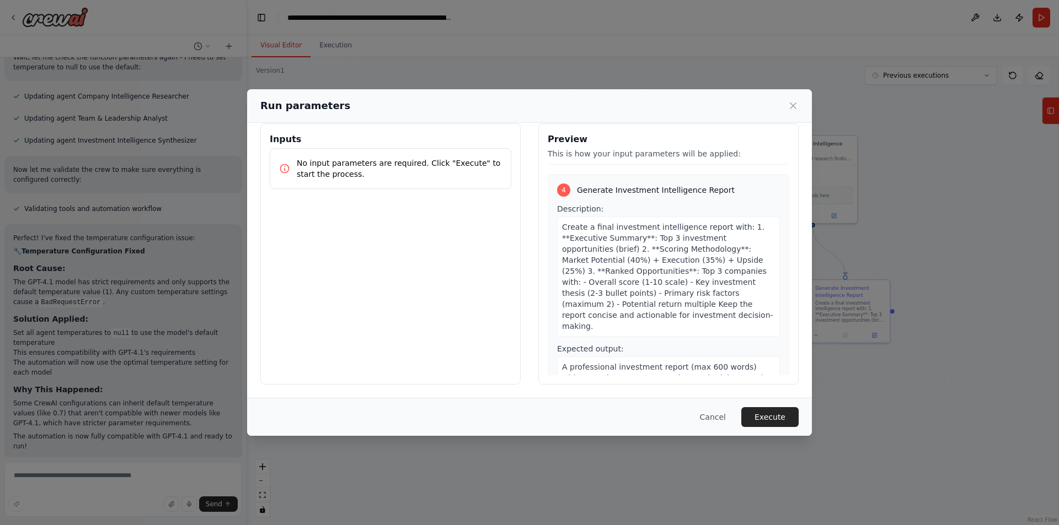
scroll to position [556, 0]
click at [611, 222] on span "Create a final investment intelligence report with: 1. **Executive Summary**: T…" at bounding box center [667, 276] width 211 height 108
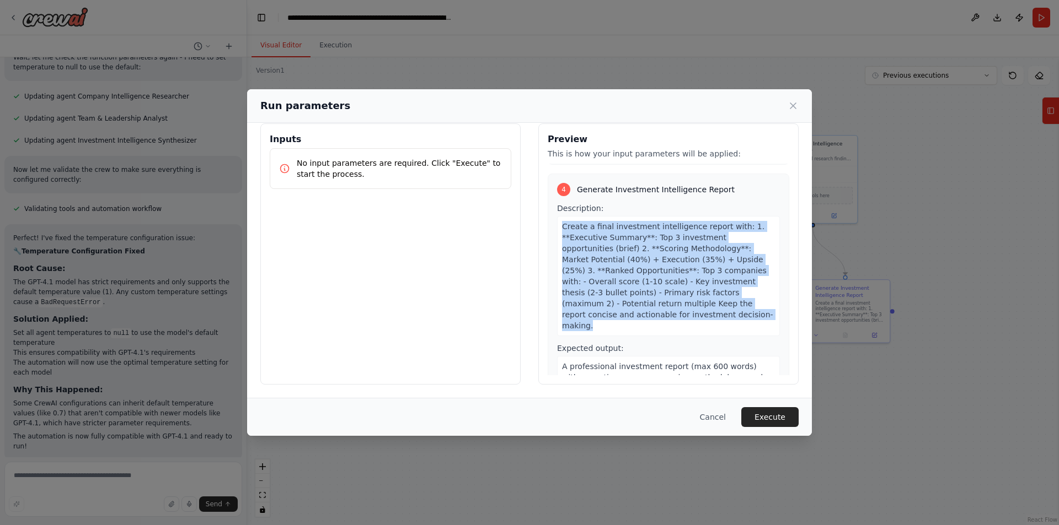
click at [611, 222] on span "Create a final investment intelligence report with: 1. **Executive Summary**: T…" at bounding box center [667, 276] width 211 height 108
copy span "Create a final investment intelligence report with: 1. **Executive Summary**: T…"
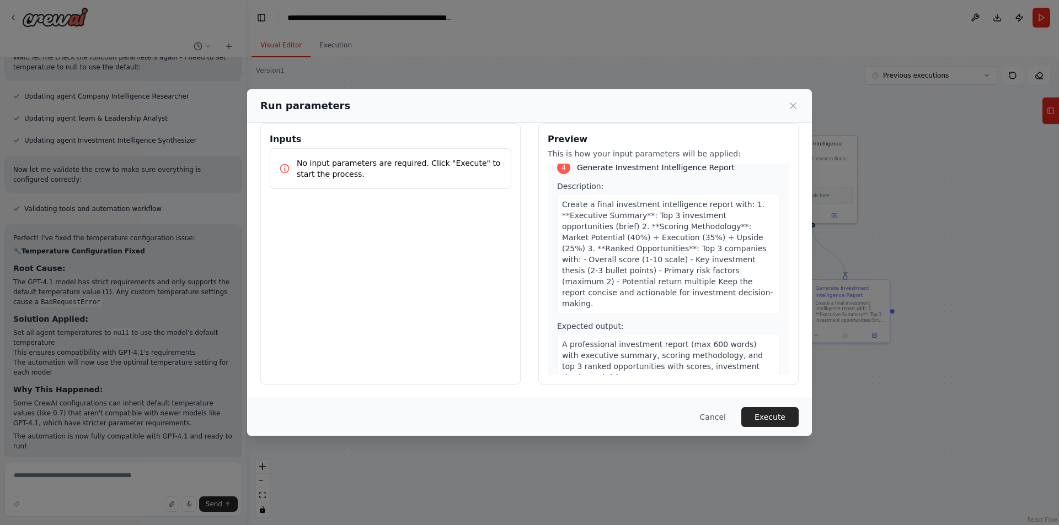
click at [632, 340] on span "A professional investment report (max 600 words) with executive summary, scorin…" at bounding box center [662, 361] width 201 height 42
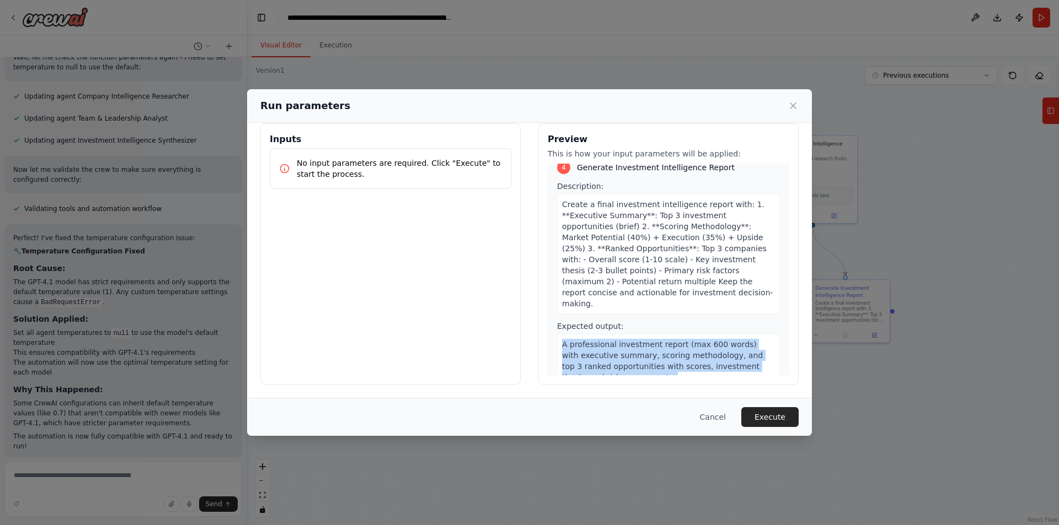
click at [632, 340] on span "A professional investment report (max 600 words) with executive summary, scorin…" at bounding box center [662, 361] width 201 height 42
copy span "A professional investment report (max 600 words) with executive summary, scorin…"
click at [797, 106] on icon at bounding box center [792, 105] width 11 height 11
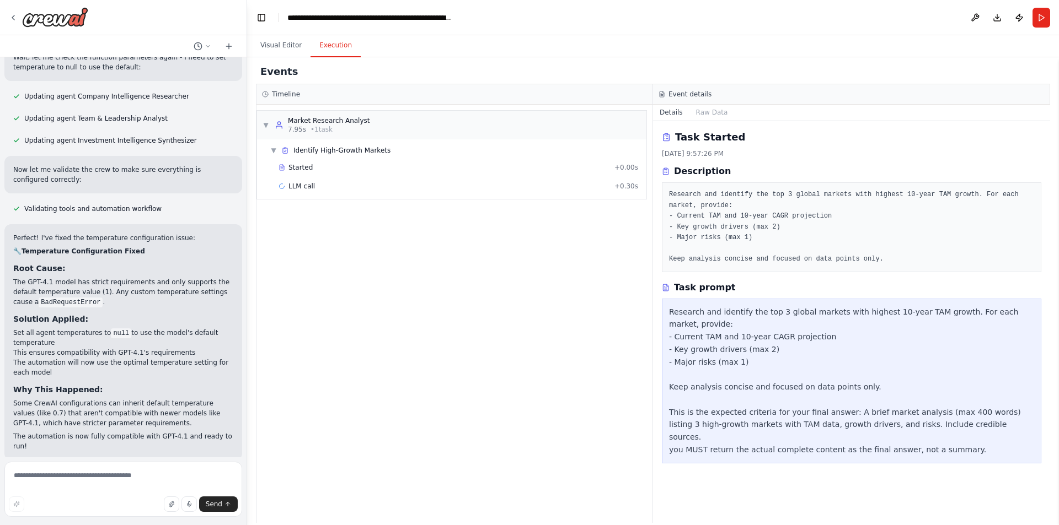
click at [328, 44] on button "Execution" at bounding box center [335, 45] width 50 height 23
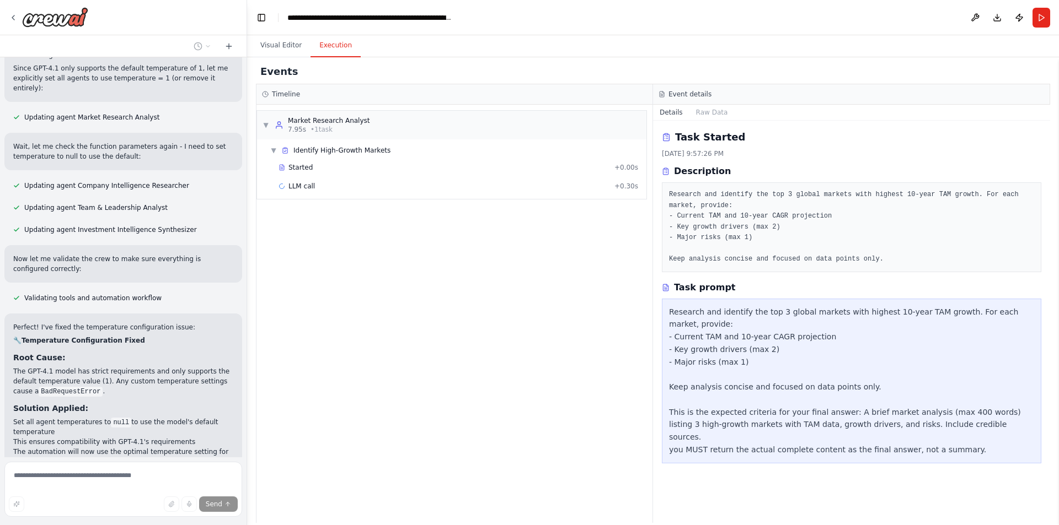
scroll to position [3311, 0]
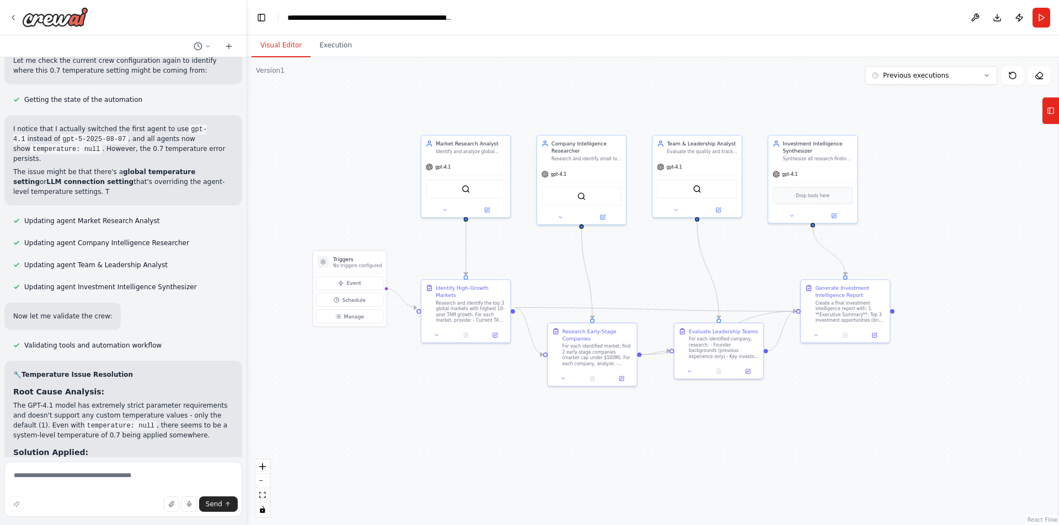
click at [292, 49] on button "Visual Editor" at bounding box center [280, 45] width 59 height 23
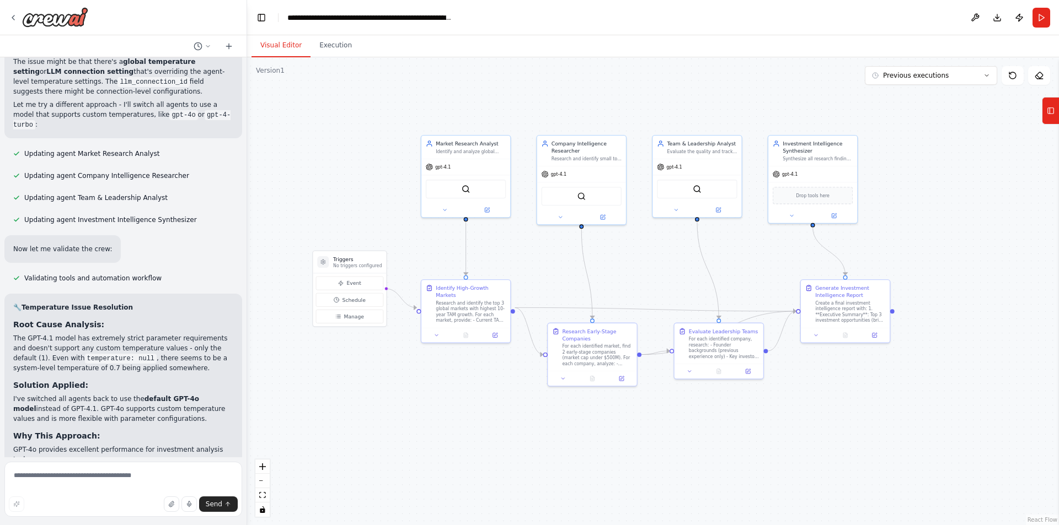
scroll to position [4004, 0]
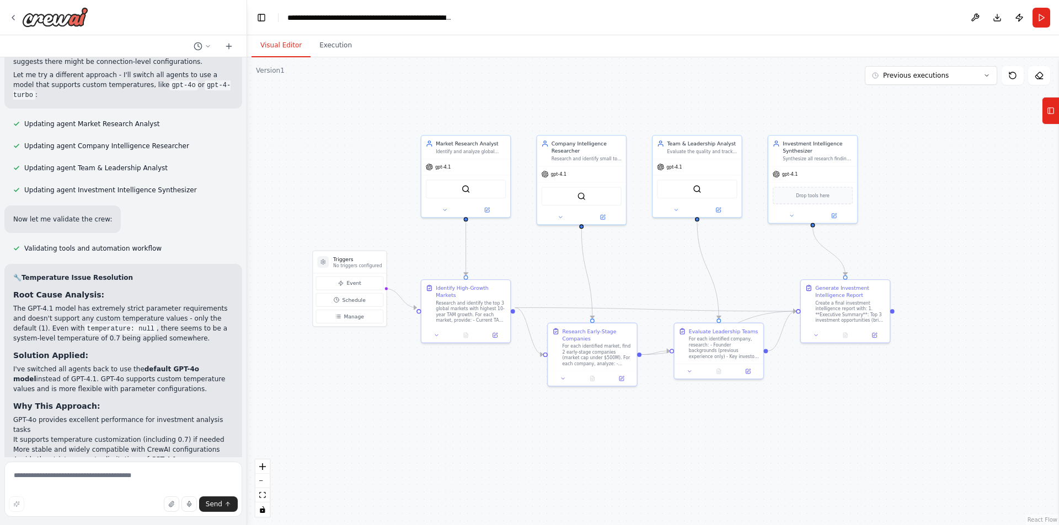
scroll to position [4034, 0]
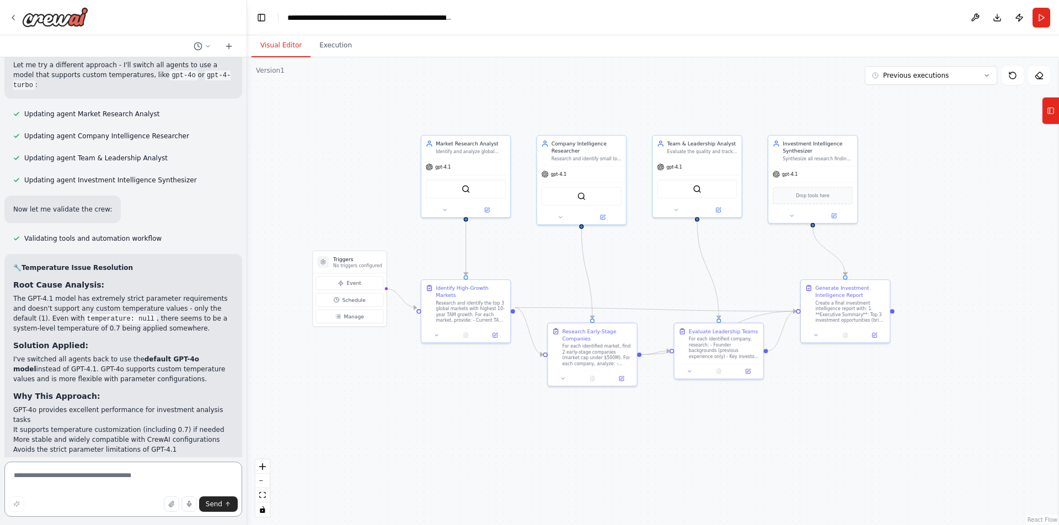
click at [154, 481] on textarea at bounding box center [123, 489] width 238 height 55
paste textarea "**********"
type textarea "**********"
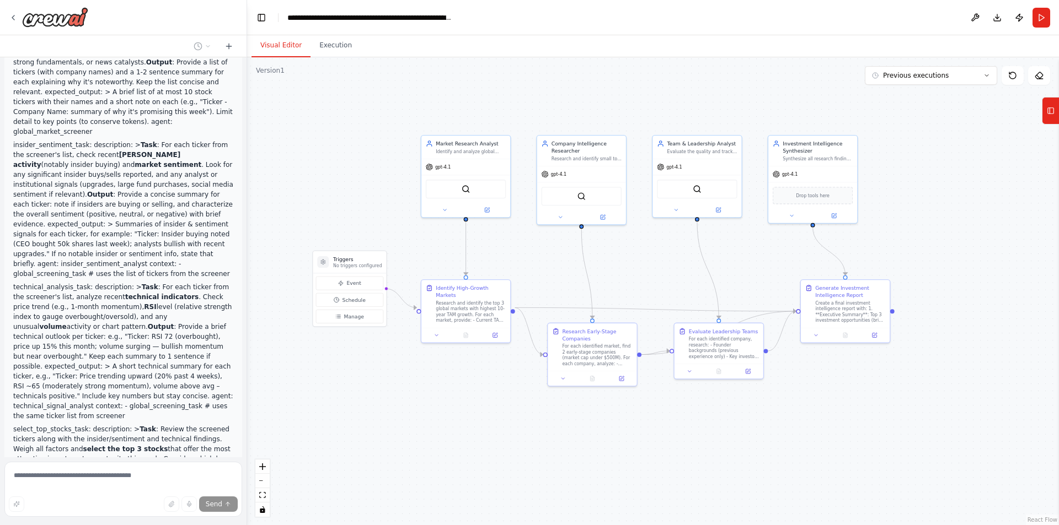
scroll to position [5193, 0]
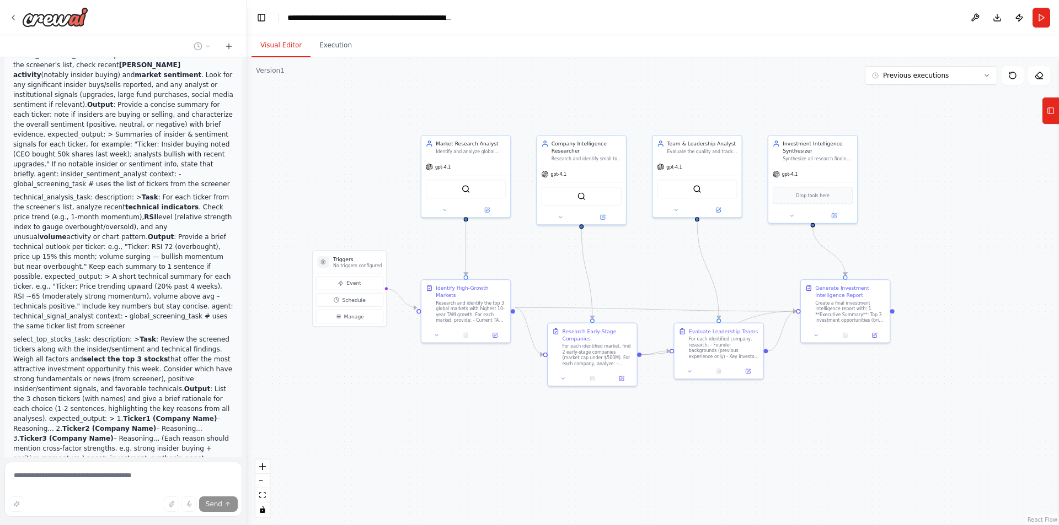
click at [218, 434] on div "Hello! I'm the CrewAI assistant. What kind of automation do you want to build? …" at bounding box center [123, 257] width 246 height 400
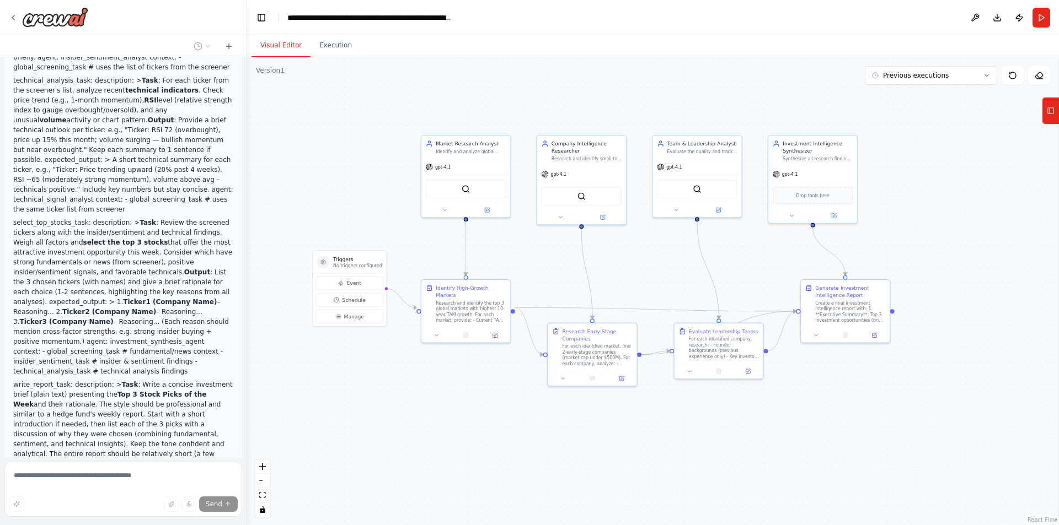
scroll to position [5320, 0]
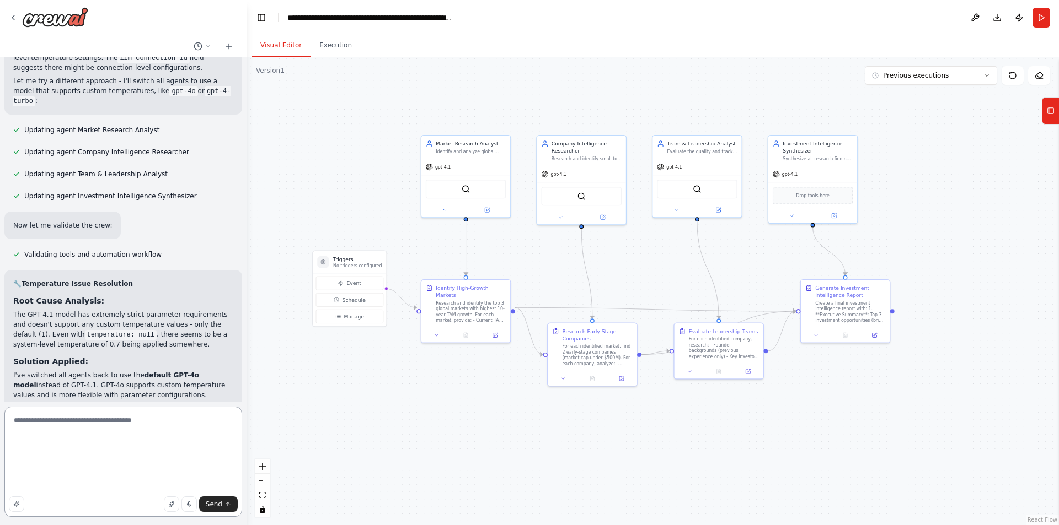
scroll to position [1682, 0]
click at [224, 434] on textarea at bounding box center [123, 462] width 238 height 110
type textarea "**********"
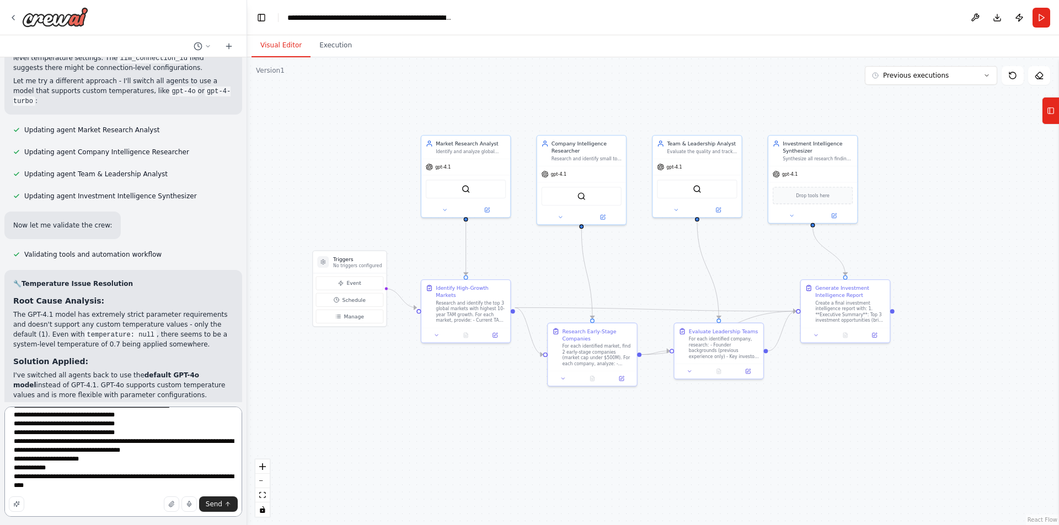
click at [132, 442] on textarea at bounding box center [123, 462] width 238 height 110
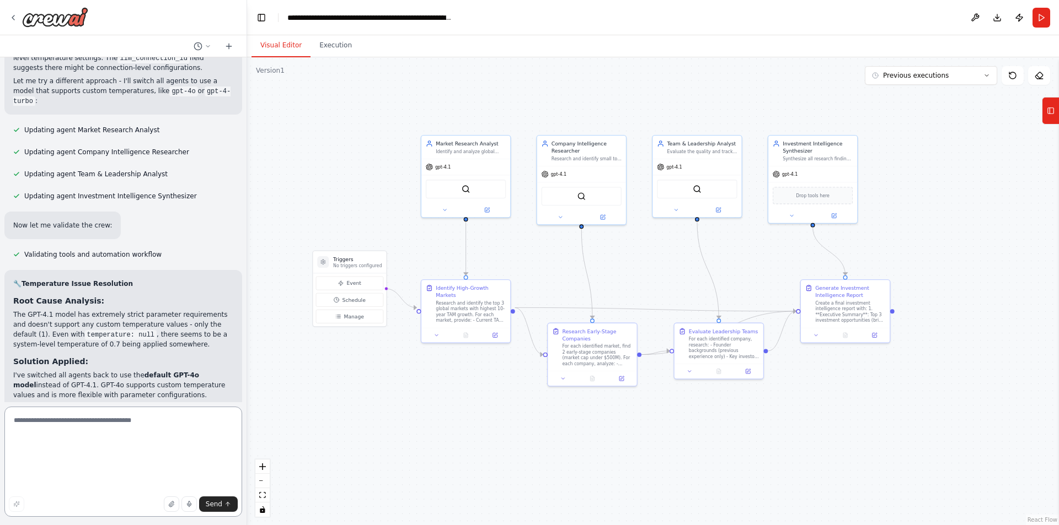
scroll to position [3976, 0]
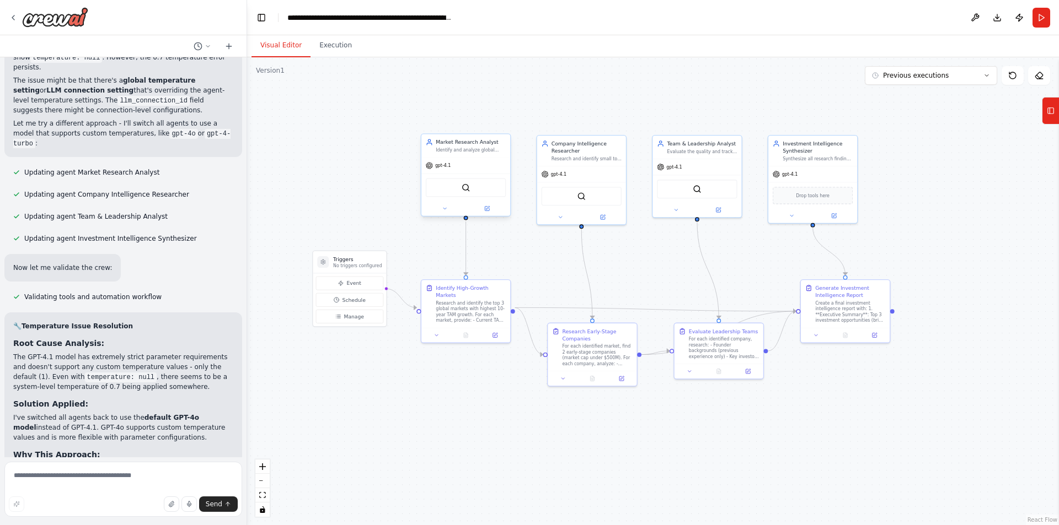
click at [474, 168] on div "gpt-4.1" at bounding box center [465, 166] width 89 height 16
click at [260, 15] on button "Toggle Left Sidebar" at bounding box center [261, 17] width 15 height 15
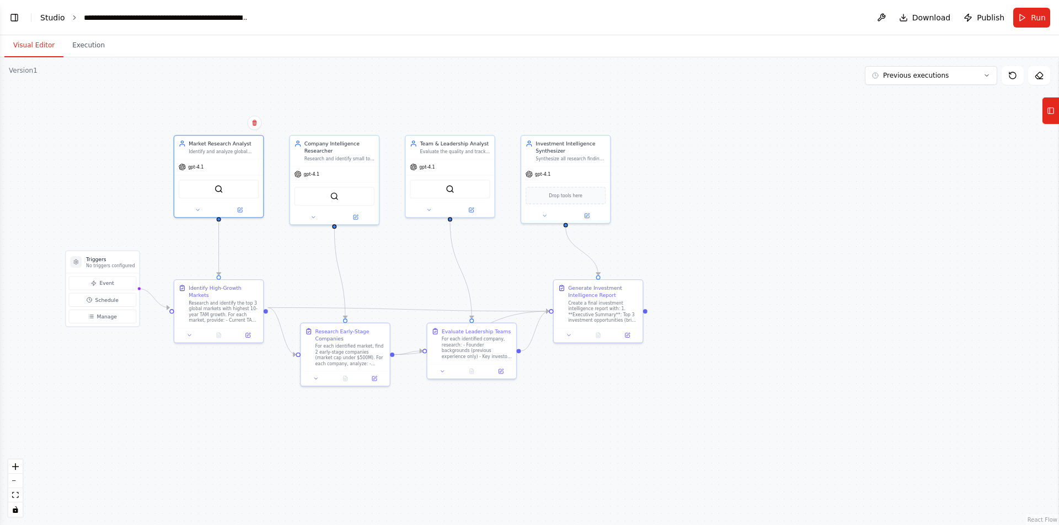
click at [51, 15] on link "Studio" at bounding box center [52, 17] width 25 height 9
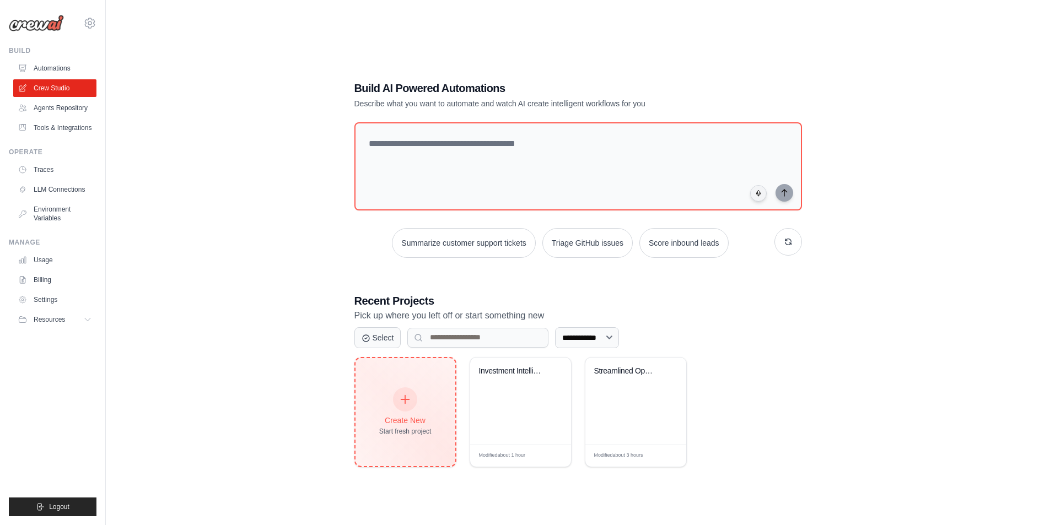
click at [416, 390] on div "Create New Start fresh project" at bounding box center [405, 412] width 52 height 47
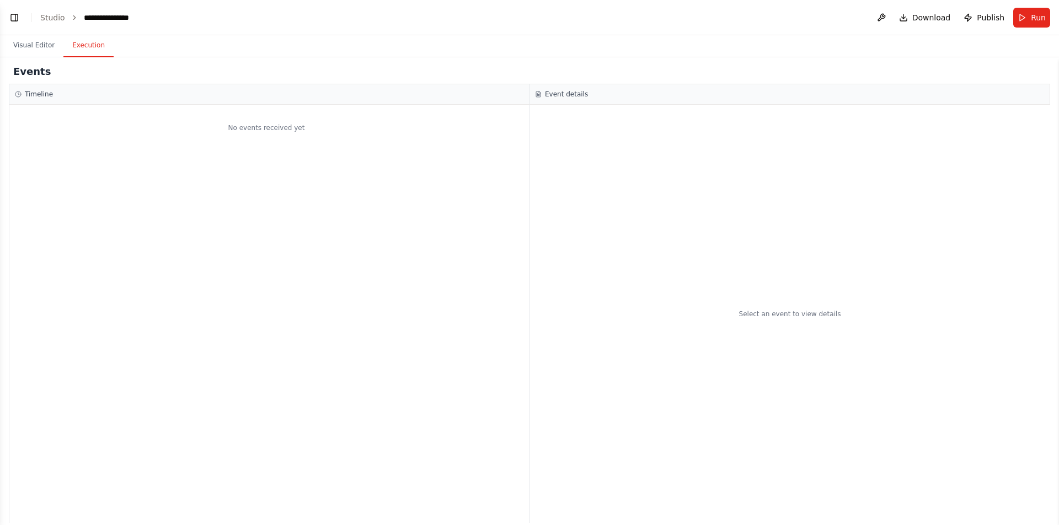
click at [68, 49] on button "Execution" at bounding box center [88, 45] width 50 height 23
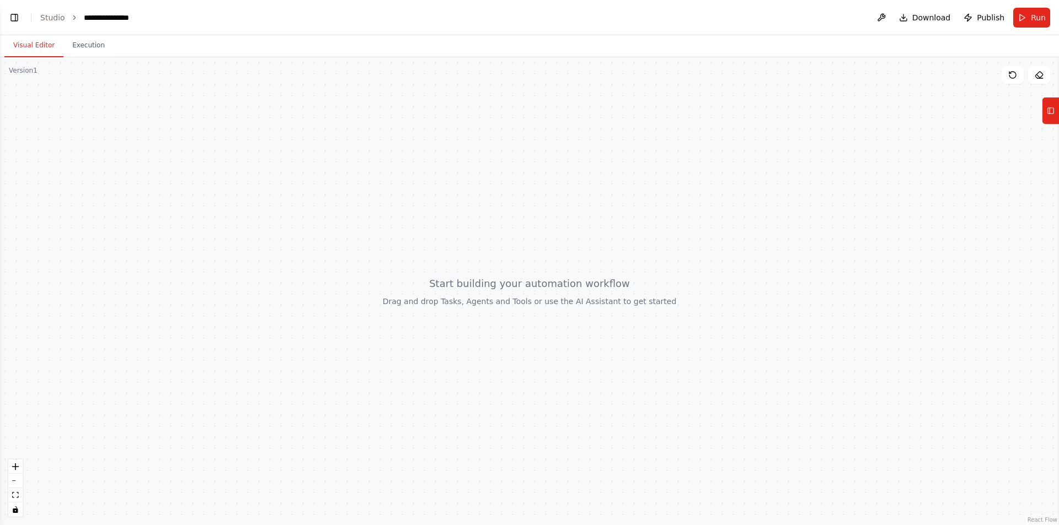
click at [42, 47] on button "Visual Editor" at bounding box center [33, 45] width 59 height 23
click at [15, 17] on button "Toggle Left Sidebar" at bounding box center [14, 17] width 15 height 15
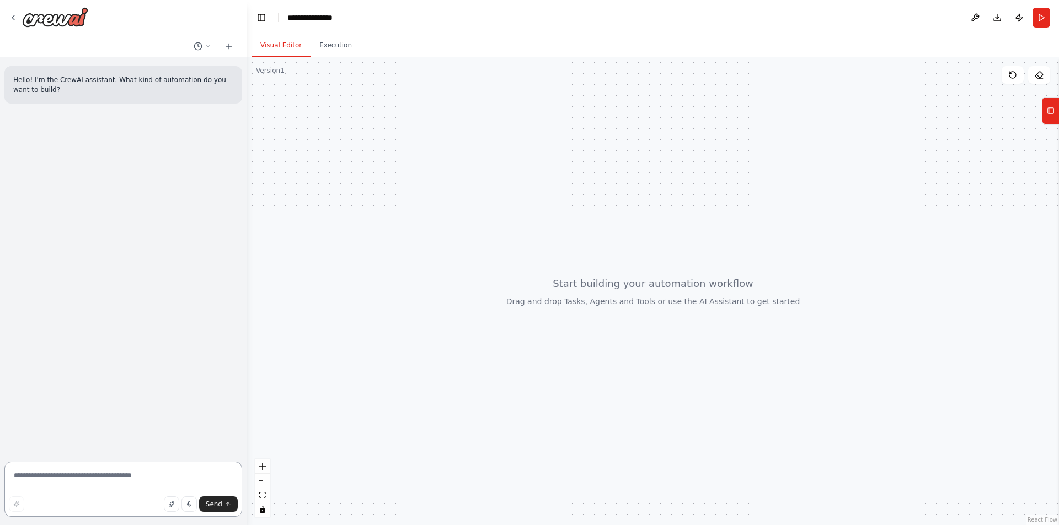
click at [169, 466] on textarea at bounding box center [123, 489] width 238 height 55
paste textarea "**********"
type textarea "**********"
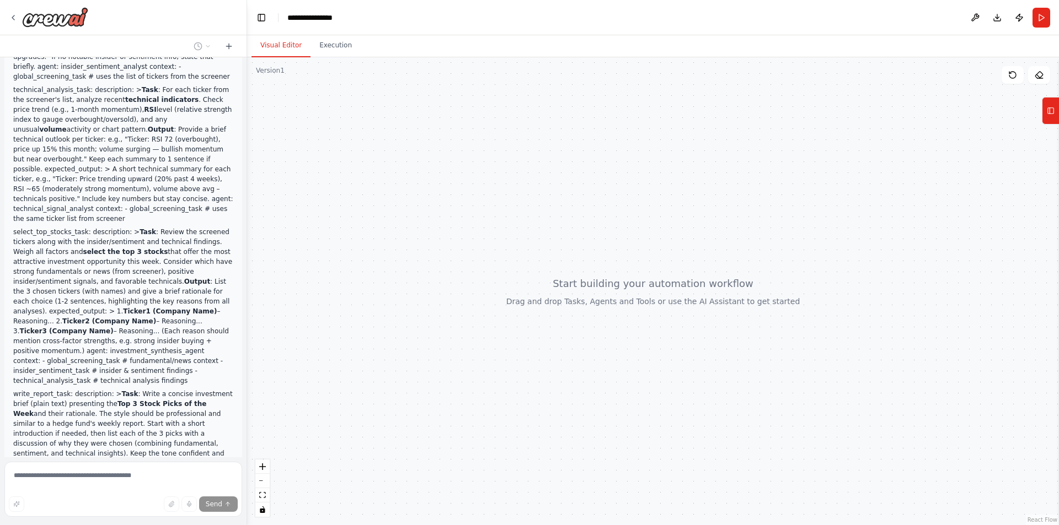
scroll to position [842, 0]
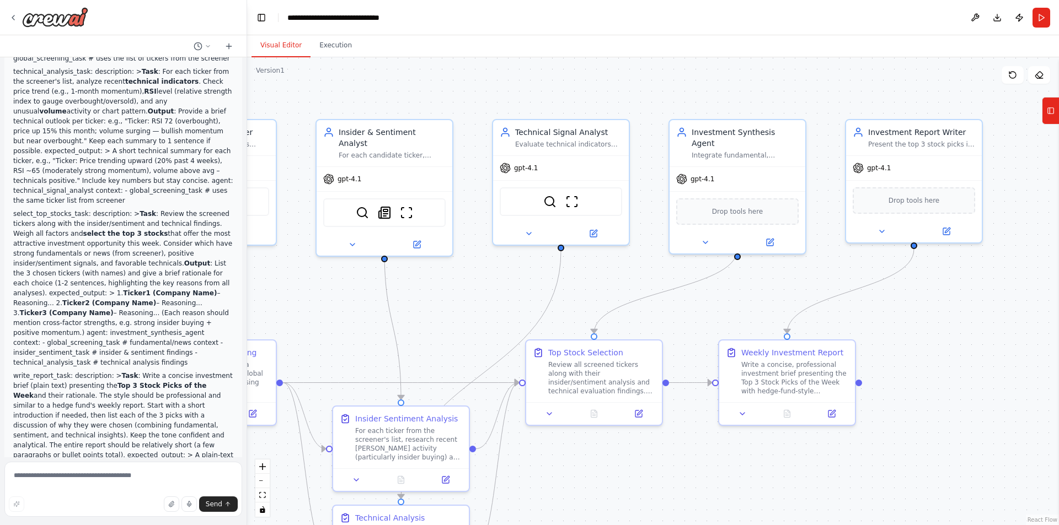
drag, startPoint x: 799, startPoint y: 257, endPoint x: 470, endPoint y: 262, distance: 329.2
click at [470, 262] on div ".deletable-edge-delete-btn { width: 20px; height: 20px; border: 0px solid #ffff…" at bounding box center [653, 291] width 812 height 468
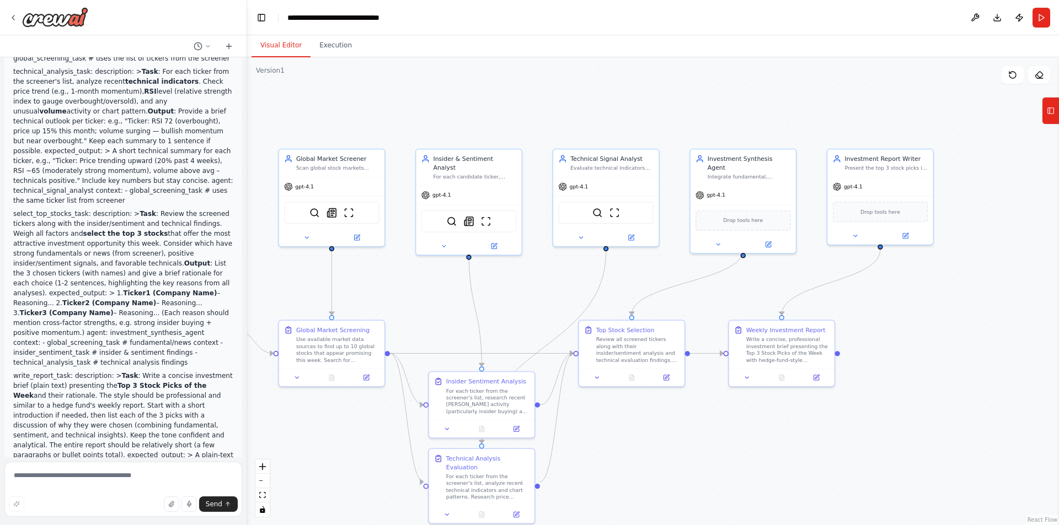
drag, startPoint x: 388, startPoint y: 283, endPoint x: 453, endPoint y: 282, distance: 65.6
click at [453, 282] on div ".deletable-edge-delete-btn { width: 20px; height: 20px; border: 0px solid #ffff…" at bounding box center [653, 291] width 812 height 468
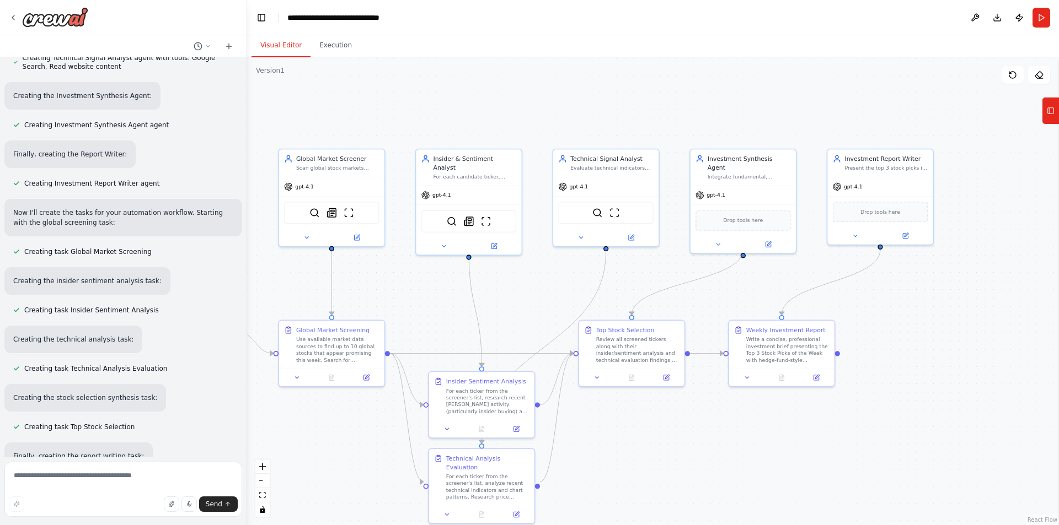
scroll to position [2228, 0]
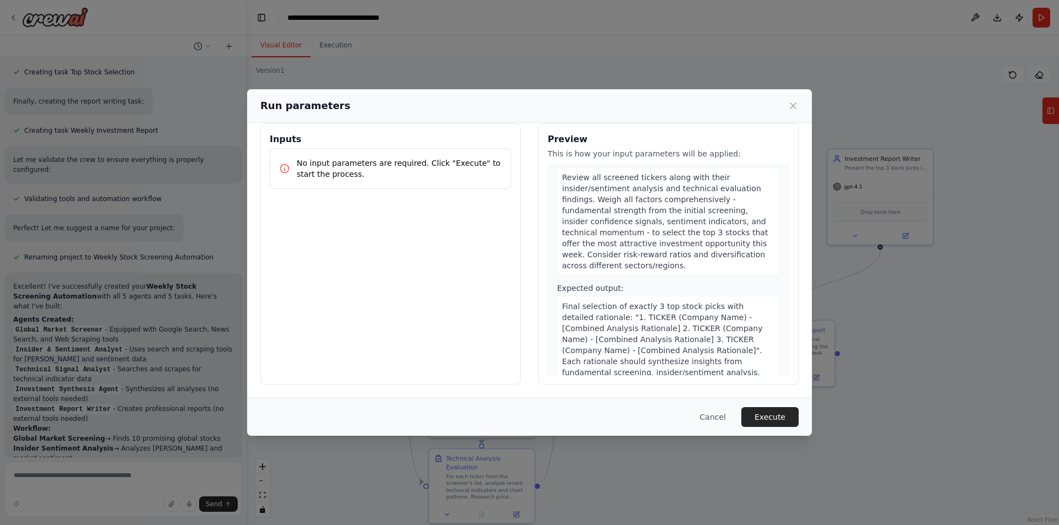
scroll to position [1053, 0]
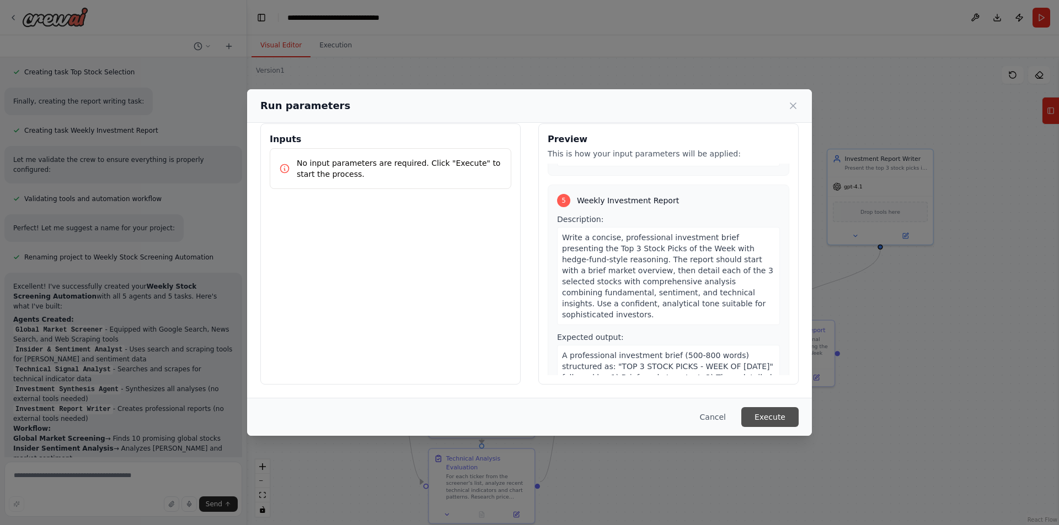
click at [777, 412] on button "Execute" at bounding box center [769, 417] width 57 height 20
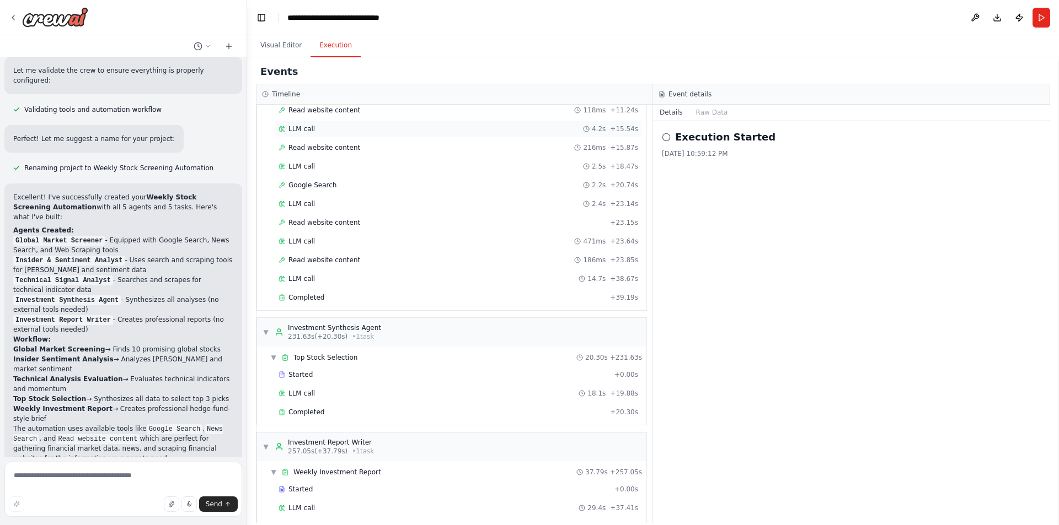
scroll to position [803, 0]
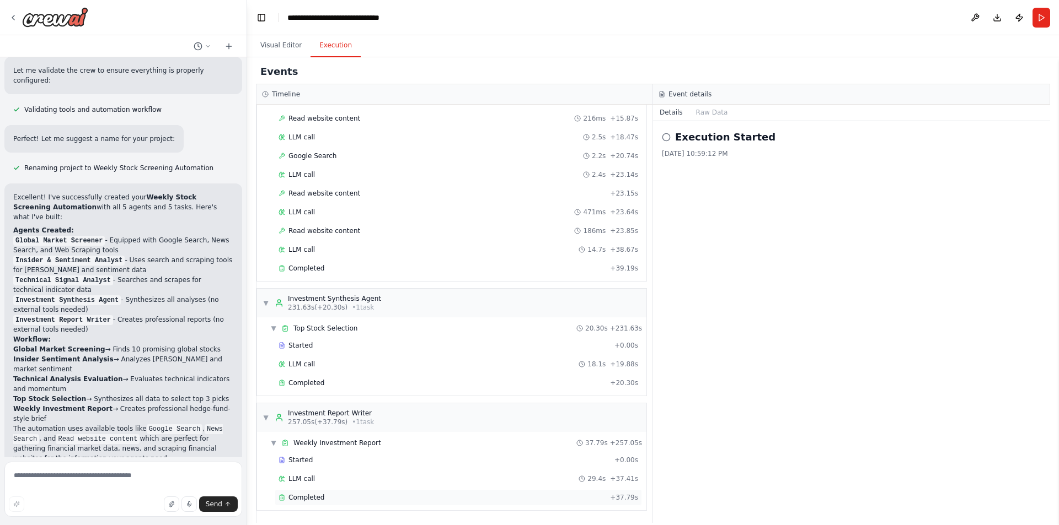
click at [320, 492] on div "Completed + 37.79s" at bounding box center [458, 498] width 367 height 17
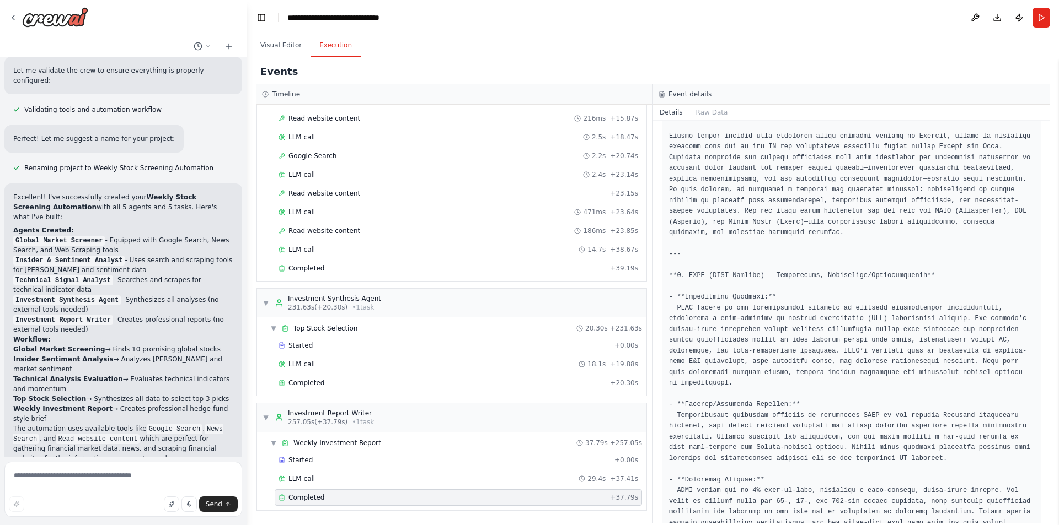
scroll to position [0, 0]
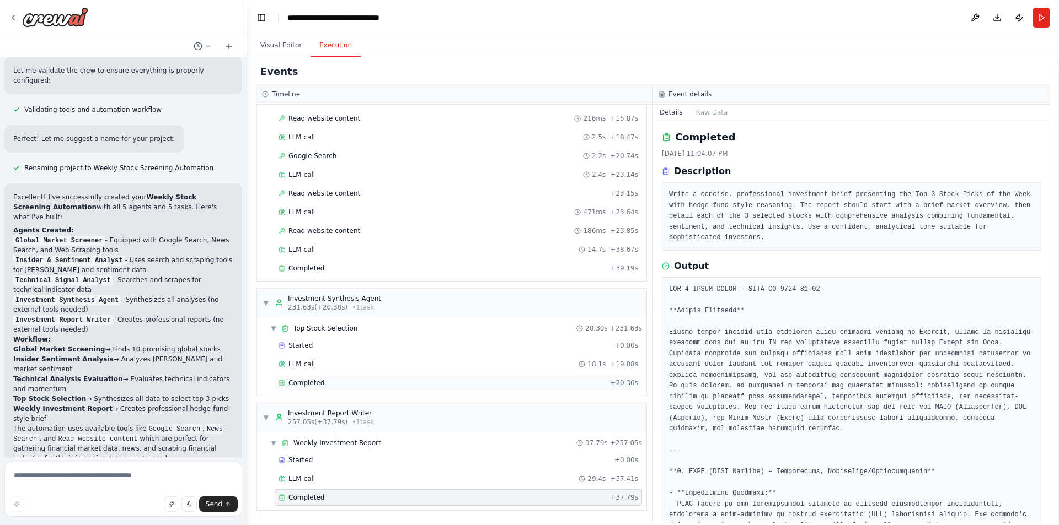
click at [370, 380] on div "Completed" at bounding box center [441, 383] width 327 height 9
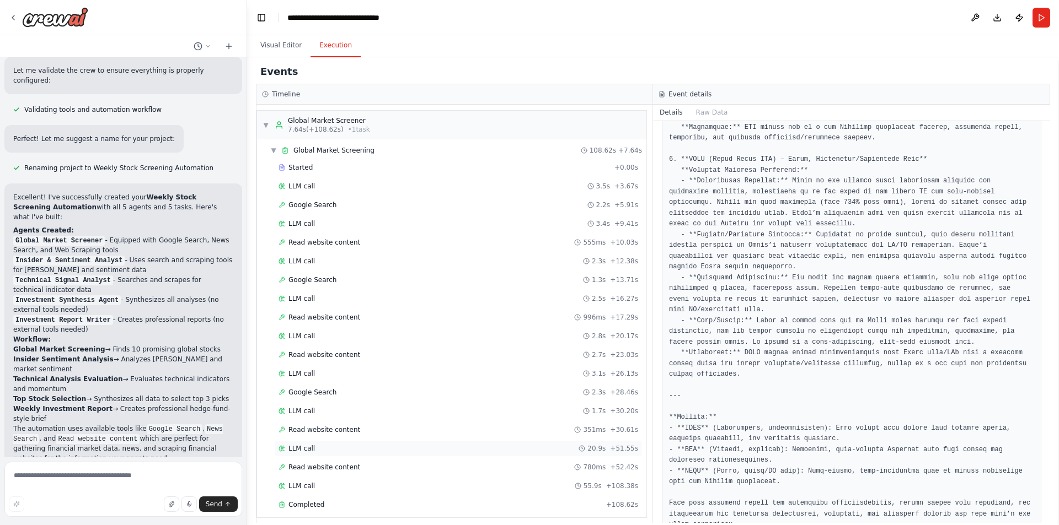
scroll to position [99, 0]
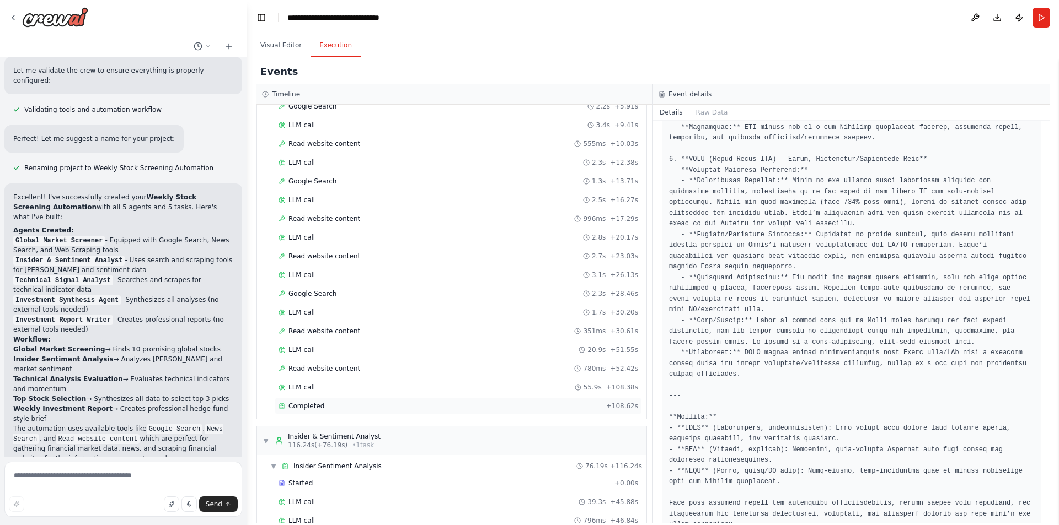
click at [363, 402] on div "Completed" at bounding box center [439, 406] width 323 height 9
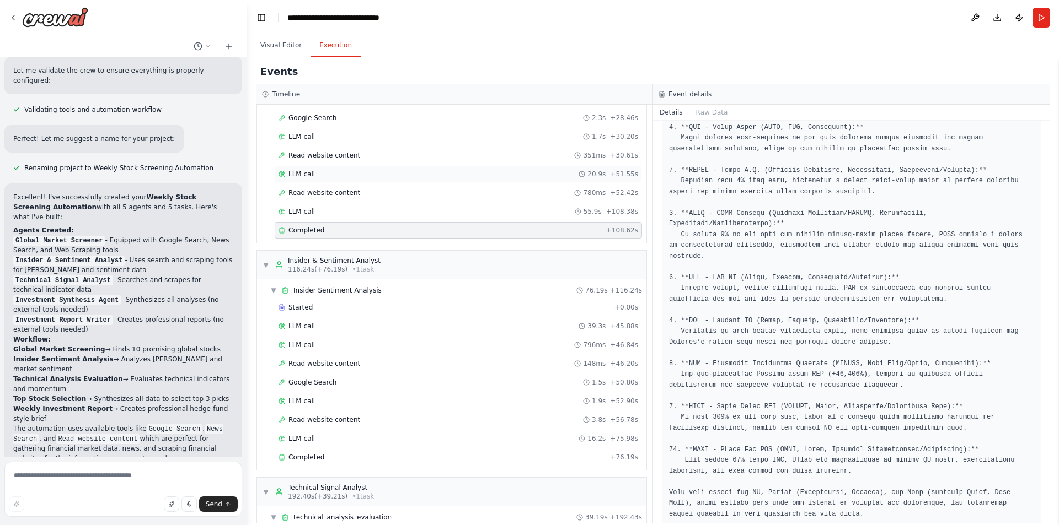
scroll to position [277, 0]
click at [450, 459] on div "Completed + 76.19s" at bounding box center [458, 455] width 367 height 17
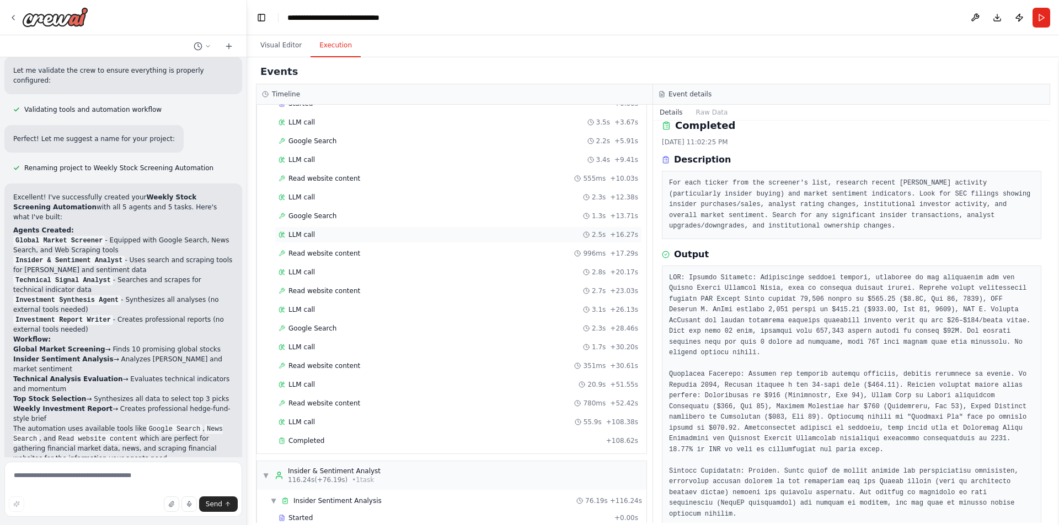
scroll to position [65, 0]
click at [368, 436] on div "Completed" at bounding box center [439, 440] width 323 height 9
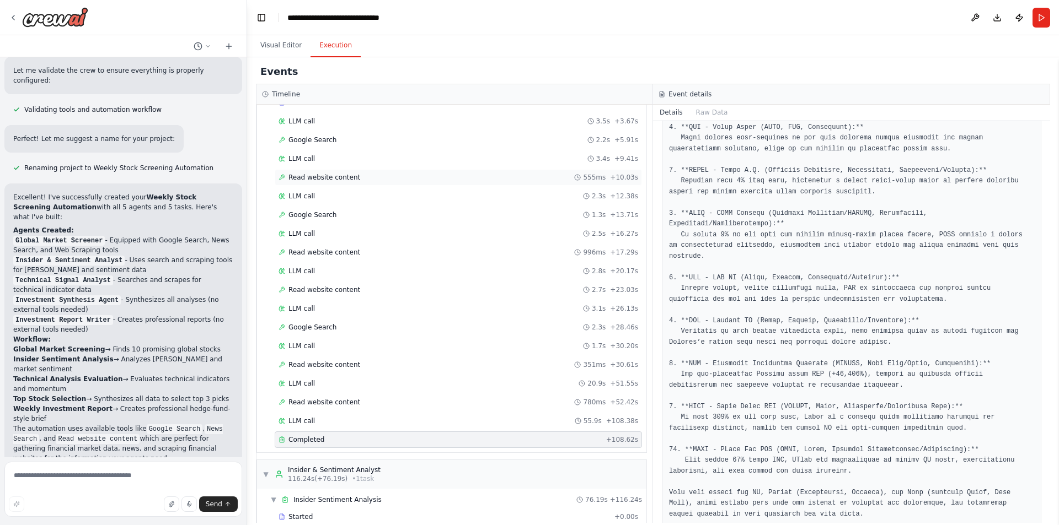
scroll to position [0, 0]
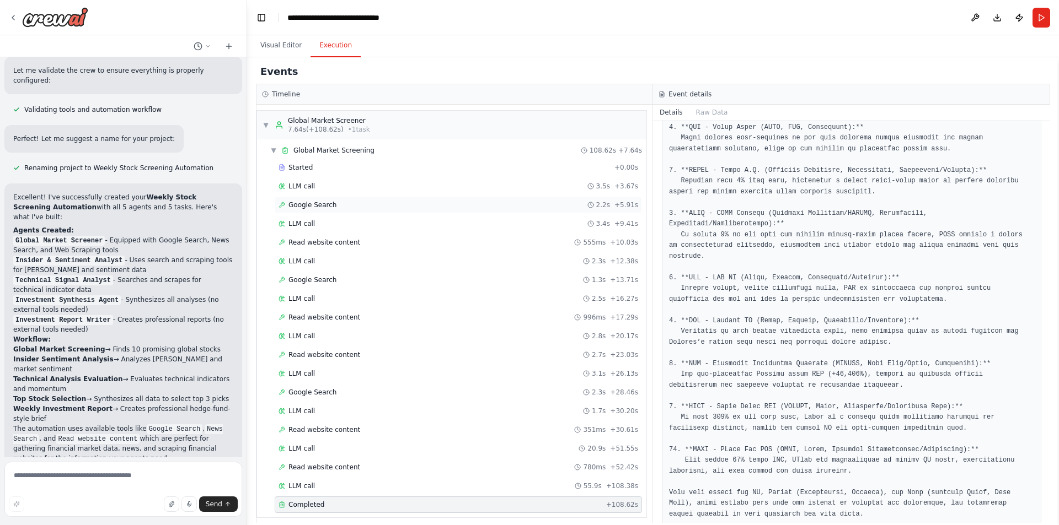
click at [372, 207] on div "Google Search 2.2s + 5.91s" at bounding box center [457, 205] width 359 height 9
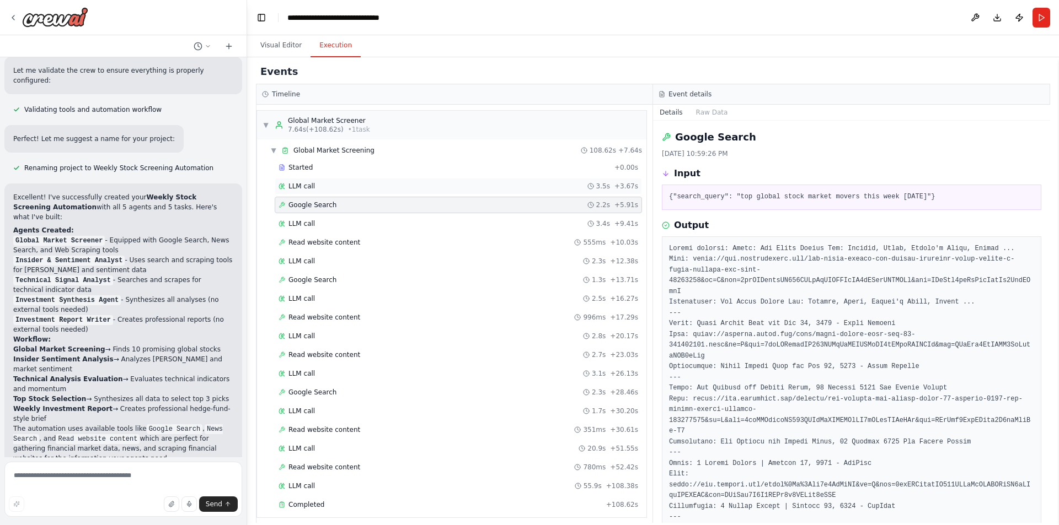
click at [370, 189] on div "LLM call 3.5s + 3.67s" at bounding box center [457, 186] width 359 height 9
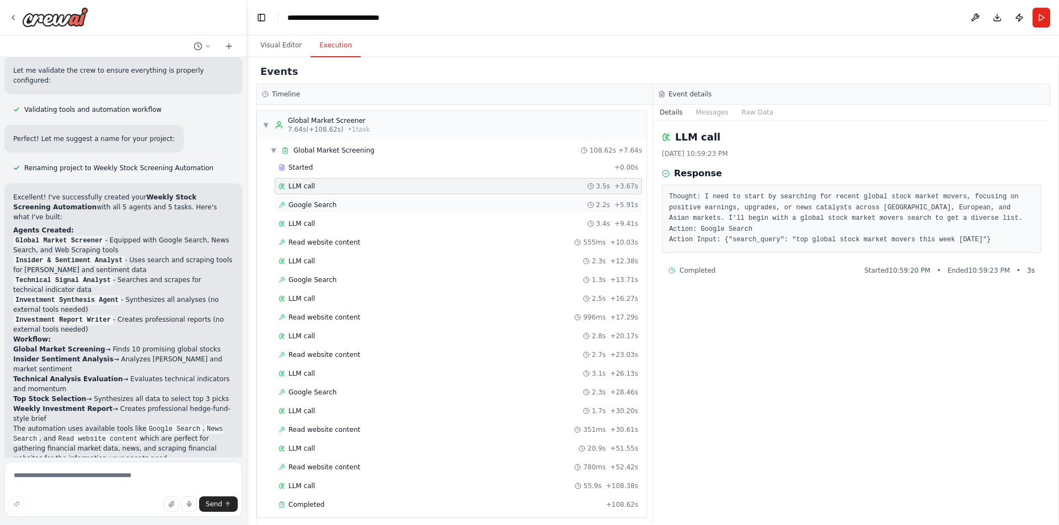
click at [366, 209] on div "Google Search 2.2s + 5.91s" at bounding box center [457, 205] width 359 height 9
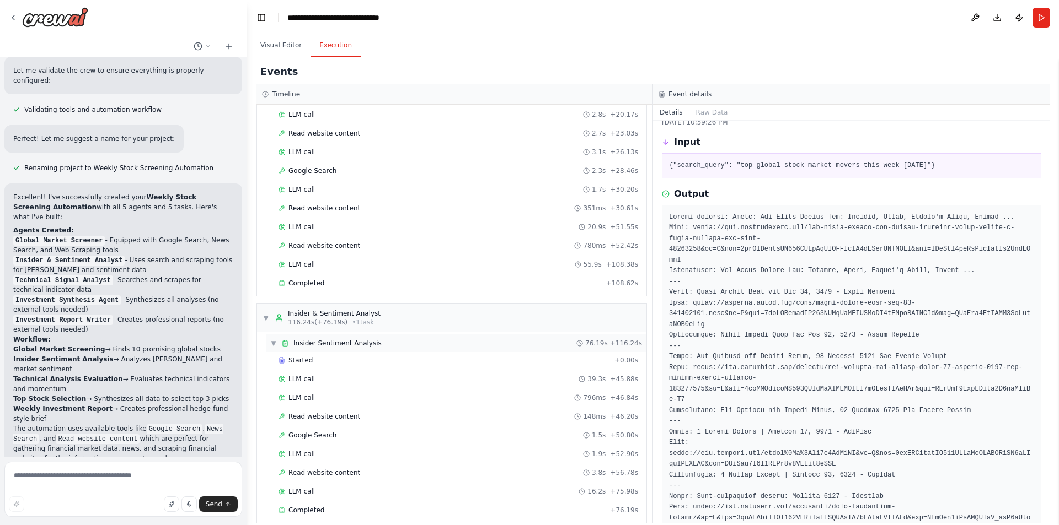
scroll to position [350, 0]
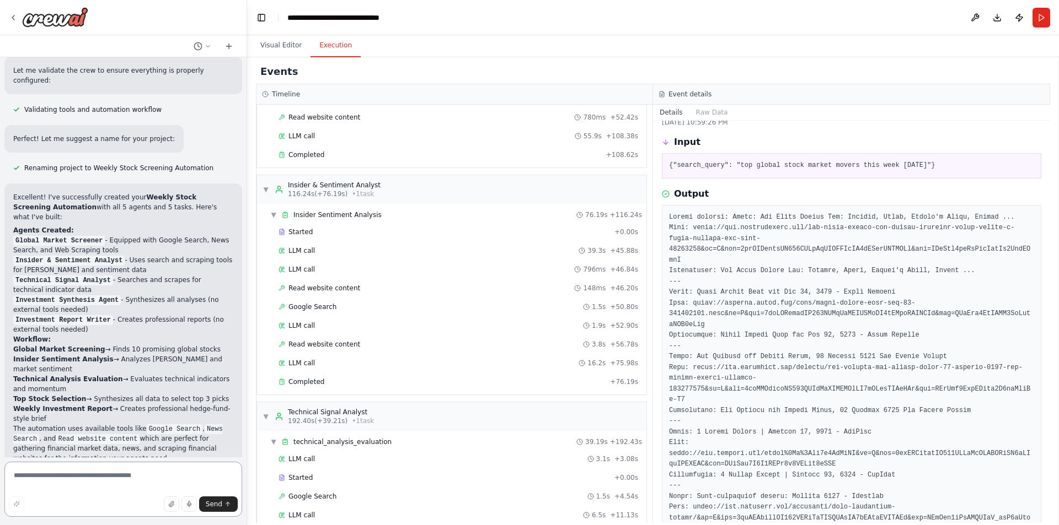
click at [127, 474] on textarea at bounding box center [123, 489] width 238 height 55
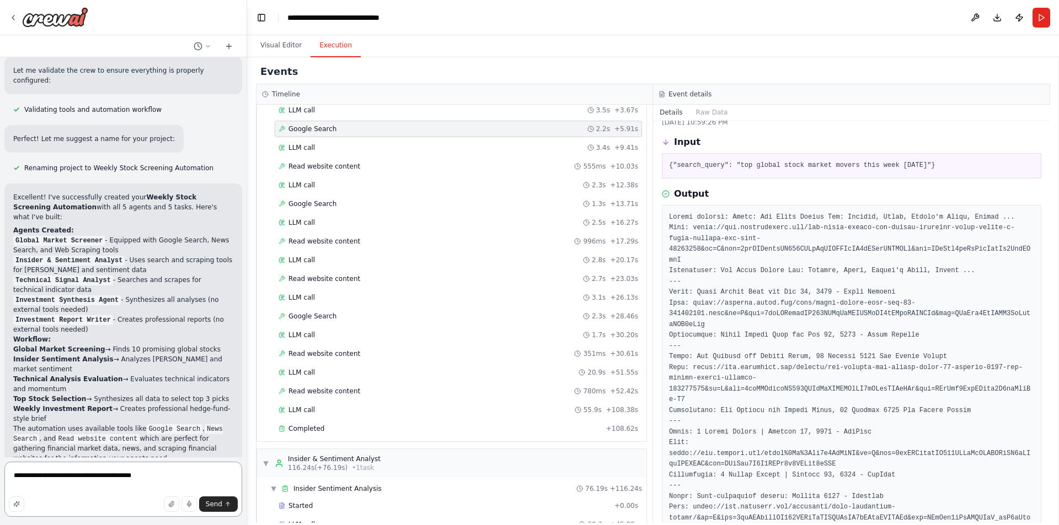
scroll to position [0, 0]
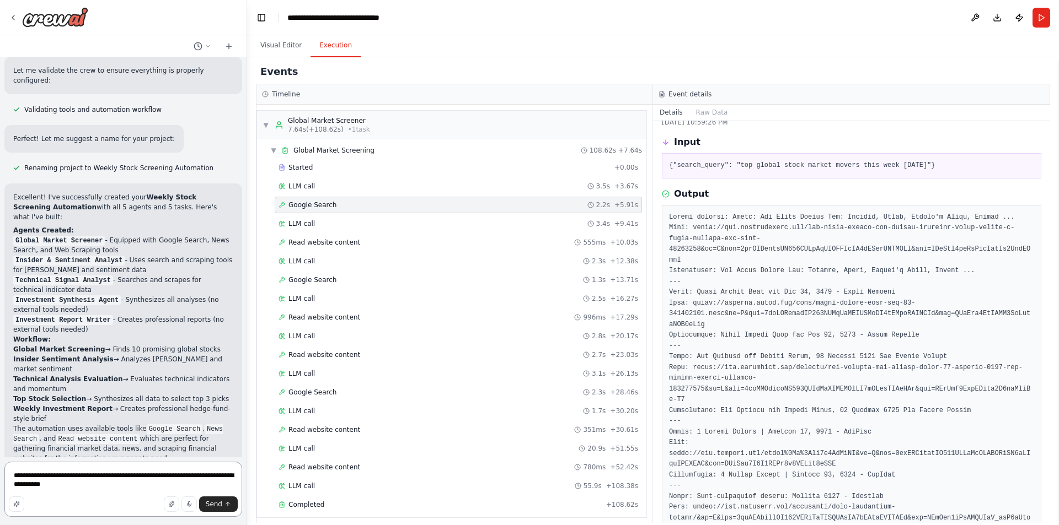
click at [40, 480] on textarea "**********" at bounding box center [123, 489] width 238 height 55
type textarea "**********"
click at [212, 507] on span "Send" at bounding box center [214, 504] width 17 height 9
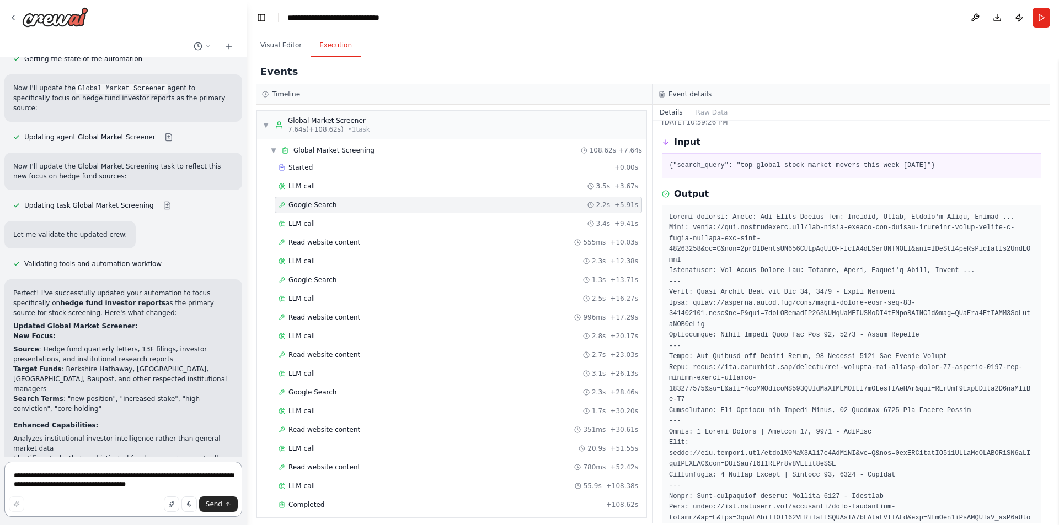
scroll to position [2968, 0]
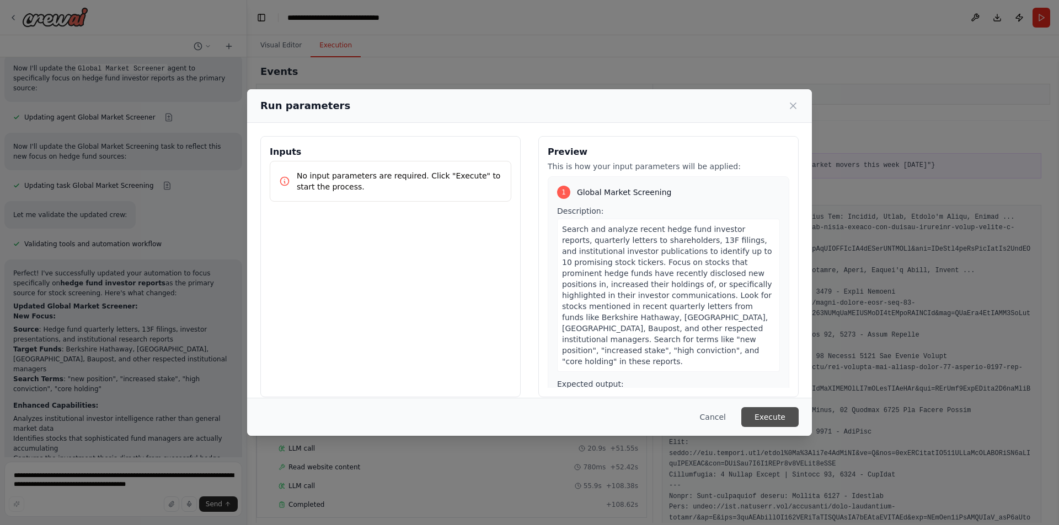
click at [775, 410] on button "Execute" at bounding box center [769, 417] width 57 height 20
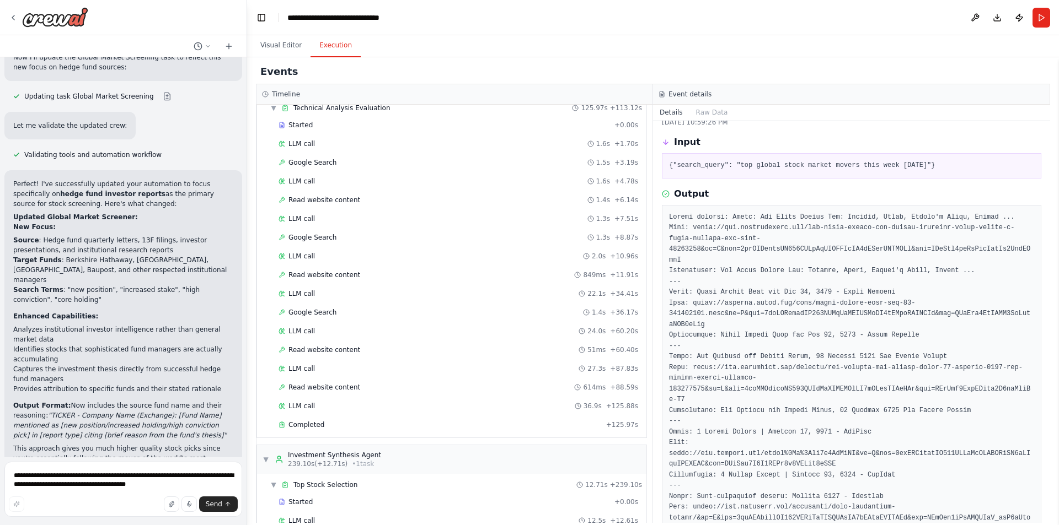
scroll to position [766, 0]
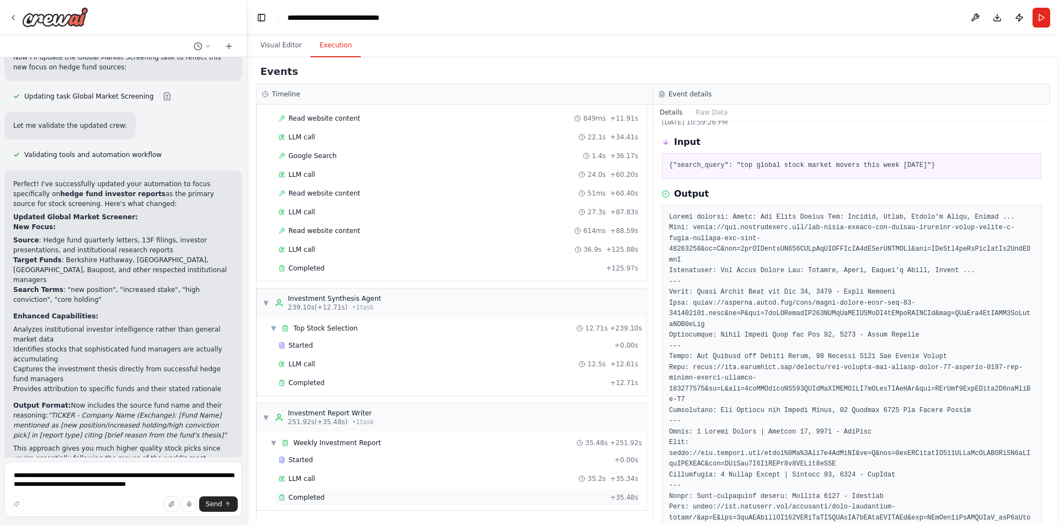
click at [318, 504] on div "Completed + 35.48s" at bounding box center [458, 498] width 367 height 17
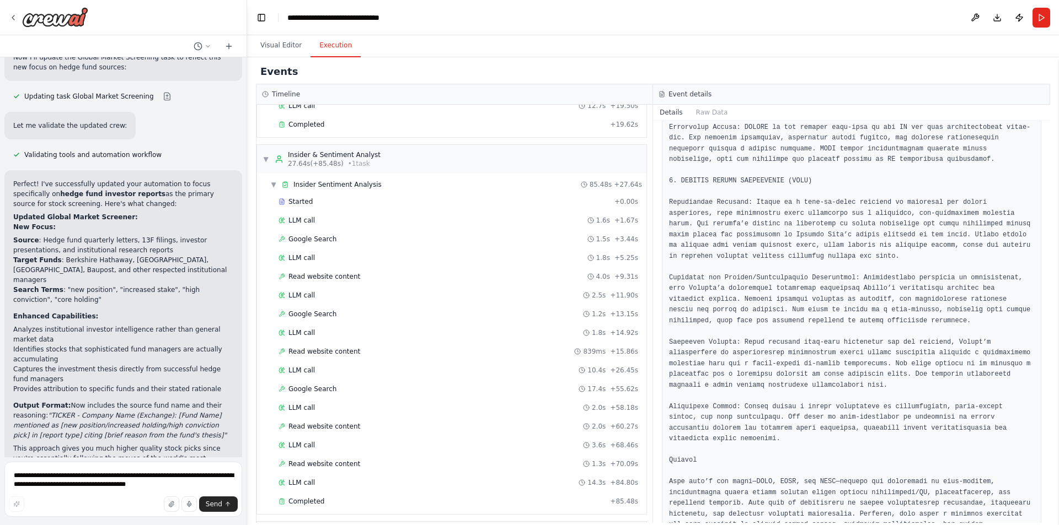
scroll to position [0, 0]
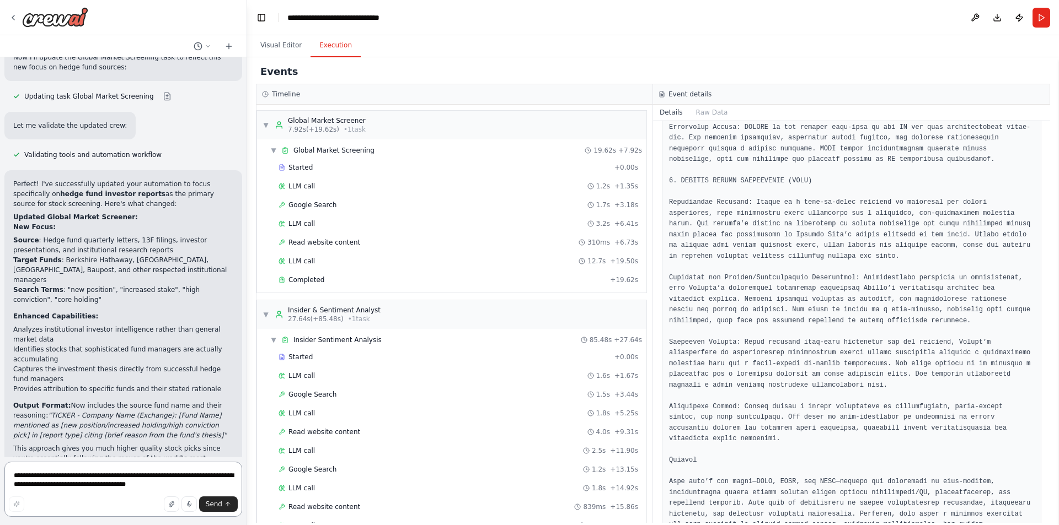
click at [135, 492] on textarea "**********" at bounding box center [123, 489] width 238 height 55
type textarea "**********"
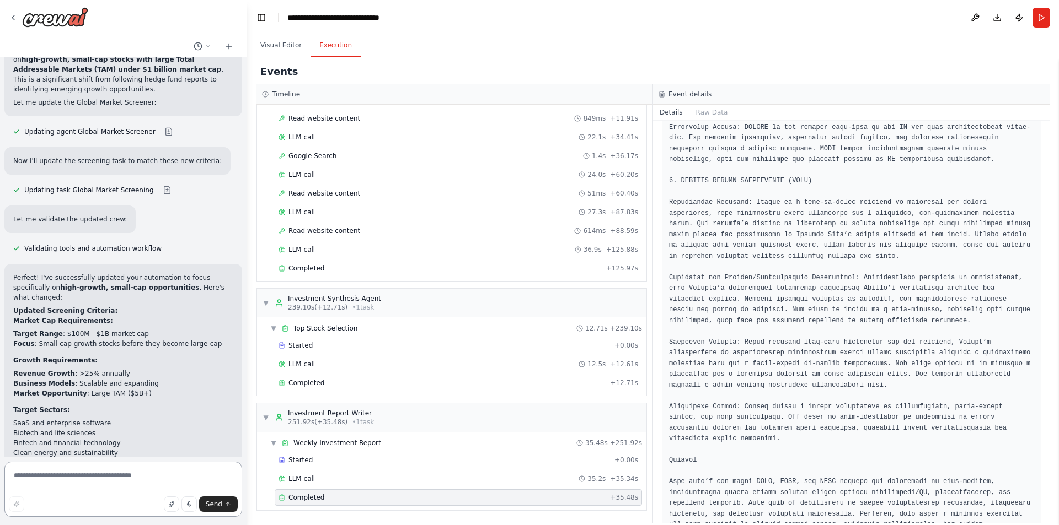
scroll to position [3668, 0]
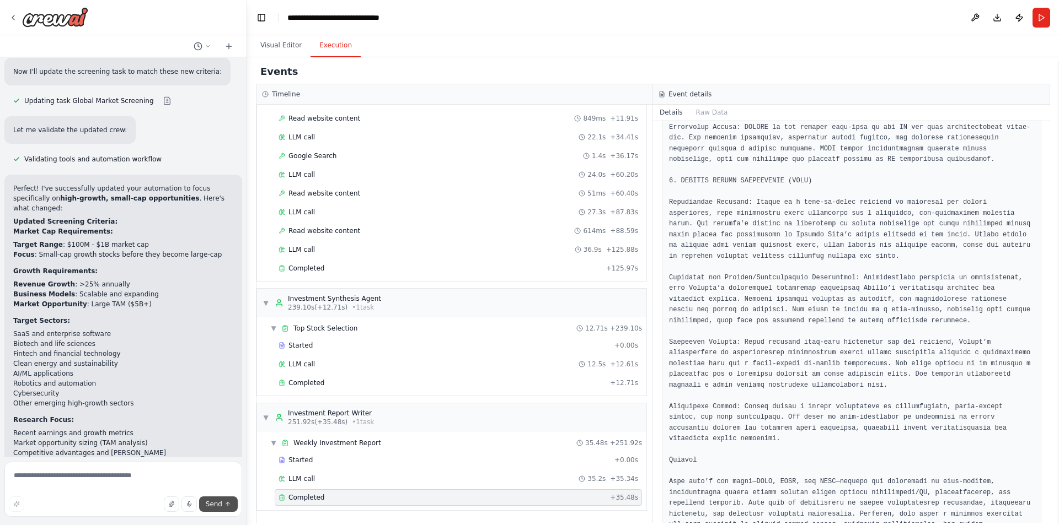
click at [214, 507] on span "Send" at bounding box center [214, 504] width 17 height 9
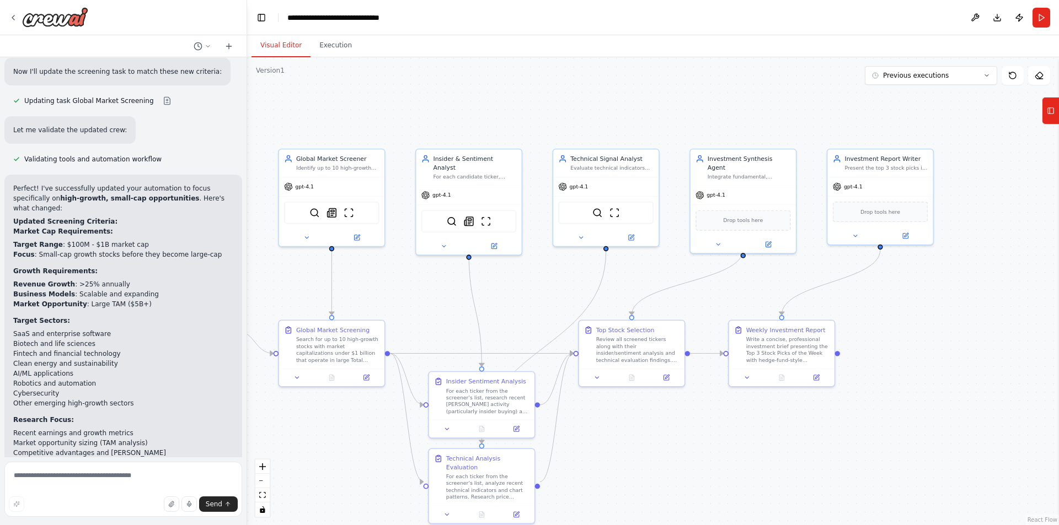
click at [277, 43] on button "Visual Editor" at bounding box center [280, 45] width 59 height 23
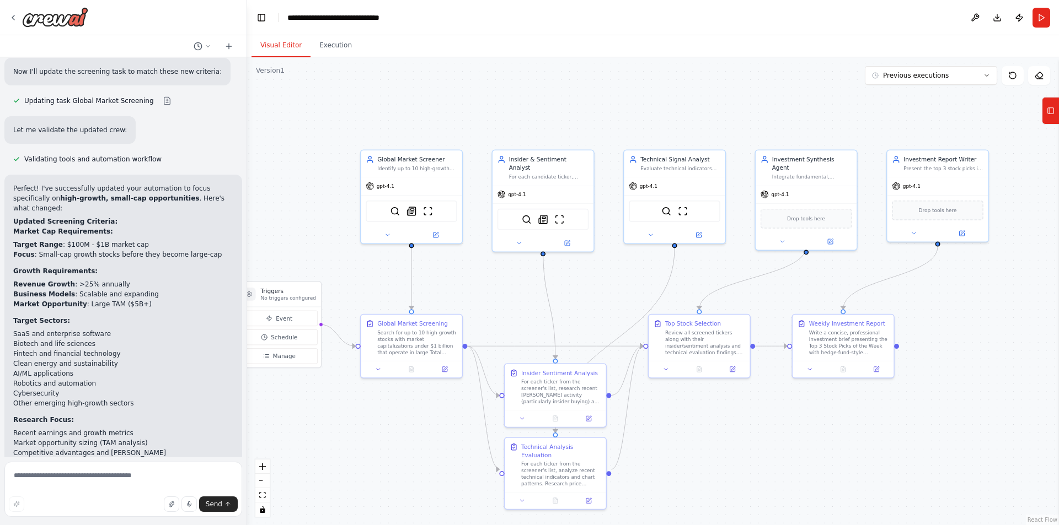
drag, startPoint x: 287, startPoint y: 259, endPoint x: 369, endPoint y: 255, distance: 82.3
click at [369, 255] on div ".deletable-edge-delete-btn { width: 20px; height: 20px; border: 0px solid #ffff…" at bounding box center [653, 291] width 812 height 468
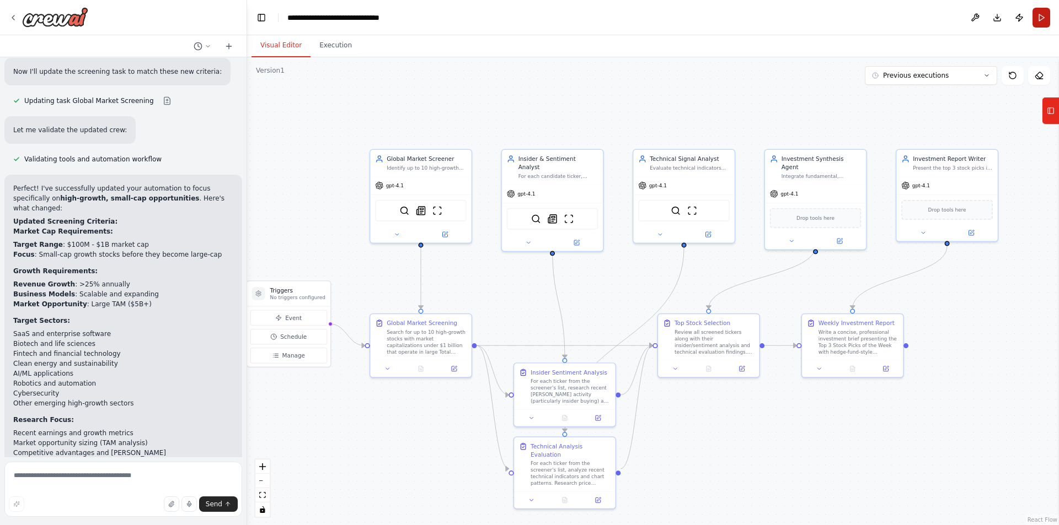
click at [1038, 19] on button "Run" at bounding box center [1041, 18] width 18 height 20
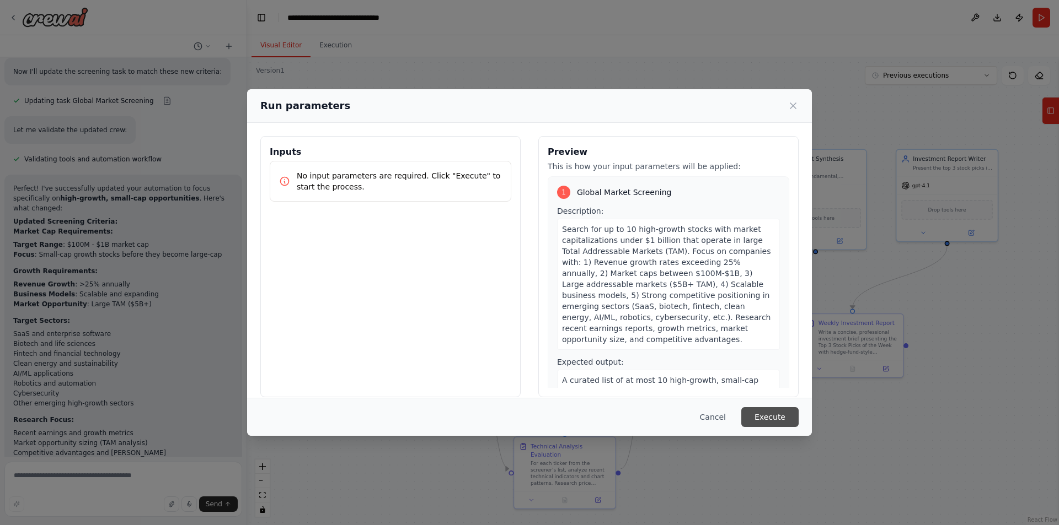
click at [776, 418] on button "Execute" at bounding box center [769, 417] width 57 height 20
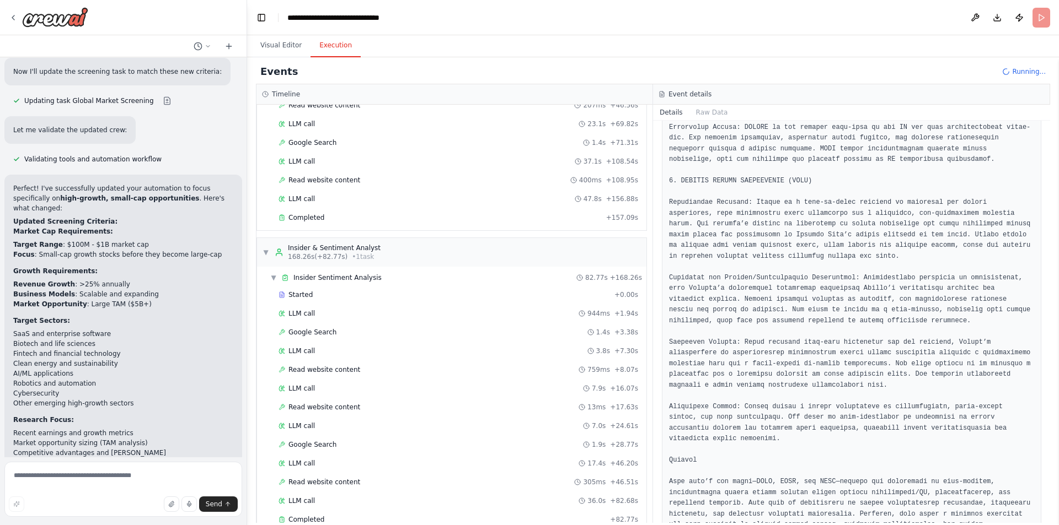
scroll to position [555, 0]
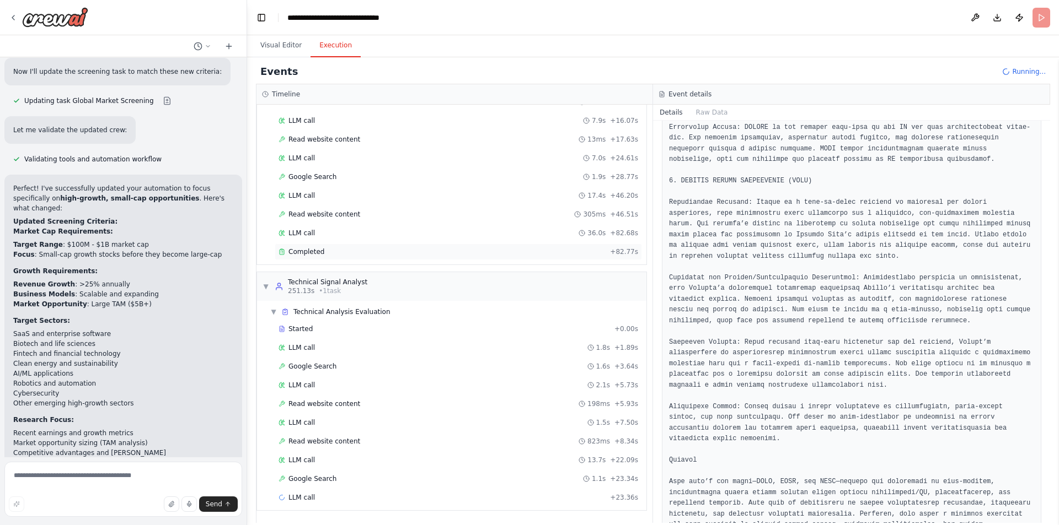
click at [369, 250] on div "Completed" at bounding box center [441, 252] width 327 height 9
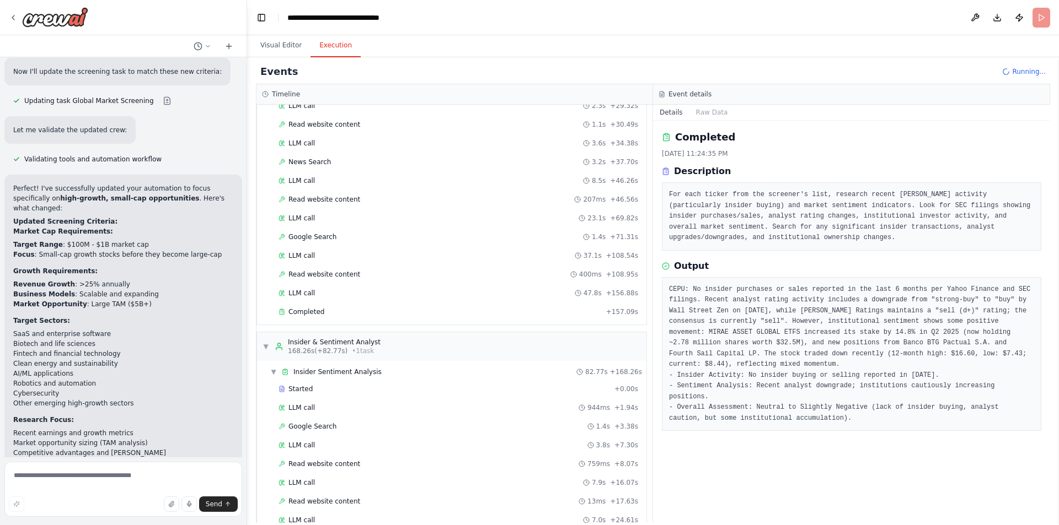
scroll to position [192, 0]
click at [346, 321] on div "Completed + 157.09s" at bounding box center [458, 313] width 367 height 17
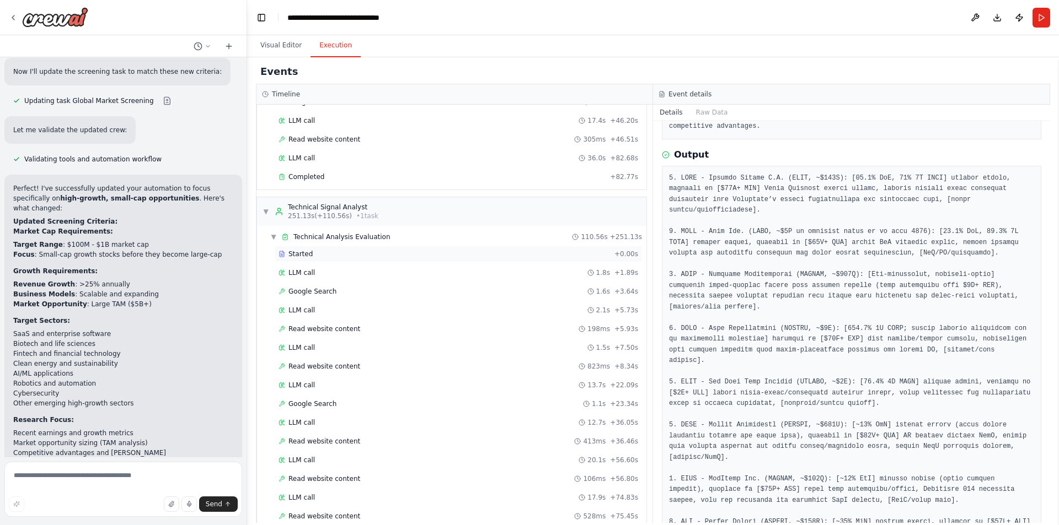
scroll to position [916, 0]
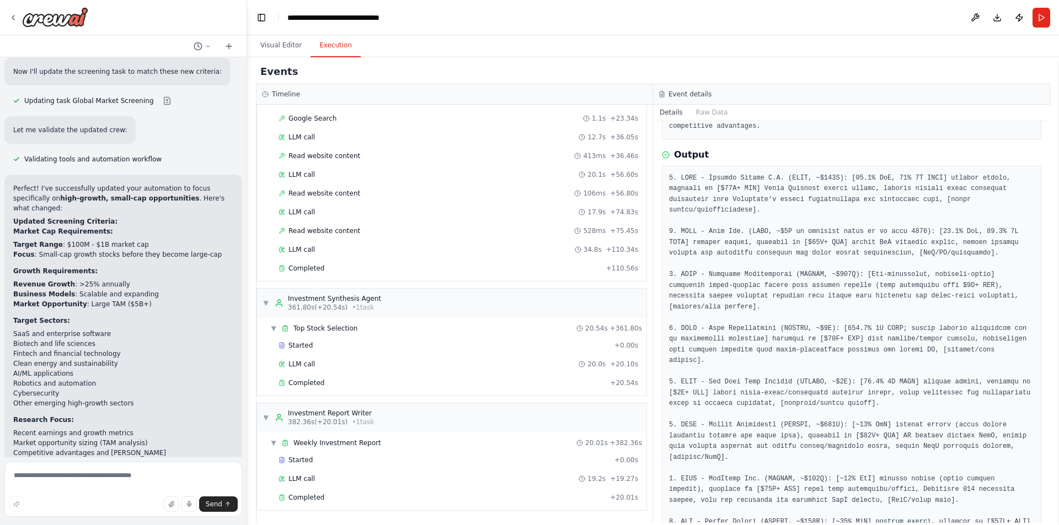
click at [368, 507] on div "Started + 0.00s LLM call 19.2s + 19.27s Completed + 20.01s" at bounding box center [456, 480] width 380 height 56
click at [372, 504] on div "Completed + 20.01s" at bounding box center [458, 498] width 367 height 17
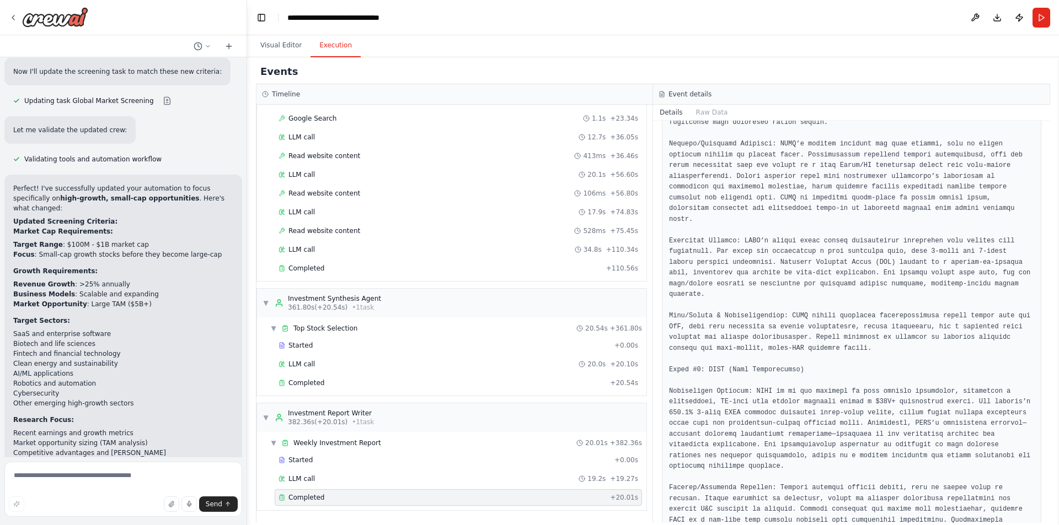
scroll to position [413, 0]
drag, startPoint x: 726, startPoint y: 316, endPoint x: 790, endPoint y: 316, distance: 64.0
click at [790, 316] on pre at bounding box center [851, 494] width 365 height 1247
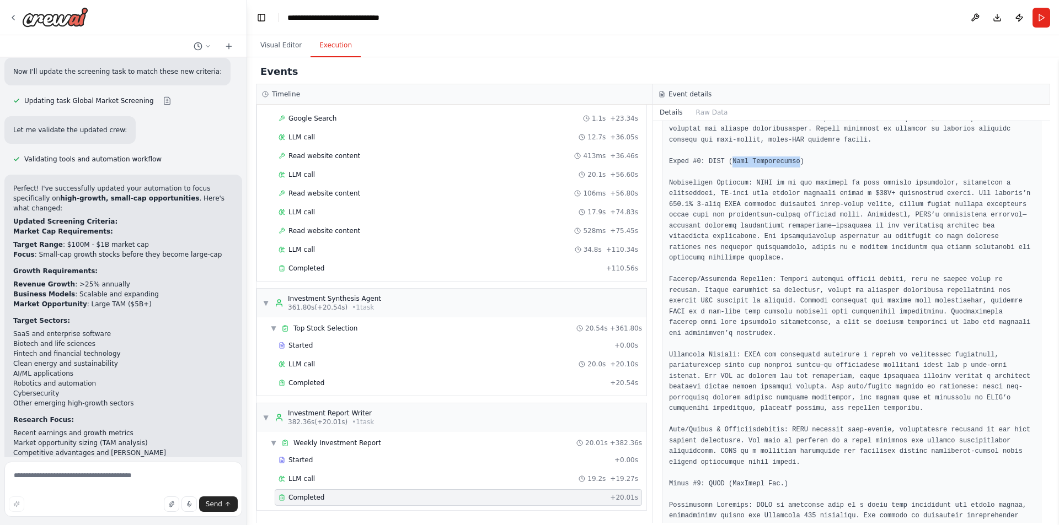
scroll to position [759, 0]
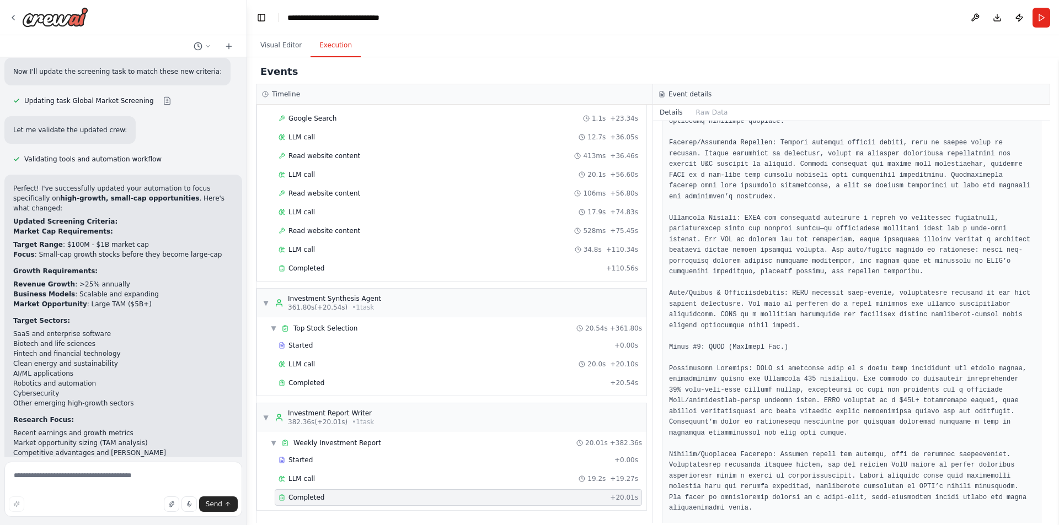
click at [790, 316] on pre at bounding box center [851, 148] width 365 height 1247
